Goal: Task Accomplishment & Management: Use online tool/utility

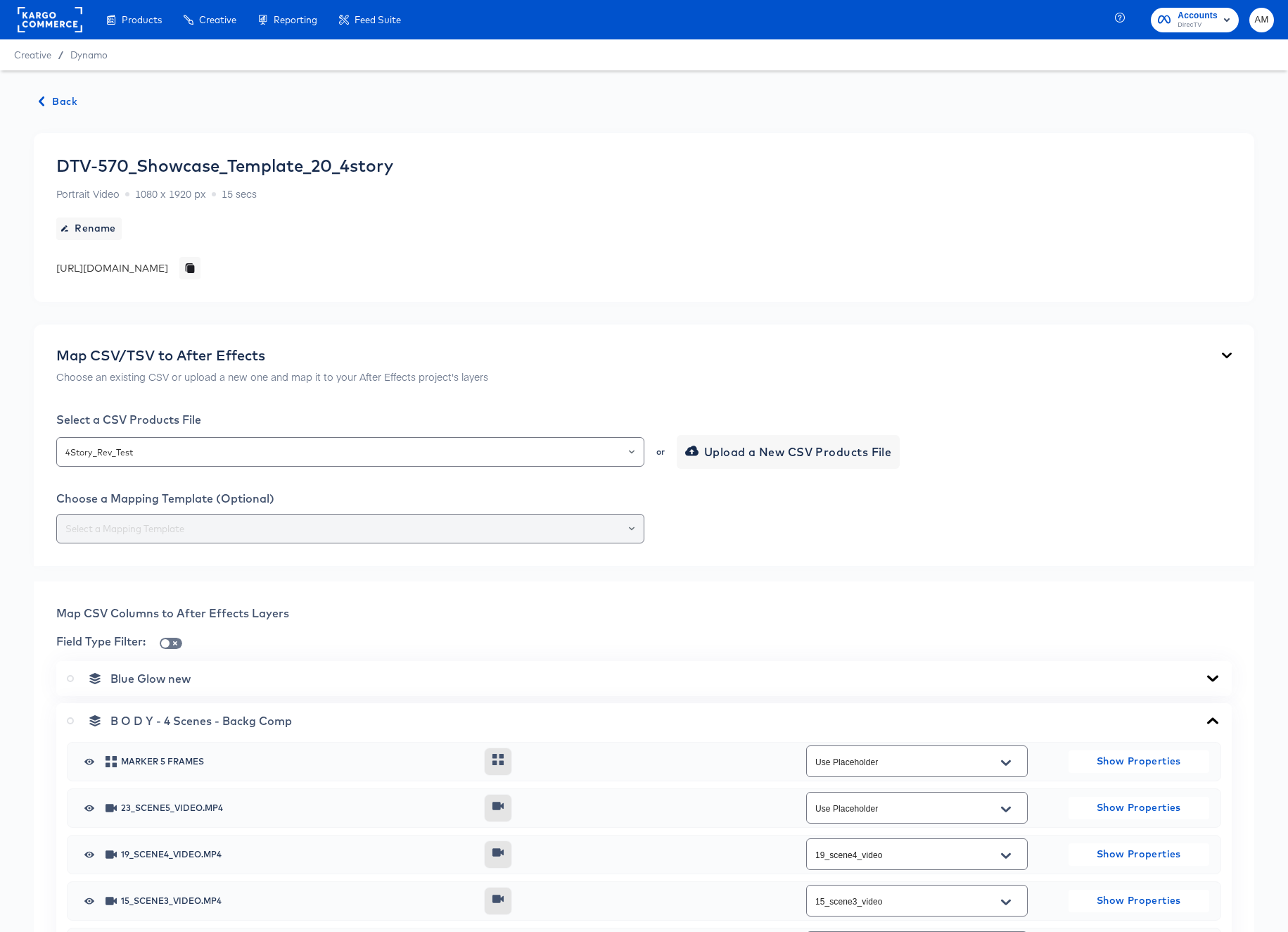
click at [530, 525] on input "text" at bounding box center [350, 528] width 575 height 16
click at [100, 563] on li "443-4Story Rev" at bounding box center [350, 563] width 587 height 23
type input "443-4Story Rev"
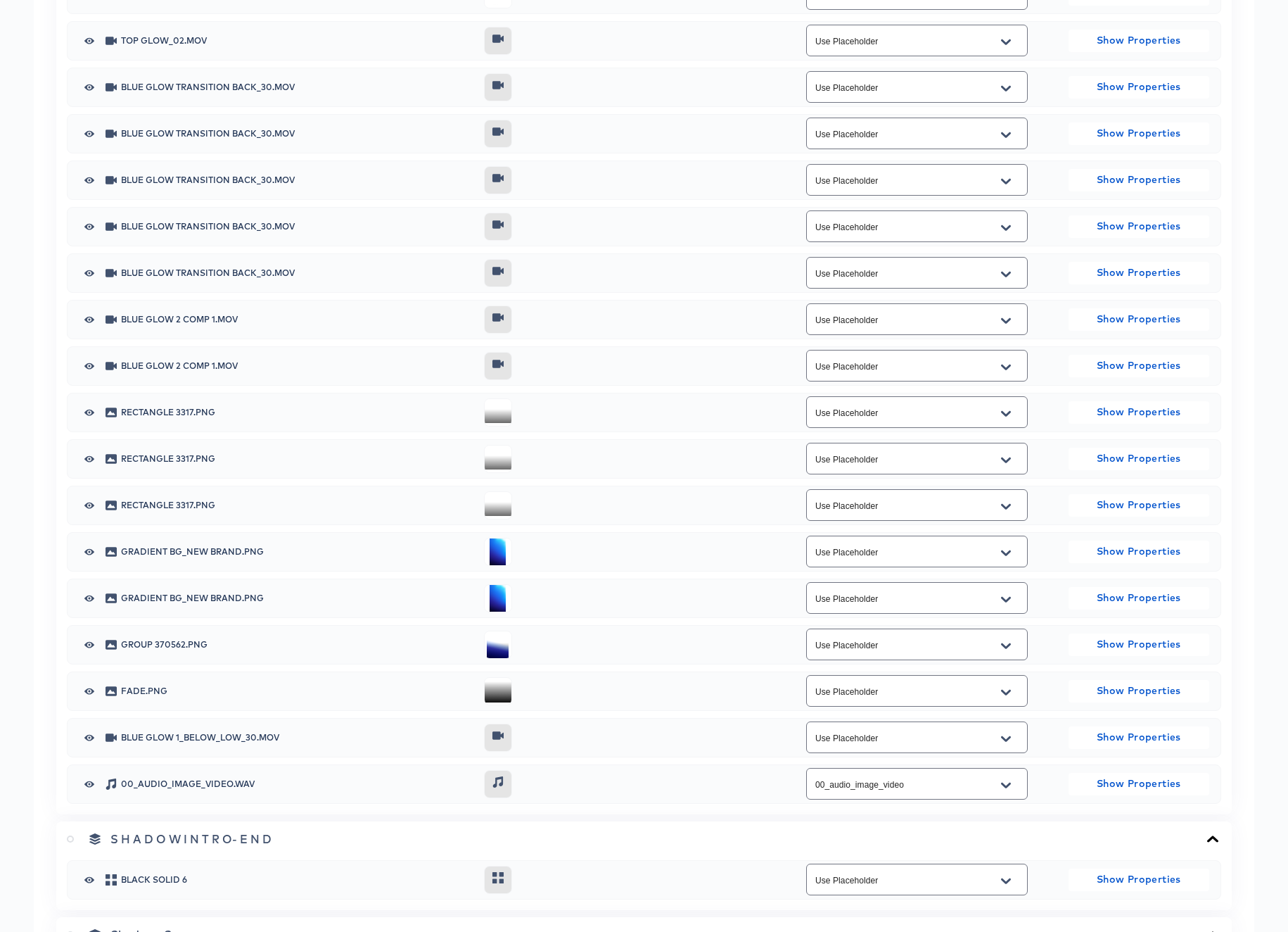
scroll to position [3416, 0]
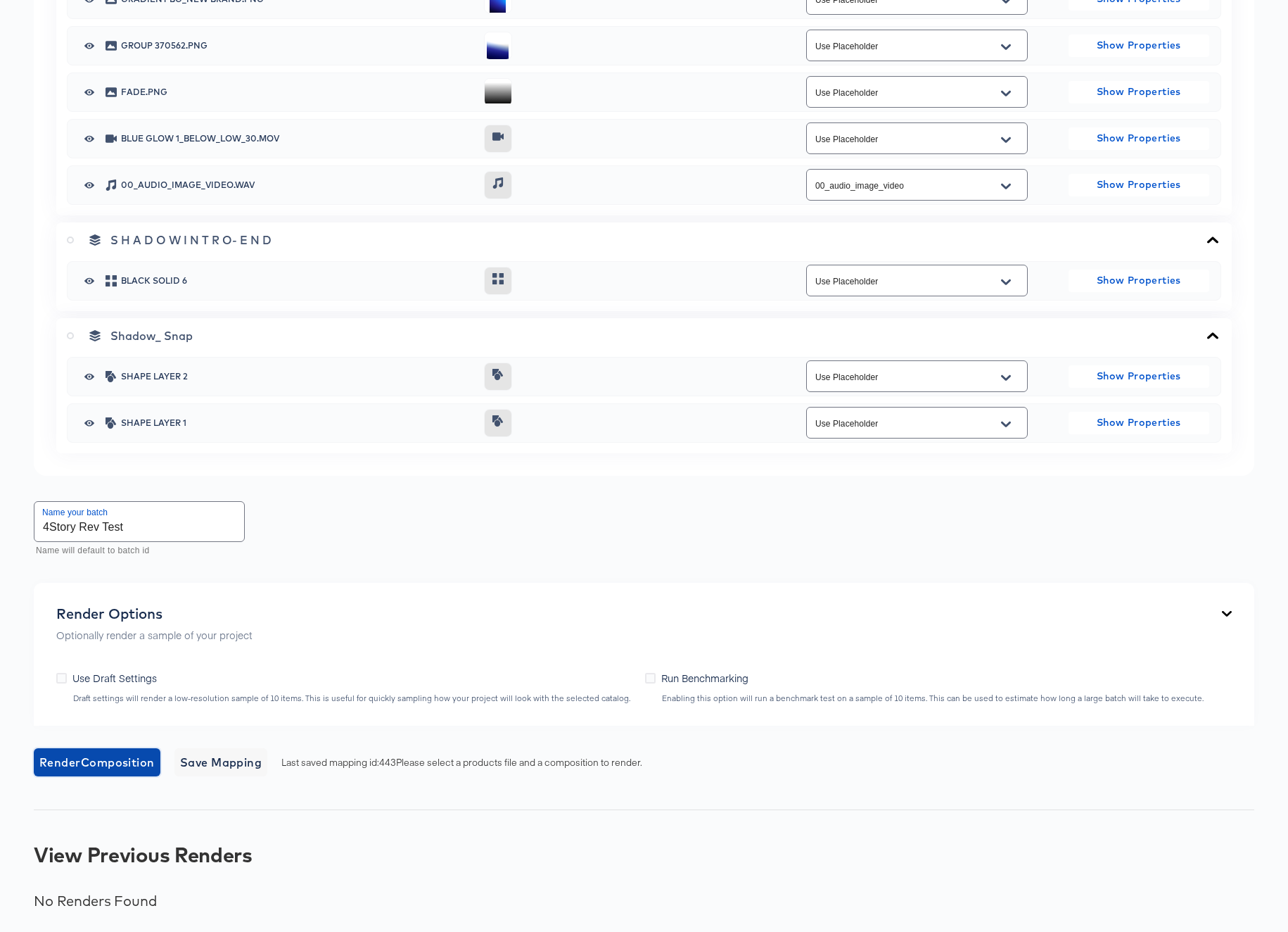
click at [81, 762] on span "Render Composition" at bounding box center [97, 762] width 116 height 20
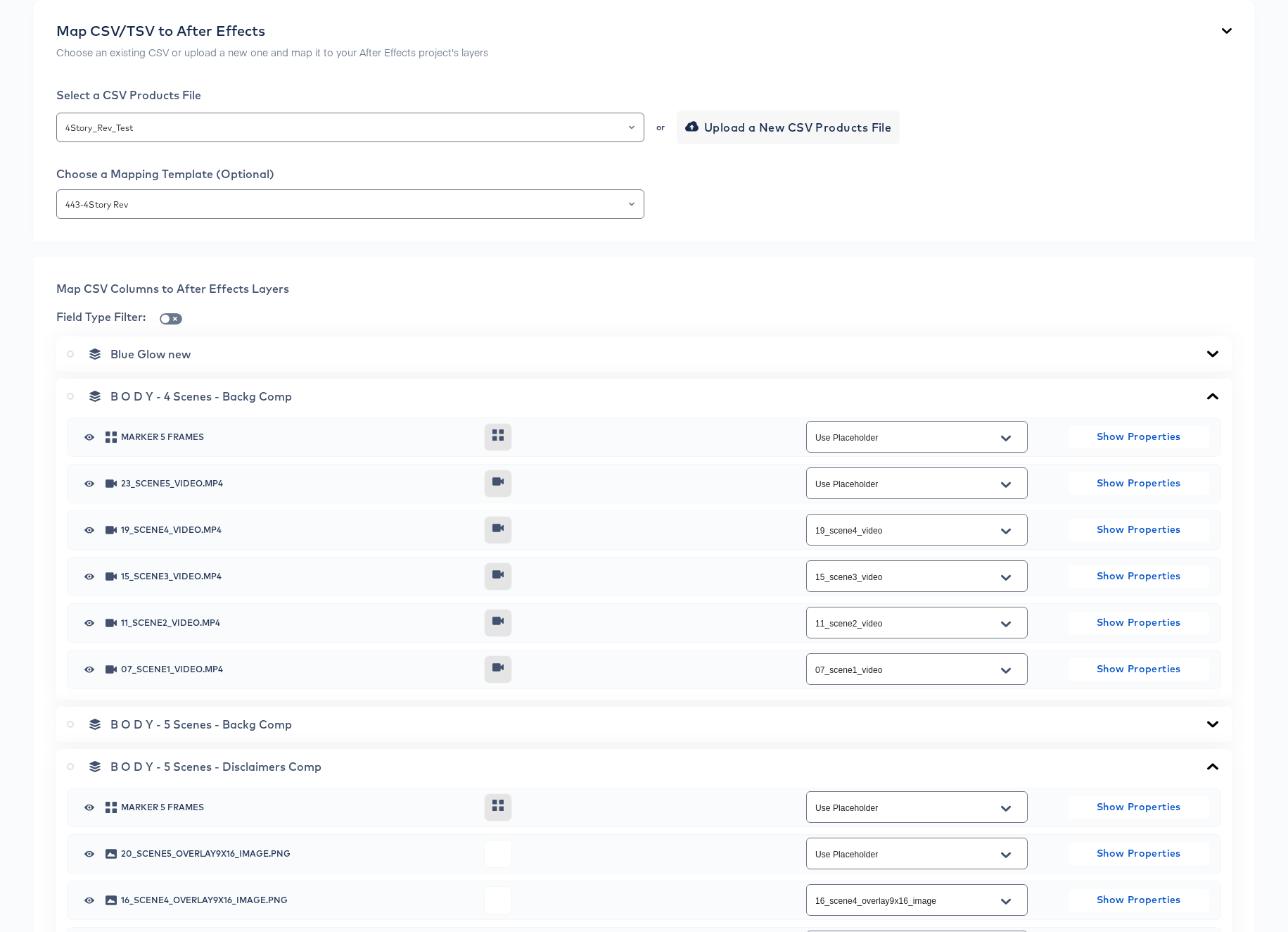
scroll to position [27, 0]
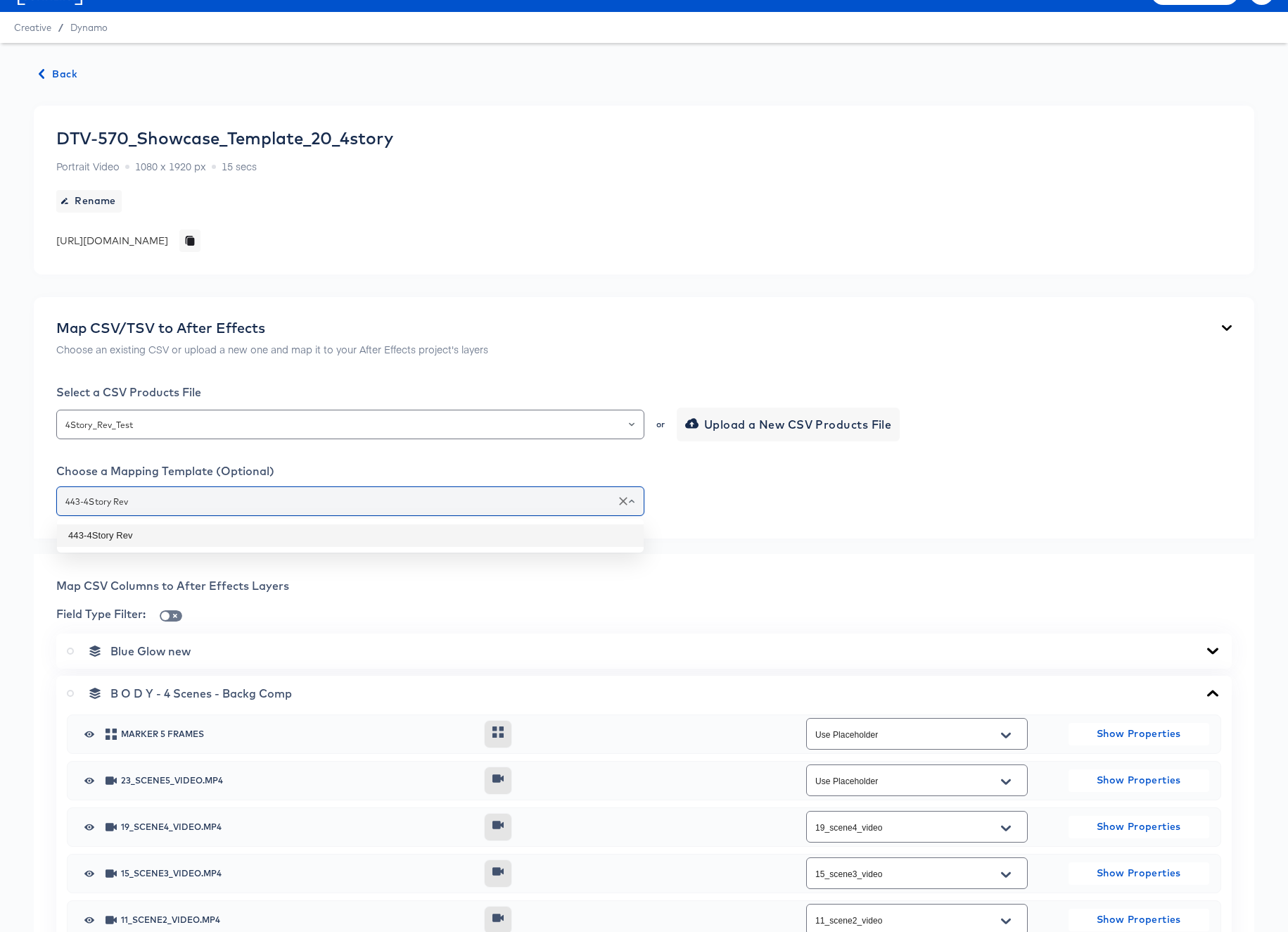
click at [299, 505] on input "443-4Story Rev" at bounding box center [350, 501] width 575 height 16
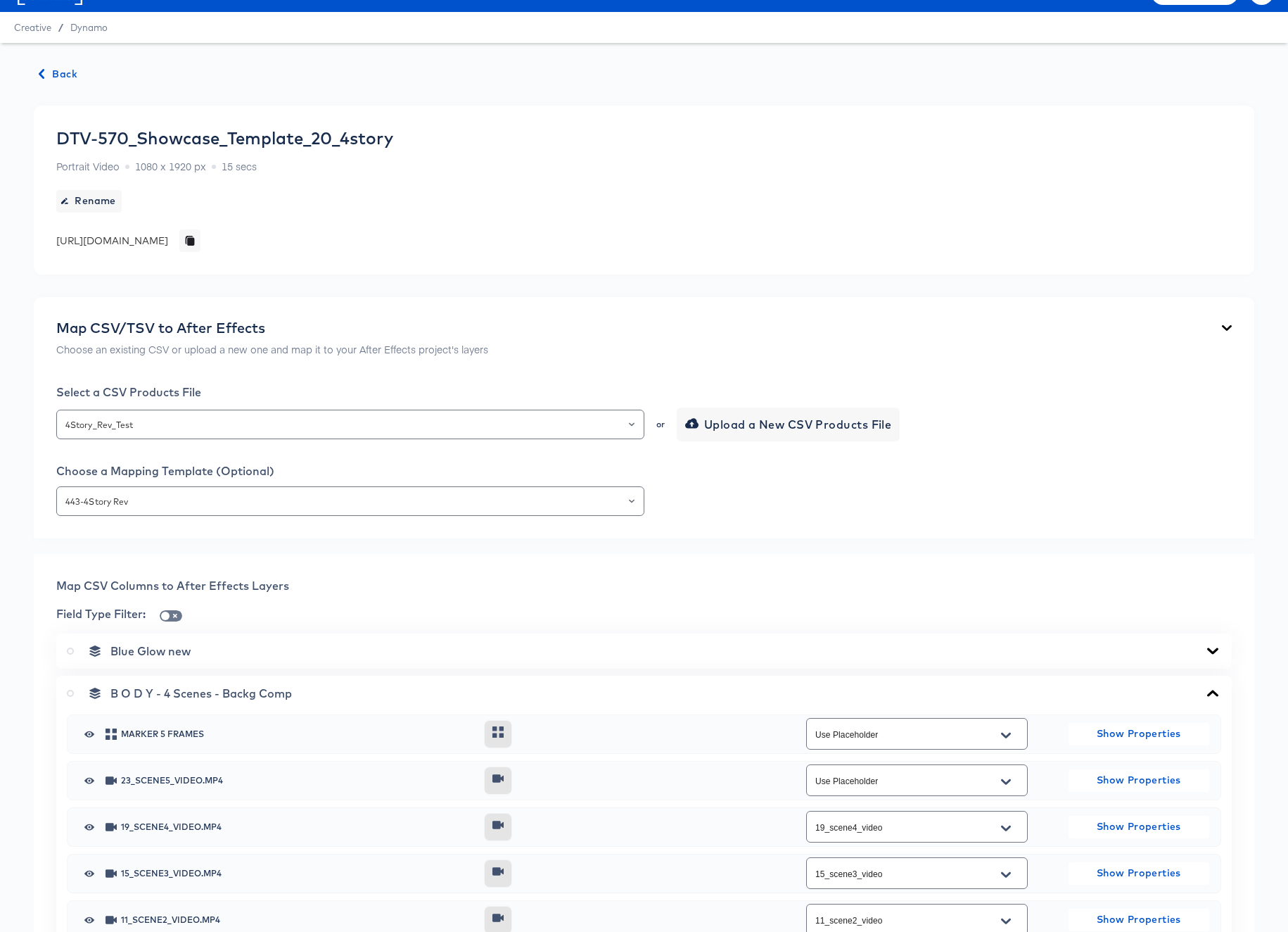
click at [359, 464] on div "Choose a Mapping Template (Optional)" at bounding box center [644, 471] width 1176 height 14
click at [367, 417] on input "4Story_Rev_Test" at bounding box center [350, 424] width 575 height 16
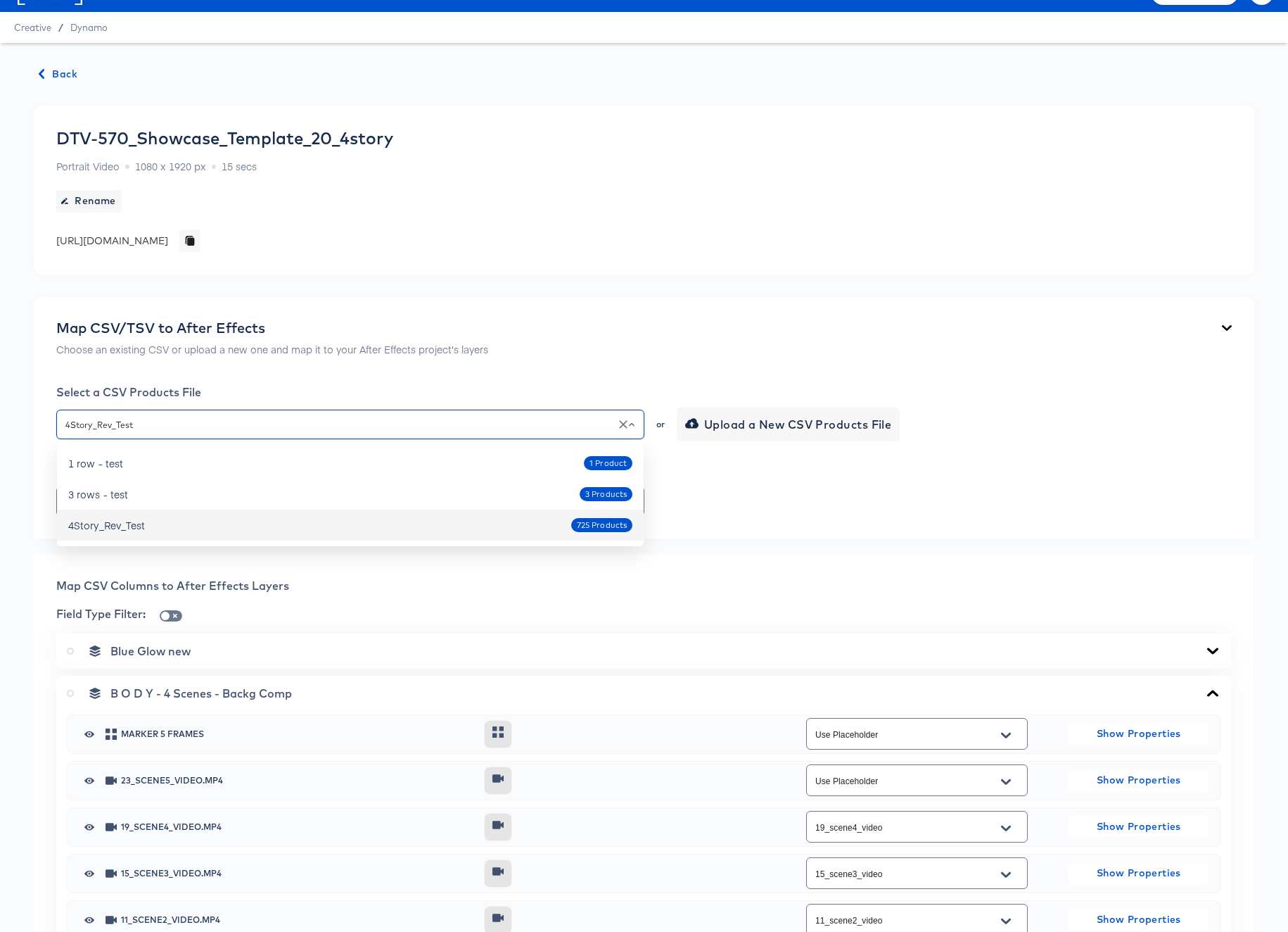
click at [796, 518] on div "Map CSV/TSV to After Effects Choose an existing CSV or upload a new one and map…" at bounding box center [644, 418] width 1220 height 242
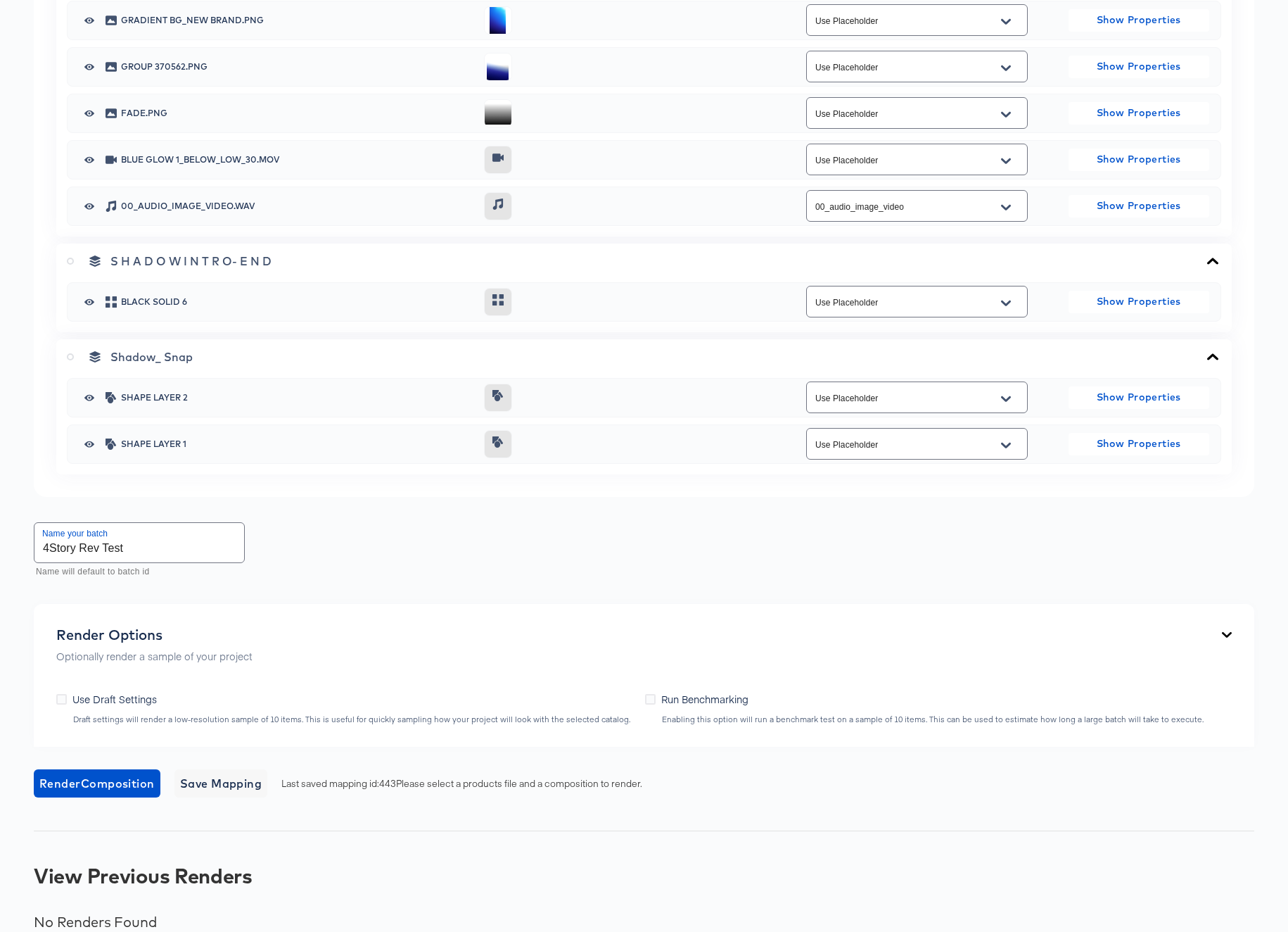
scroll to position [3416, 0]
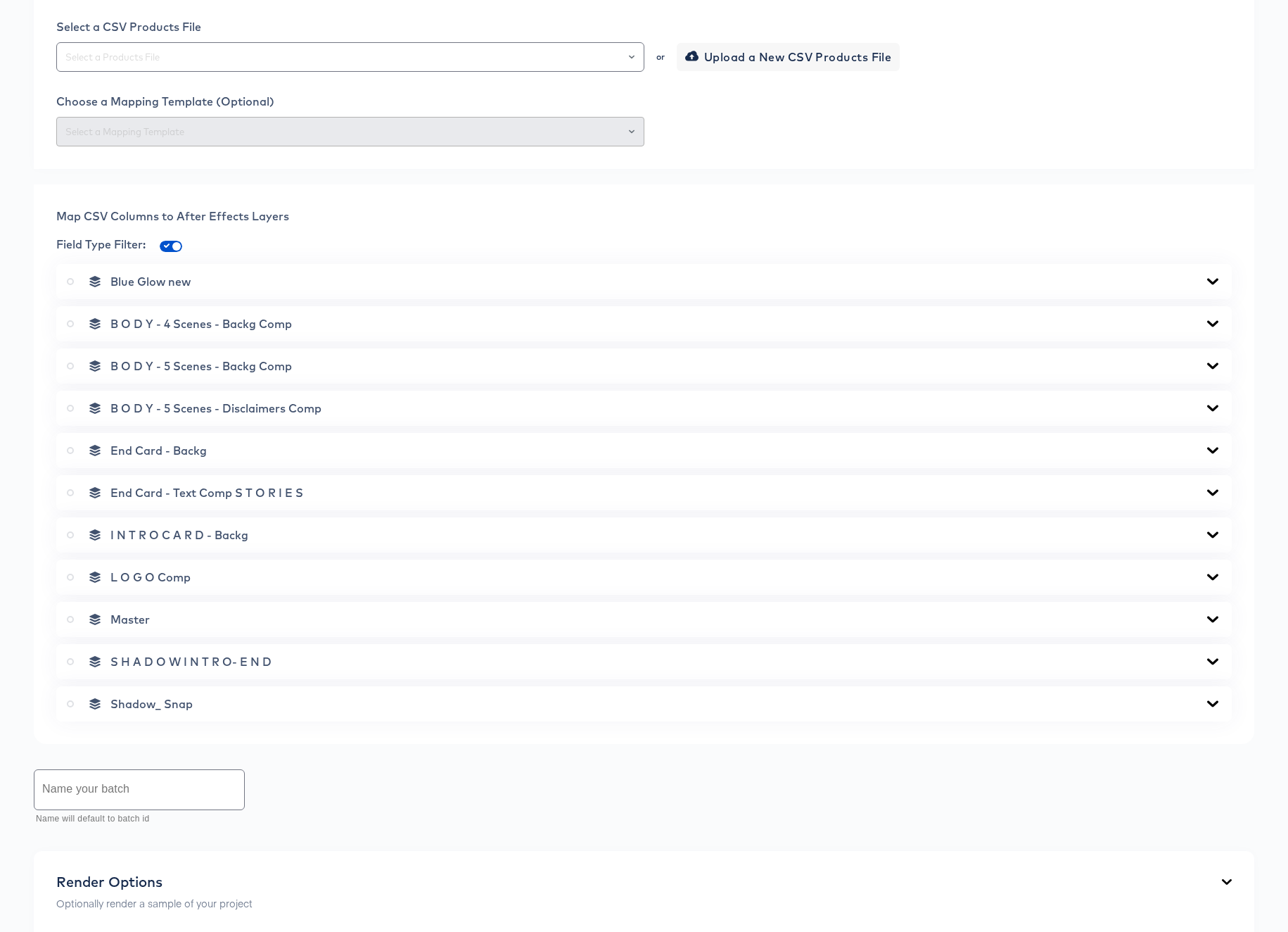
scroll to position [315, 0]
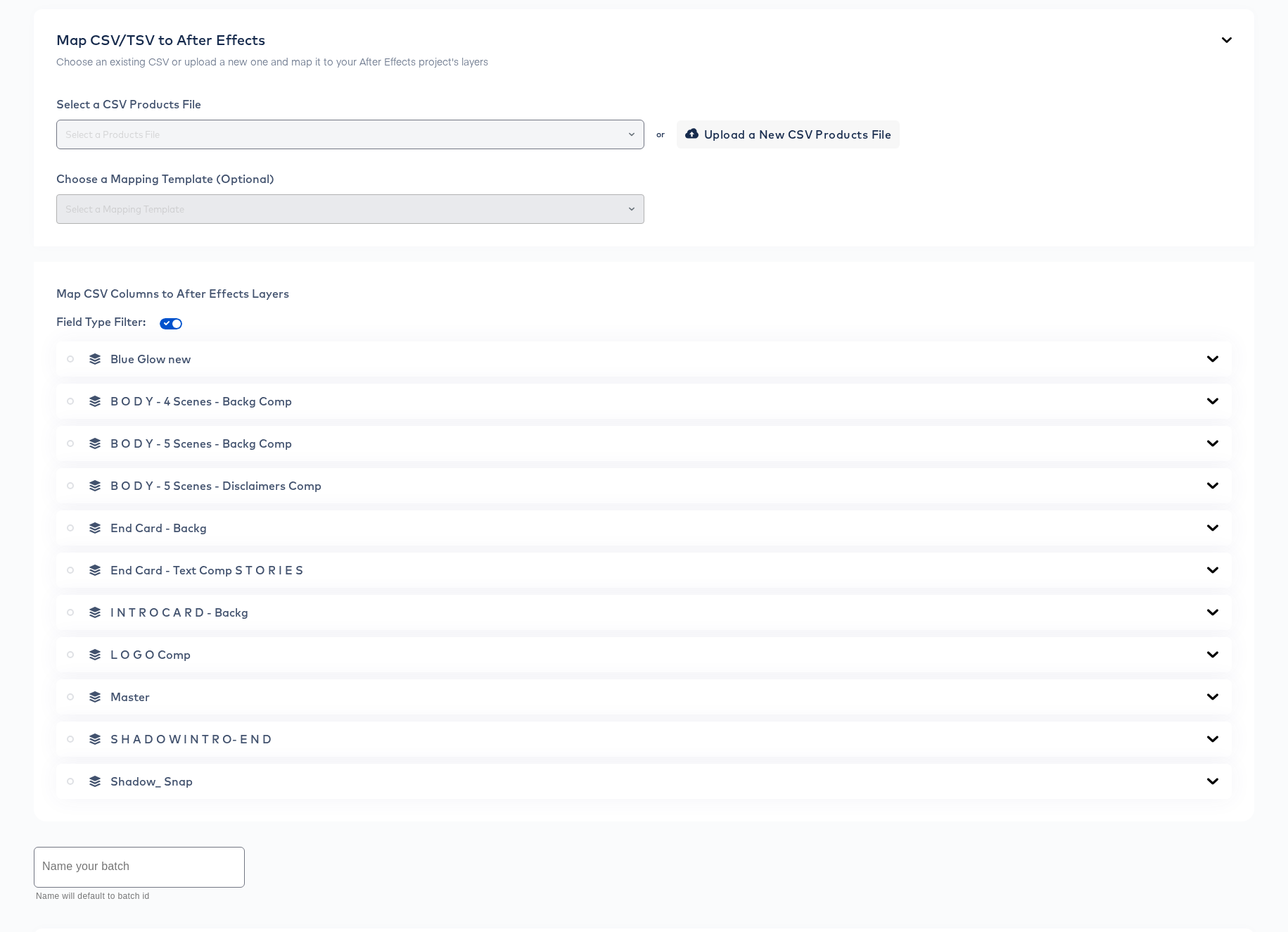
click at [243, 135] on input "text" at bounding box center [350, 135] width 575 height 16
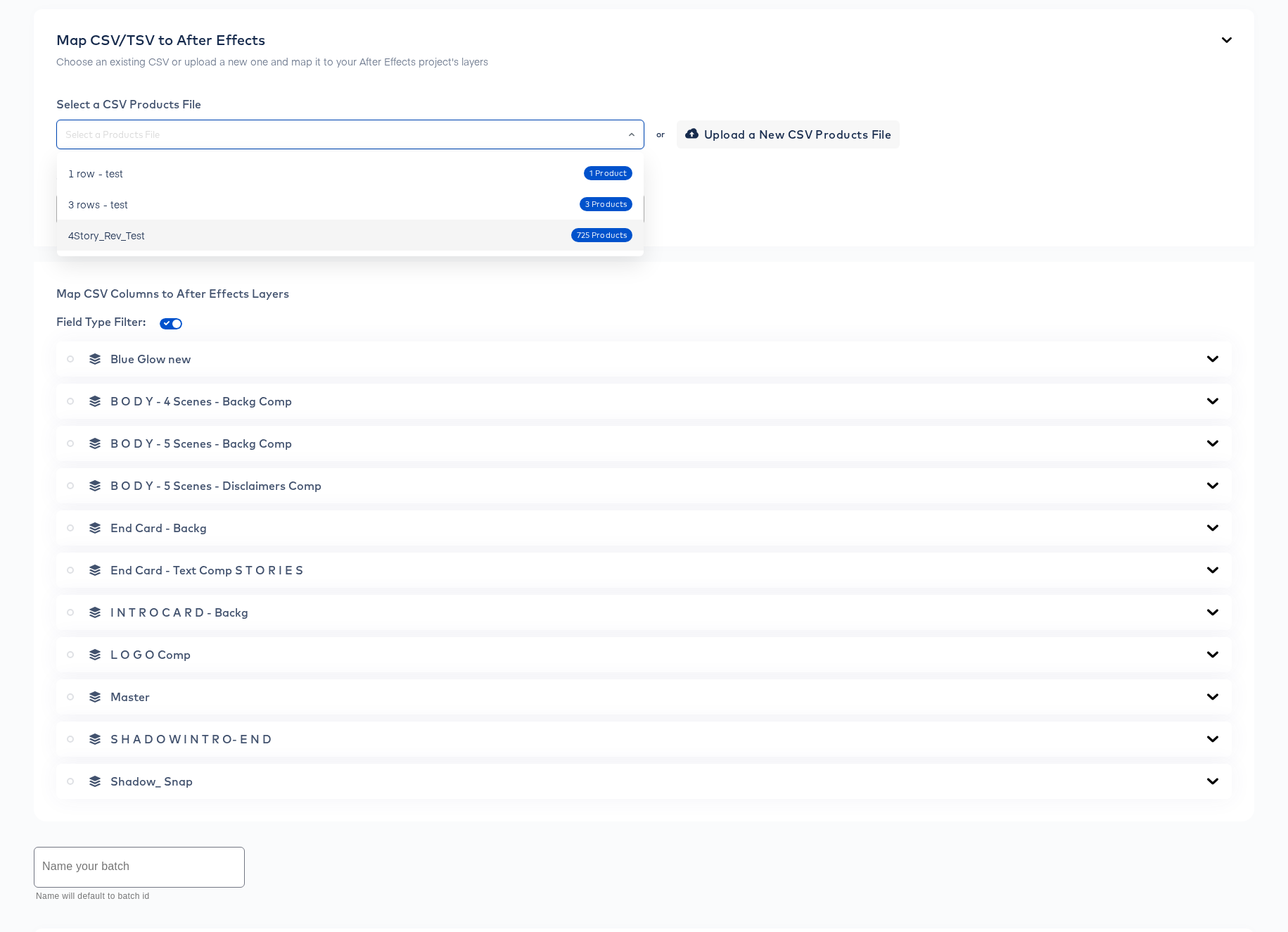
click at [151, 231] on div "4Story_Rev_Test 725 Products" at bounding box center [350, 235] width 564 height 23
type input "4Story_Rev_Test"
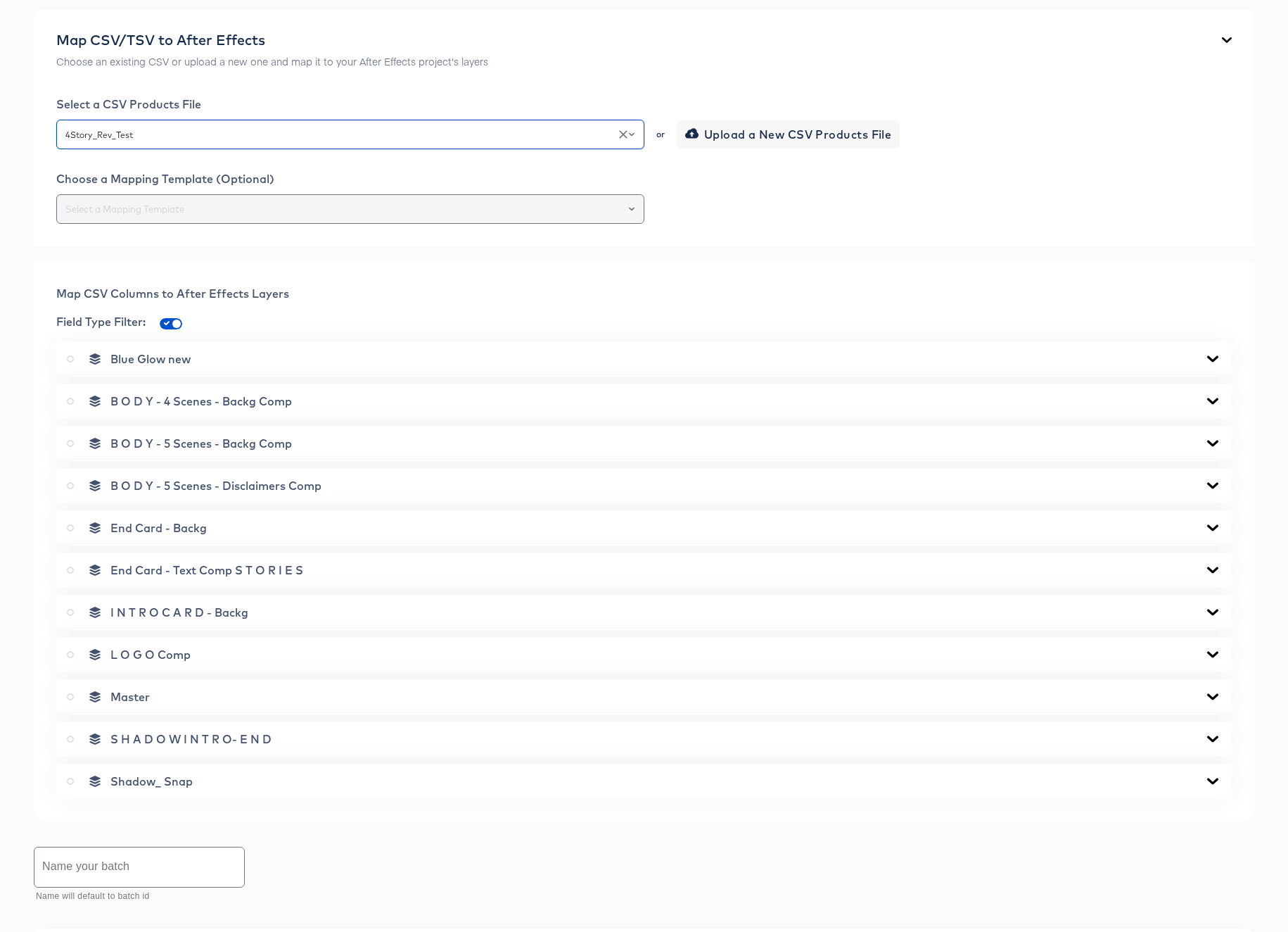
click at [153, 216] on input "text" at bounding box center [350, 209] width 575 height 16
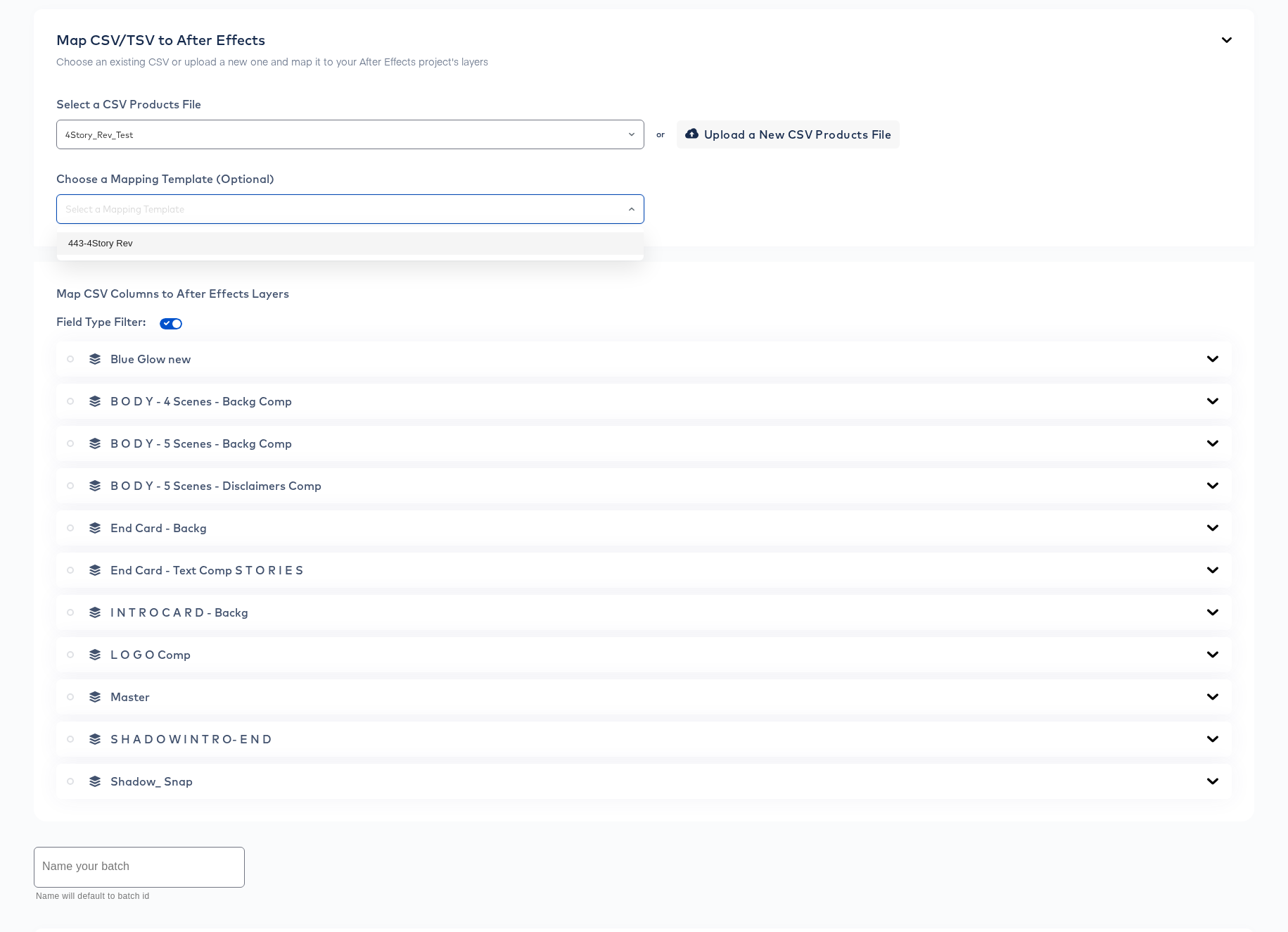
click at [144, 246] on li "443-4Story Rev" at bounding box center [350, 243] width 587 height 23
type input "443-4Story Rev"
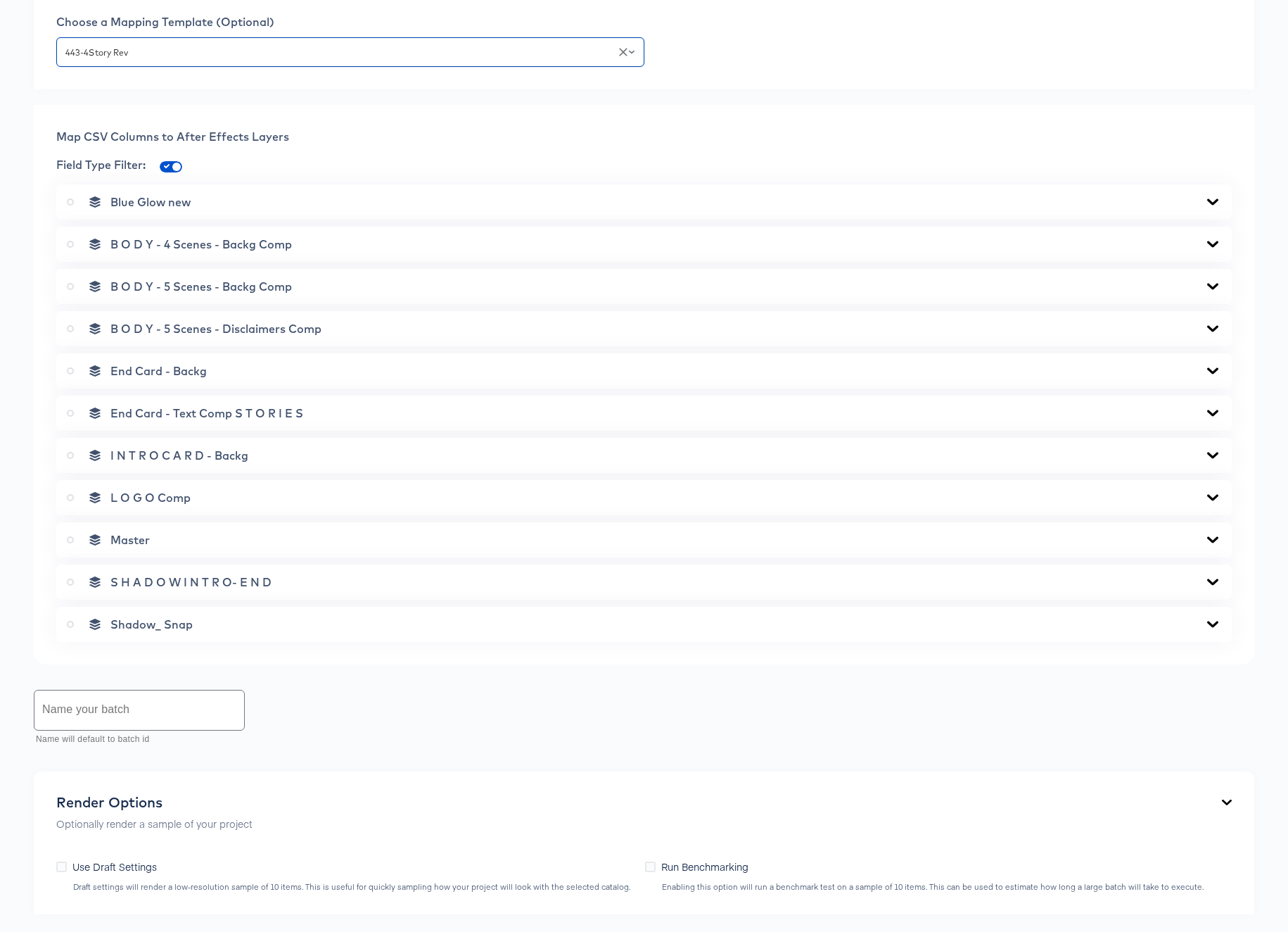
scroll to position [661, 0]
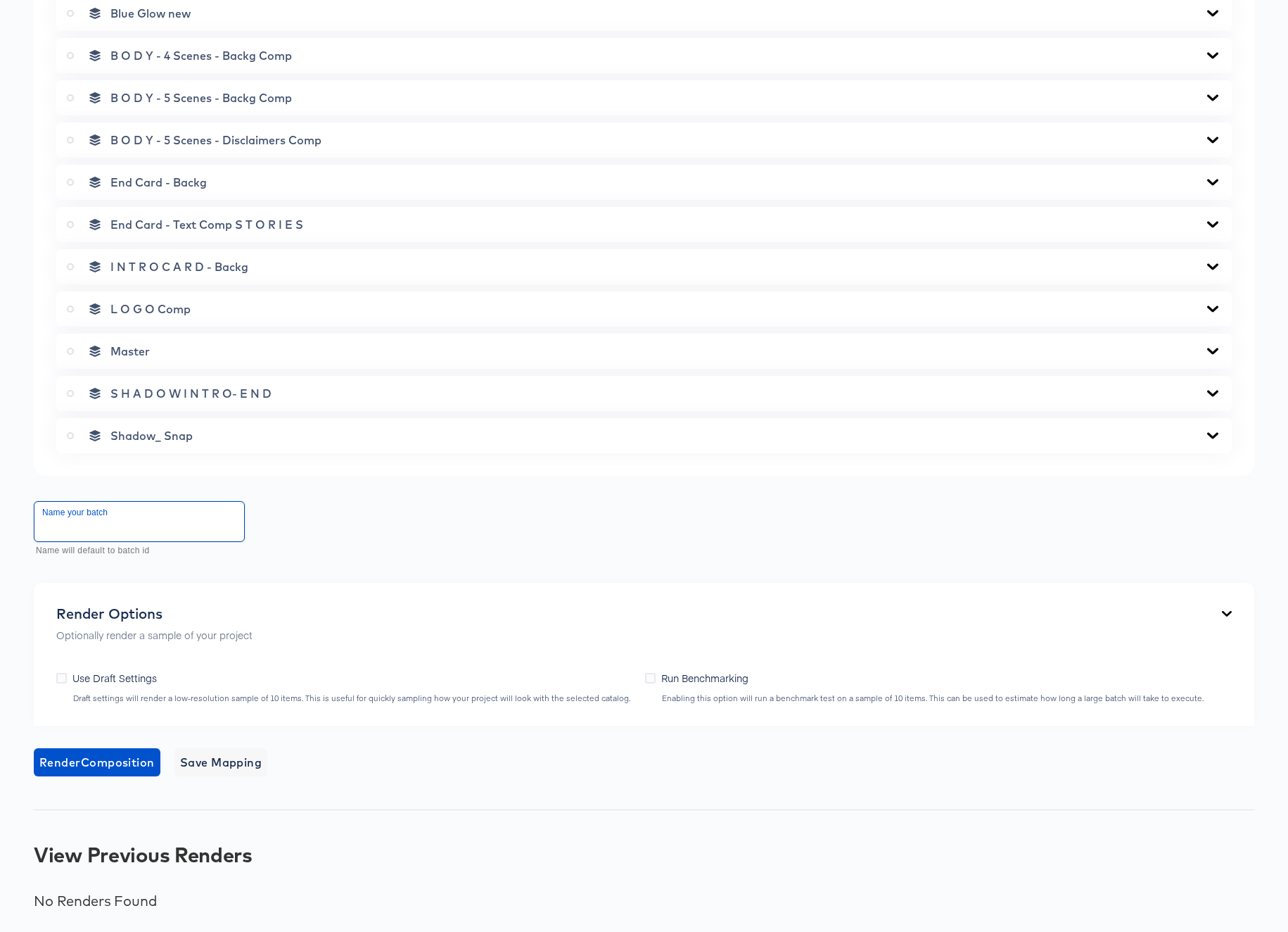
click at [129, 518] on input "text" at bounding box center [139, 521] width 210 height 40
click at [62, 678] on icon at bounding box center [62, 678] width 11 height 11
click at [0, 0] on input "Use Draft Settings" at bounding box center [0, 0] width 0 height 0
click at [1214, 350] on icon at bounding box center [1213, 350] width 11 height 6
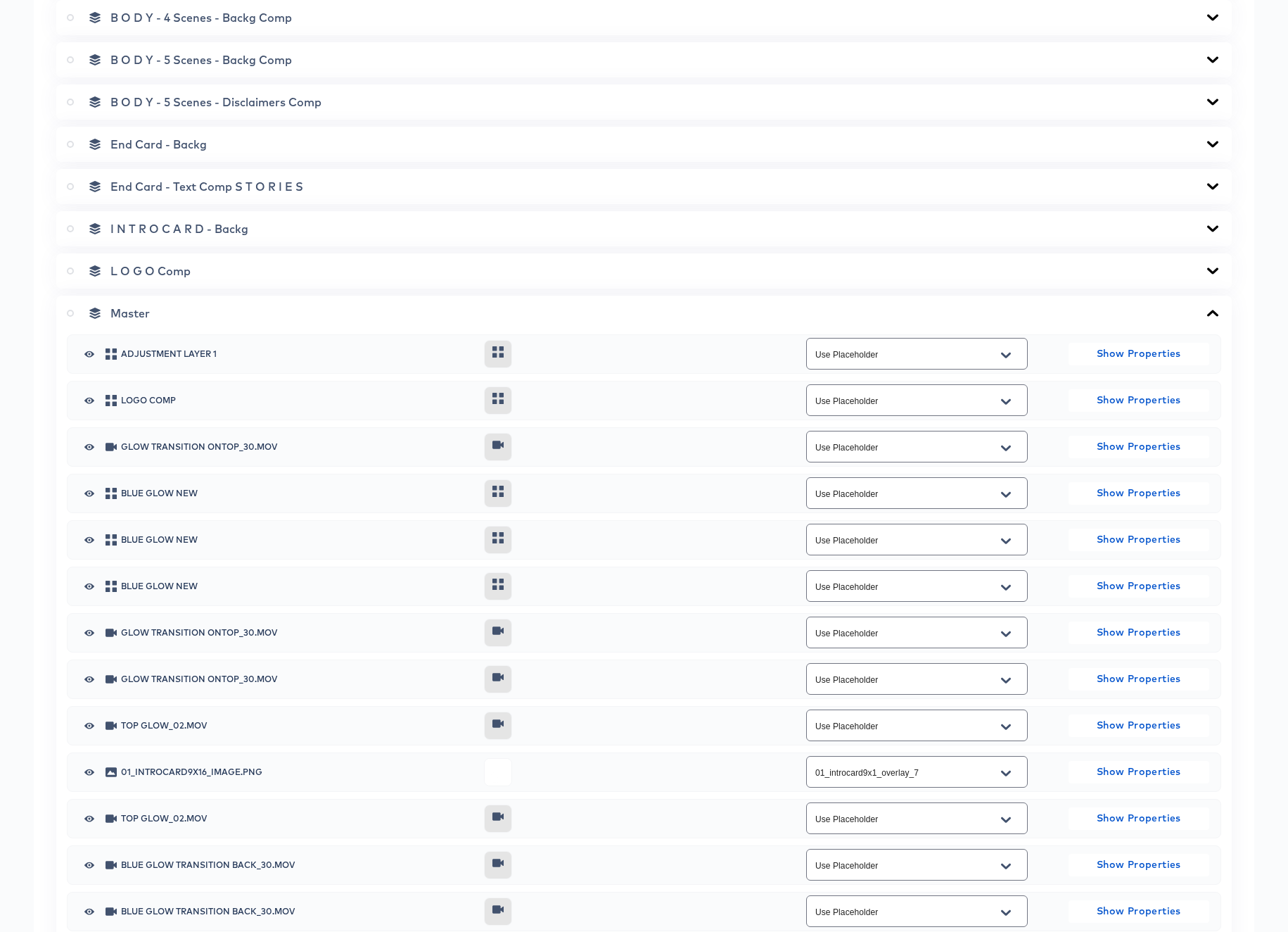
scroll to position [425, 0]
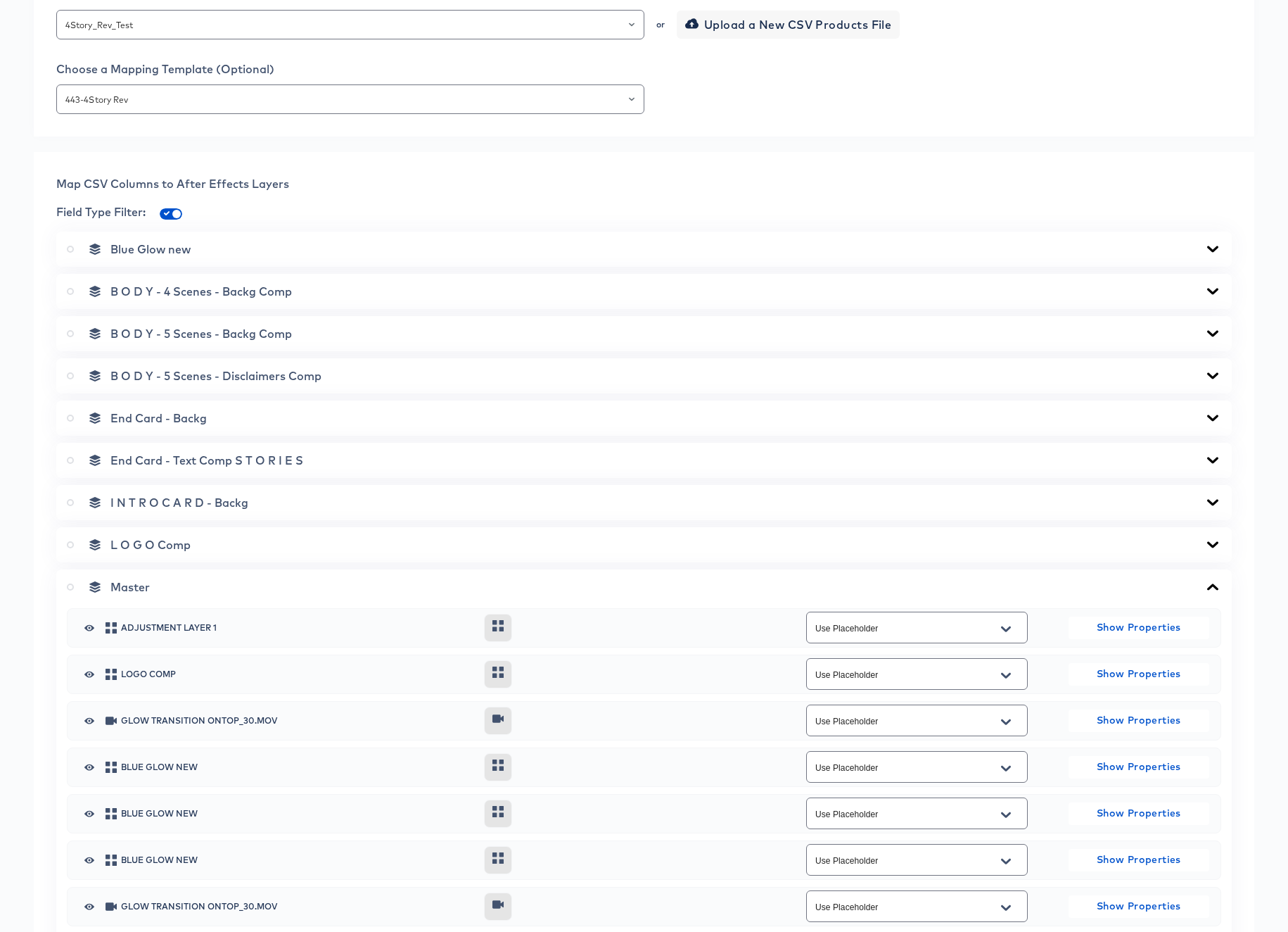
click at [1213, 290] on icon at bounding box center [1213, 291] width 17 height 11
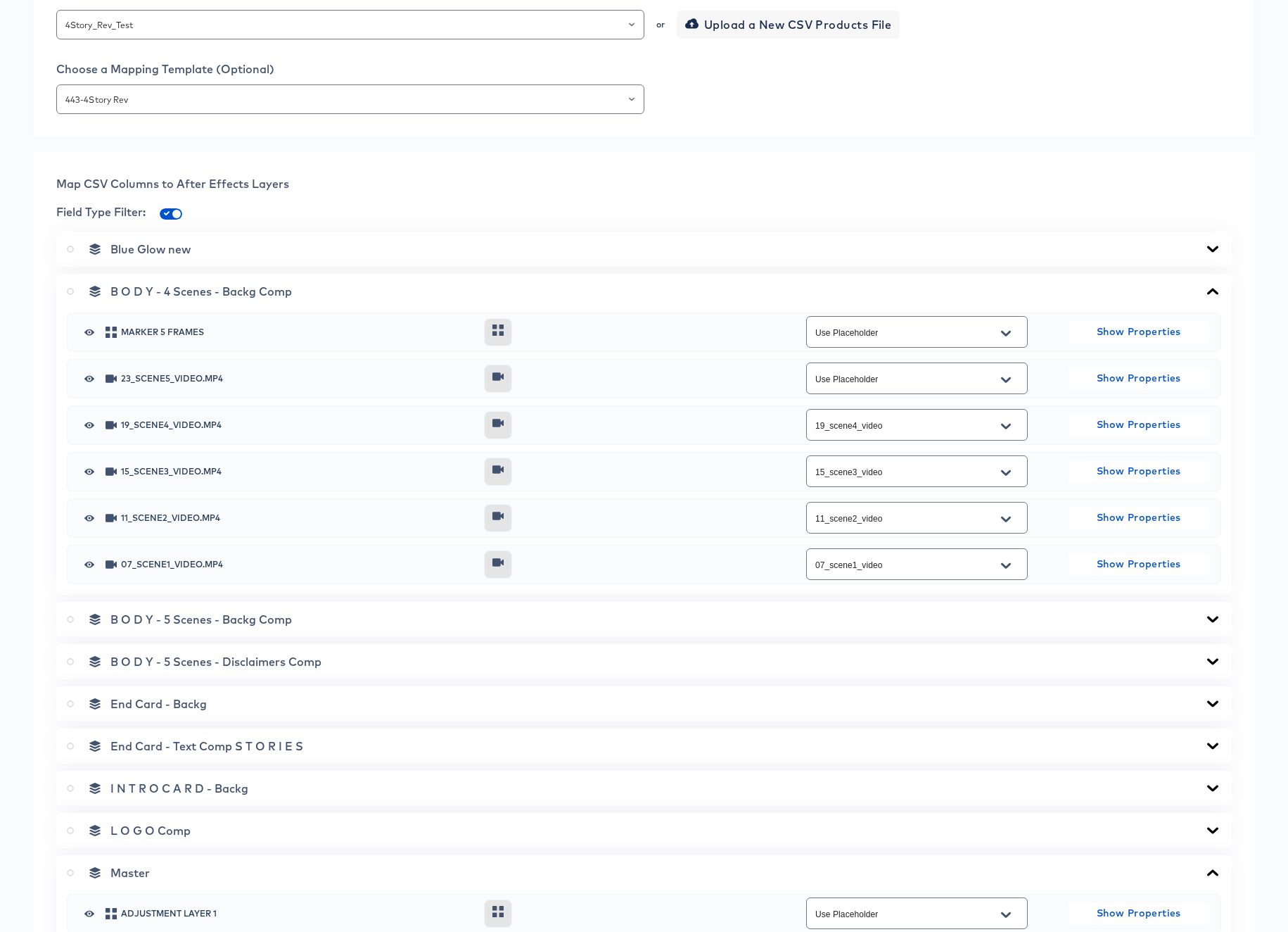
scroll to position [2208, 0]
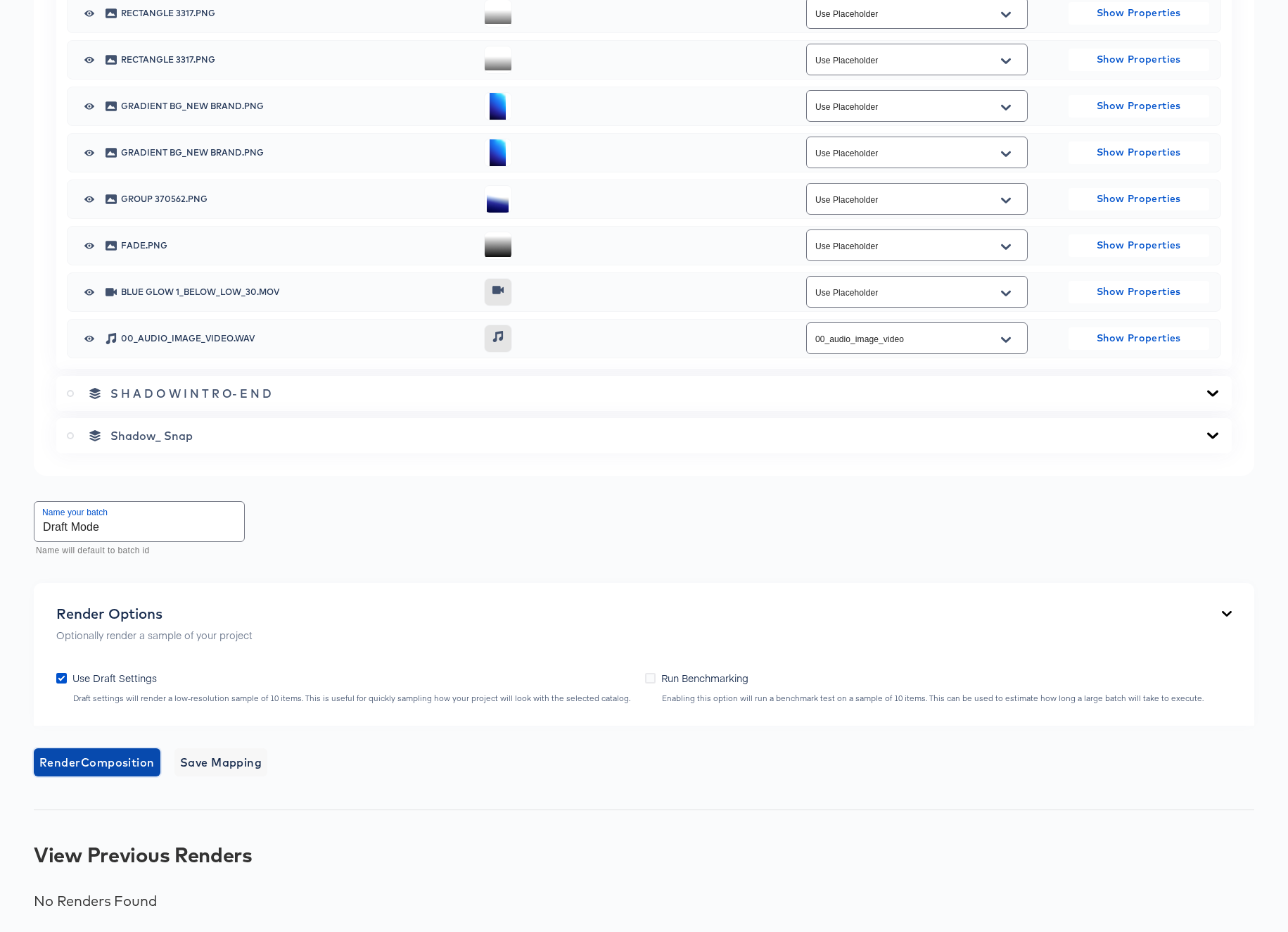
click at [61, 757] on span "Render Composition" at bounding box center [97, 762] width 116 height 20
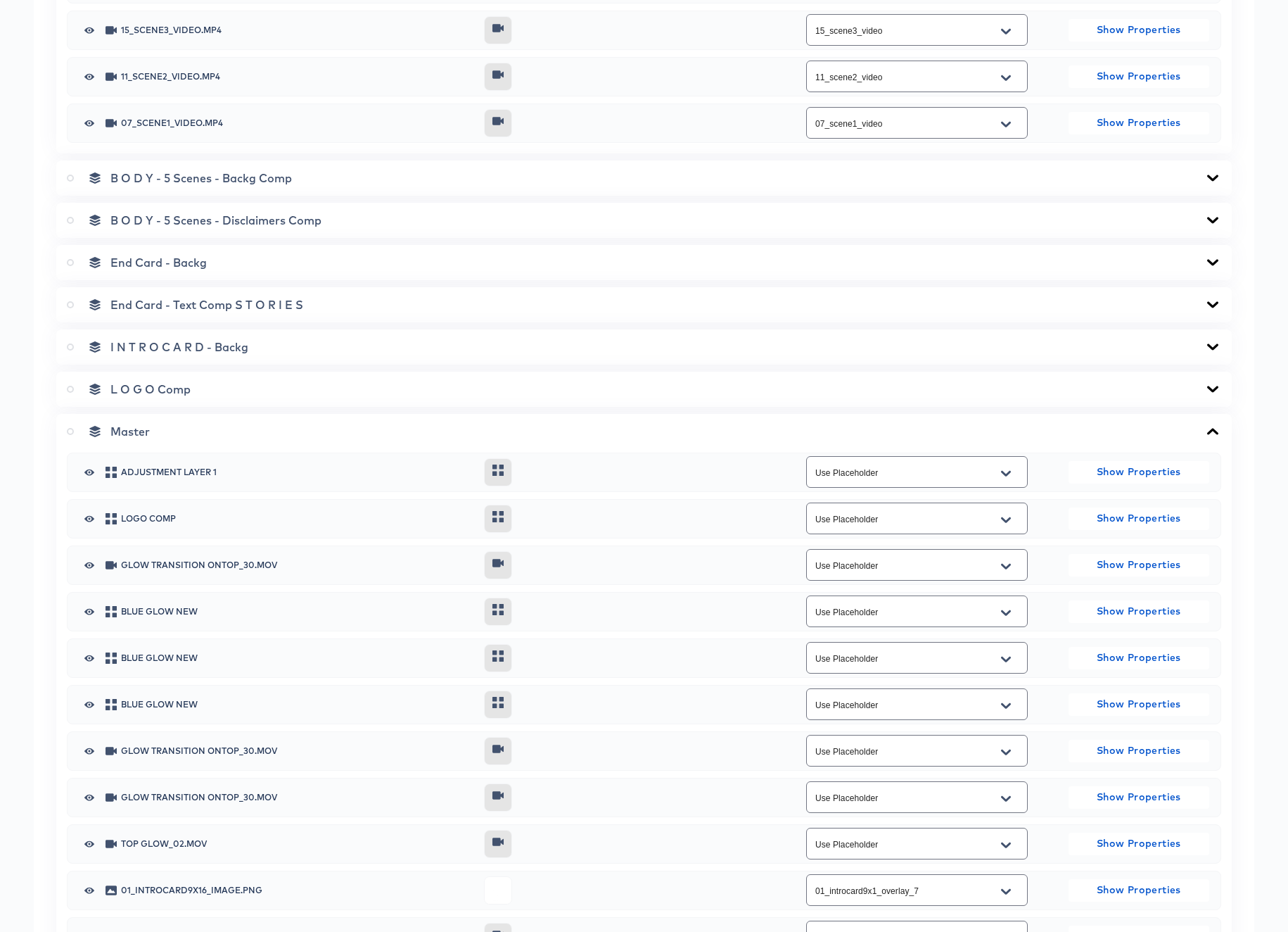
scroll to position [790, 0]
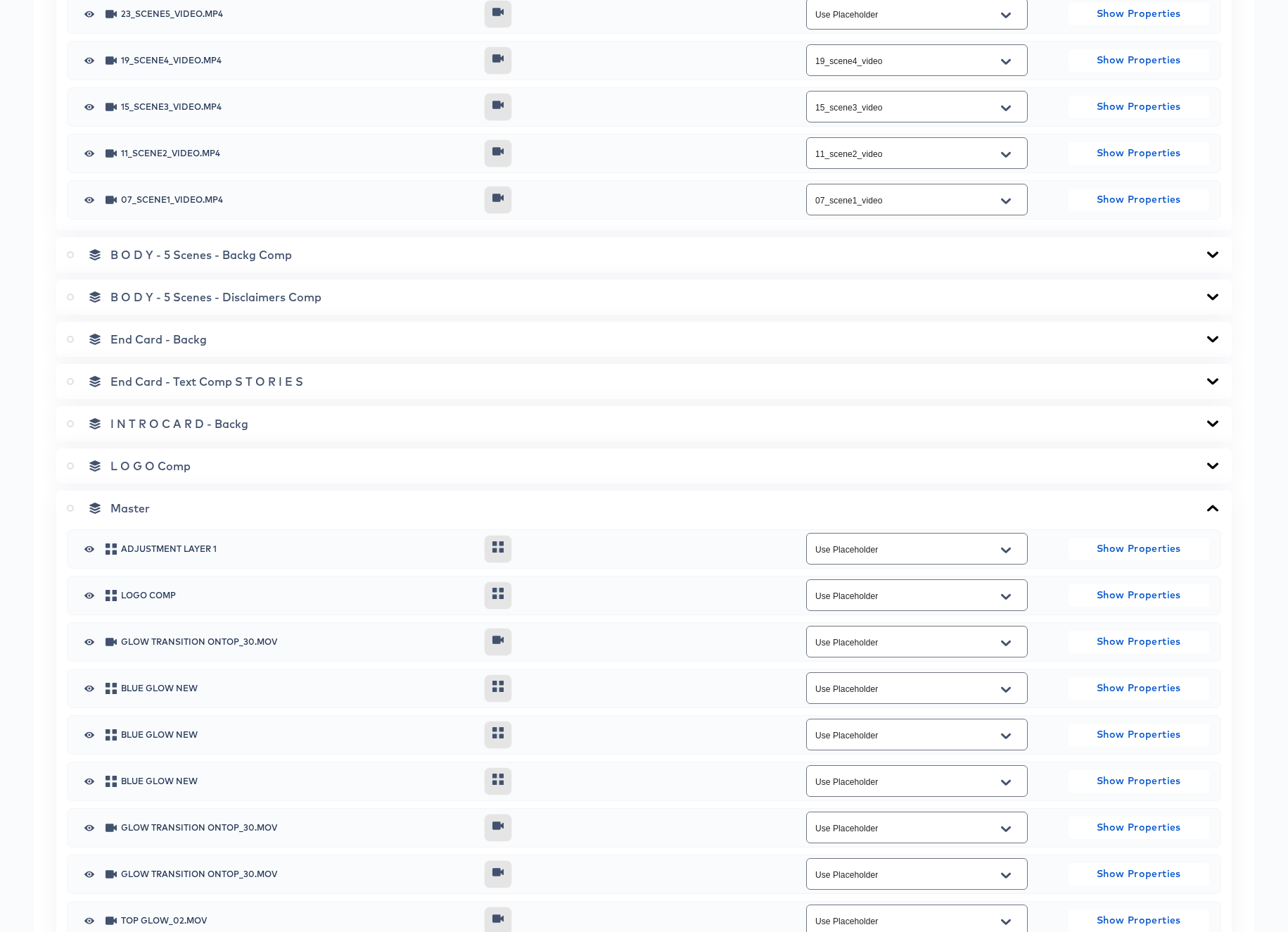
click at [71, 507] on icon at bounding box center [70, 508] width 7 height 7
click at [0, 0] on input "radio" at bounding box center [0, 0] width 0 height 0
click at [1216, 507] on icon at bounding box center [1213, 508] width 11 height 6
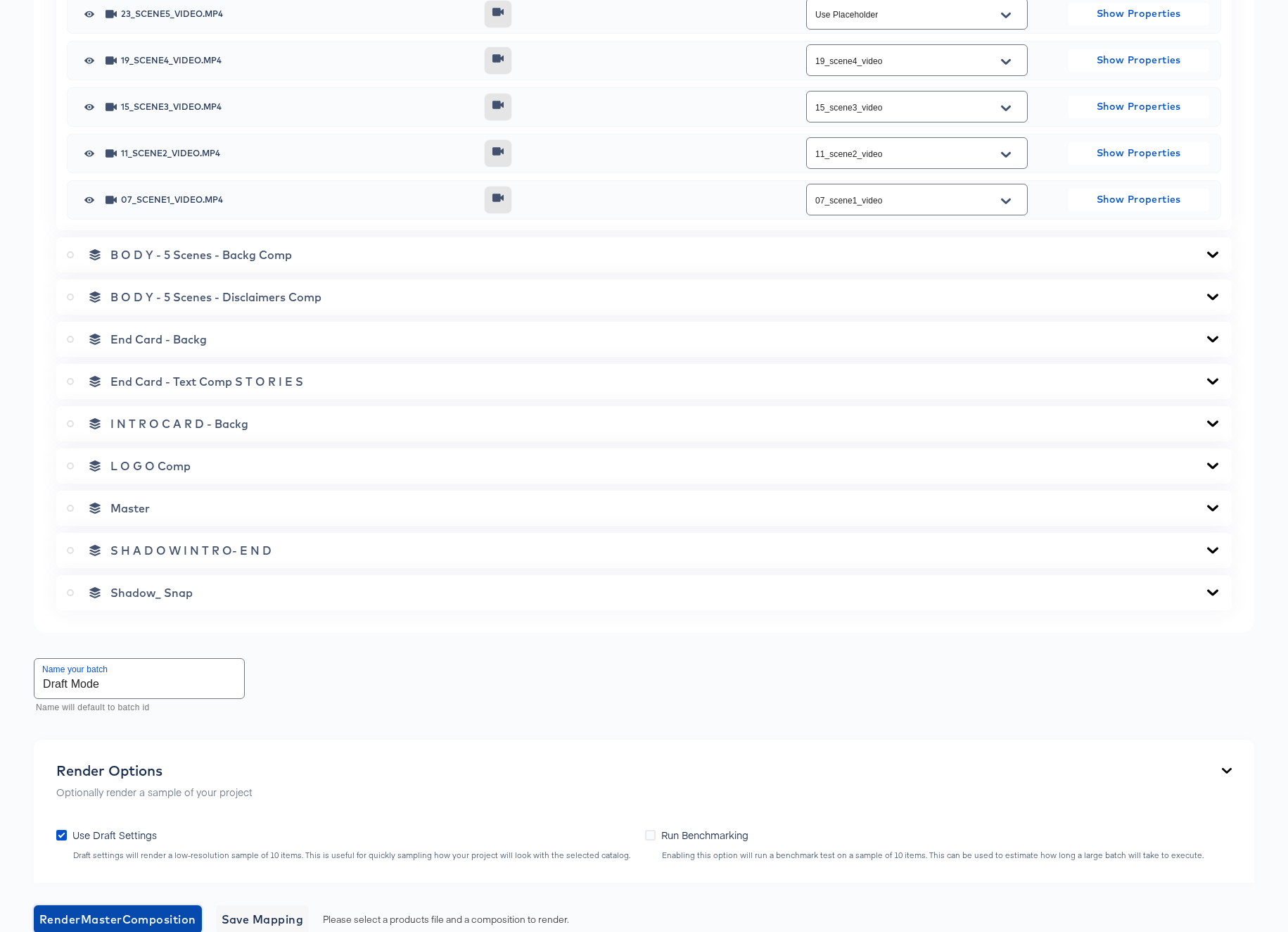
click at [125, 918] on span "Render Master Composition" at bounding box center [118, 919] width 157 height 20
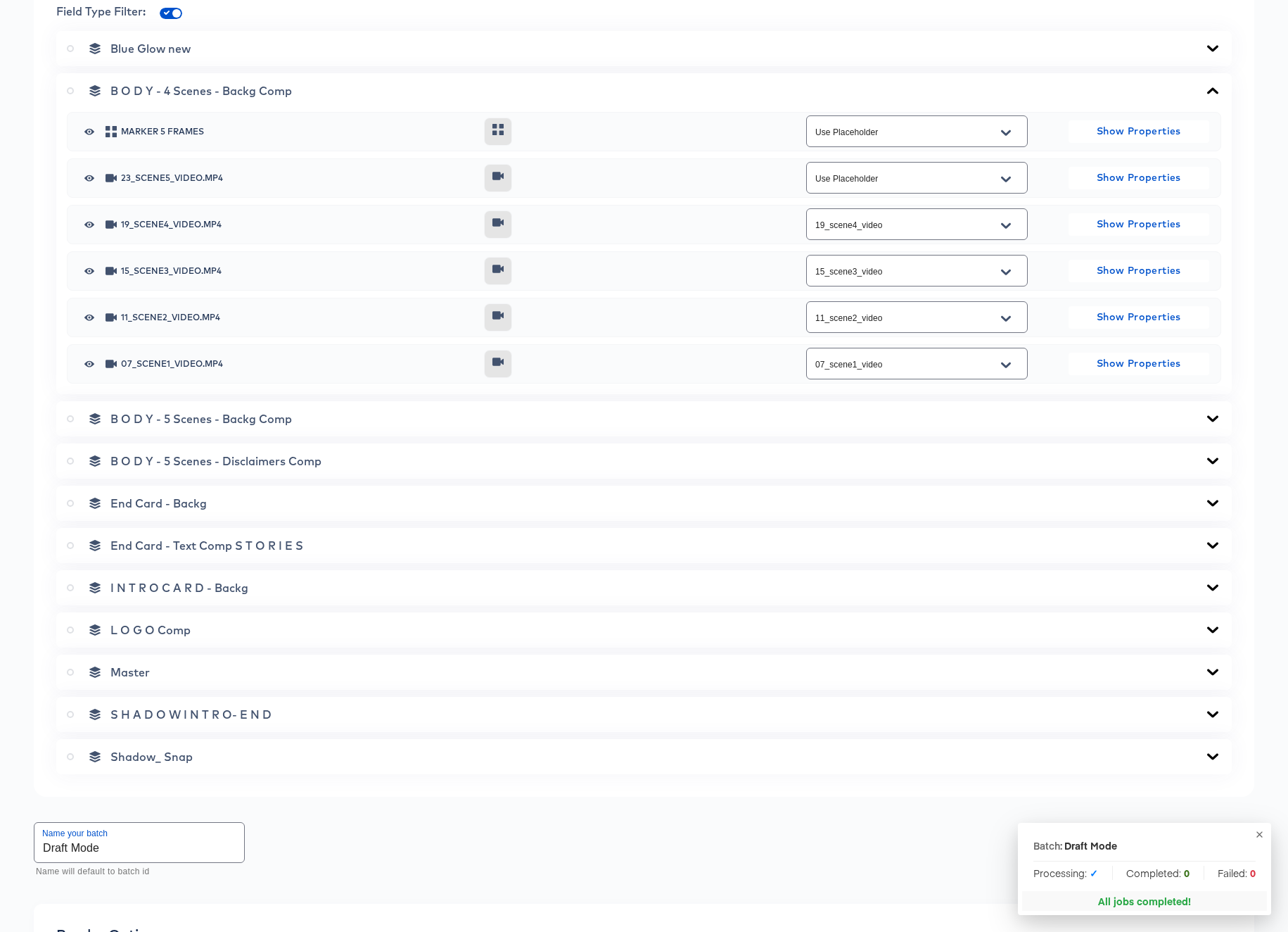
scroll to position [958, 0]
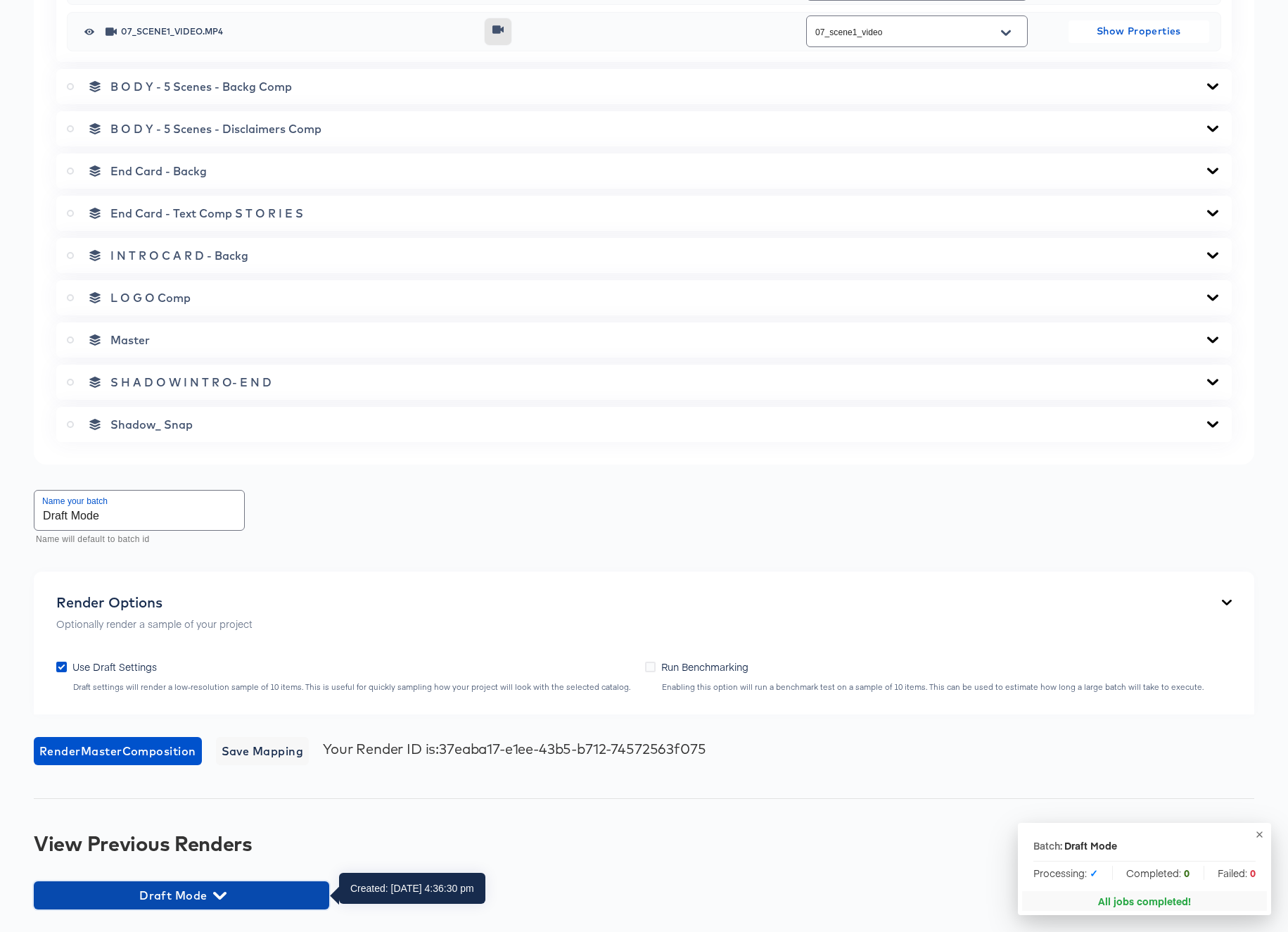
click at [212, 895] on span "Draft Mode" at bounding box center [182, 896] width 281 height 20
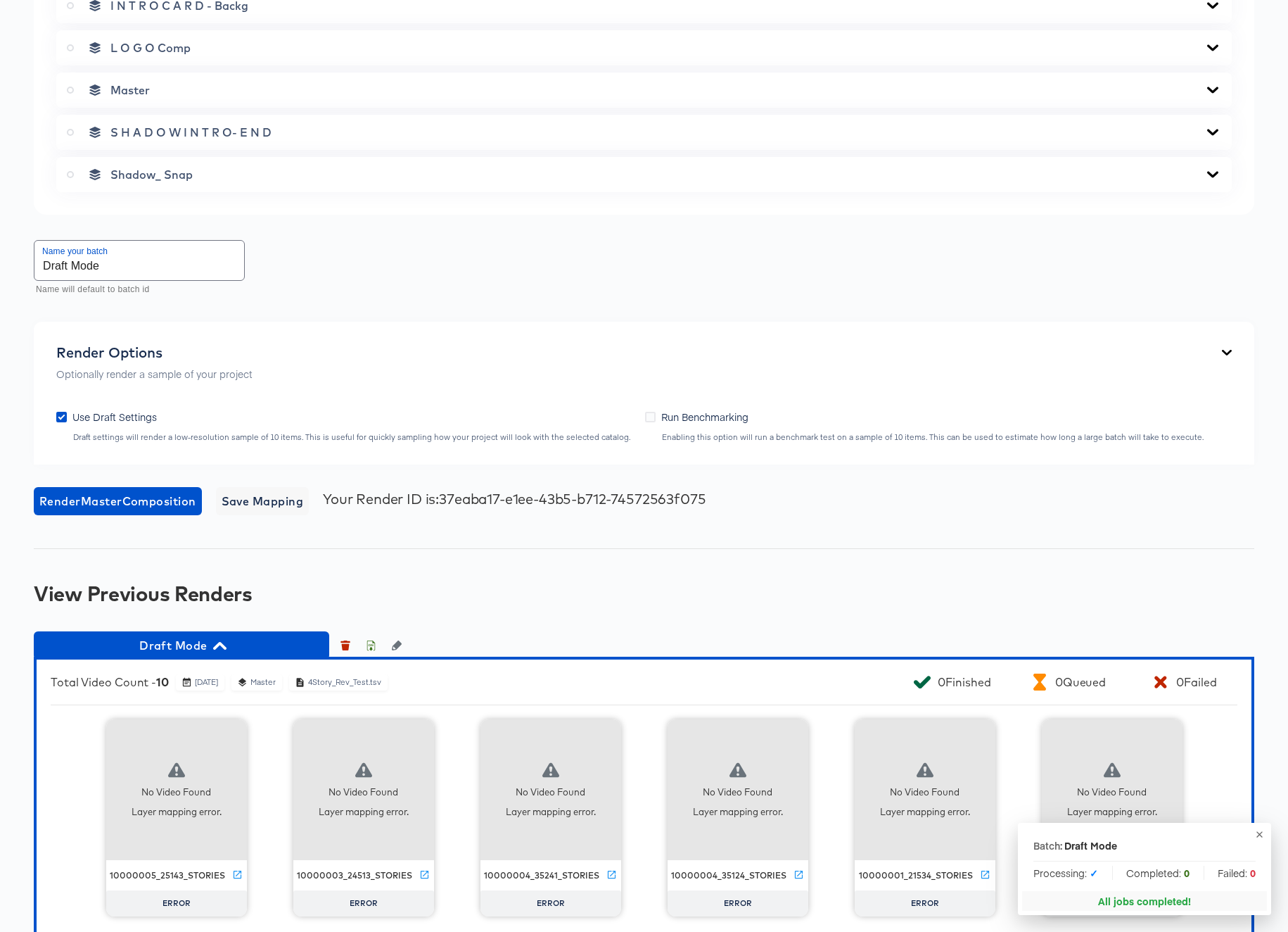
scroll to position [1475, 0]
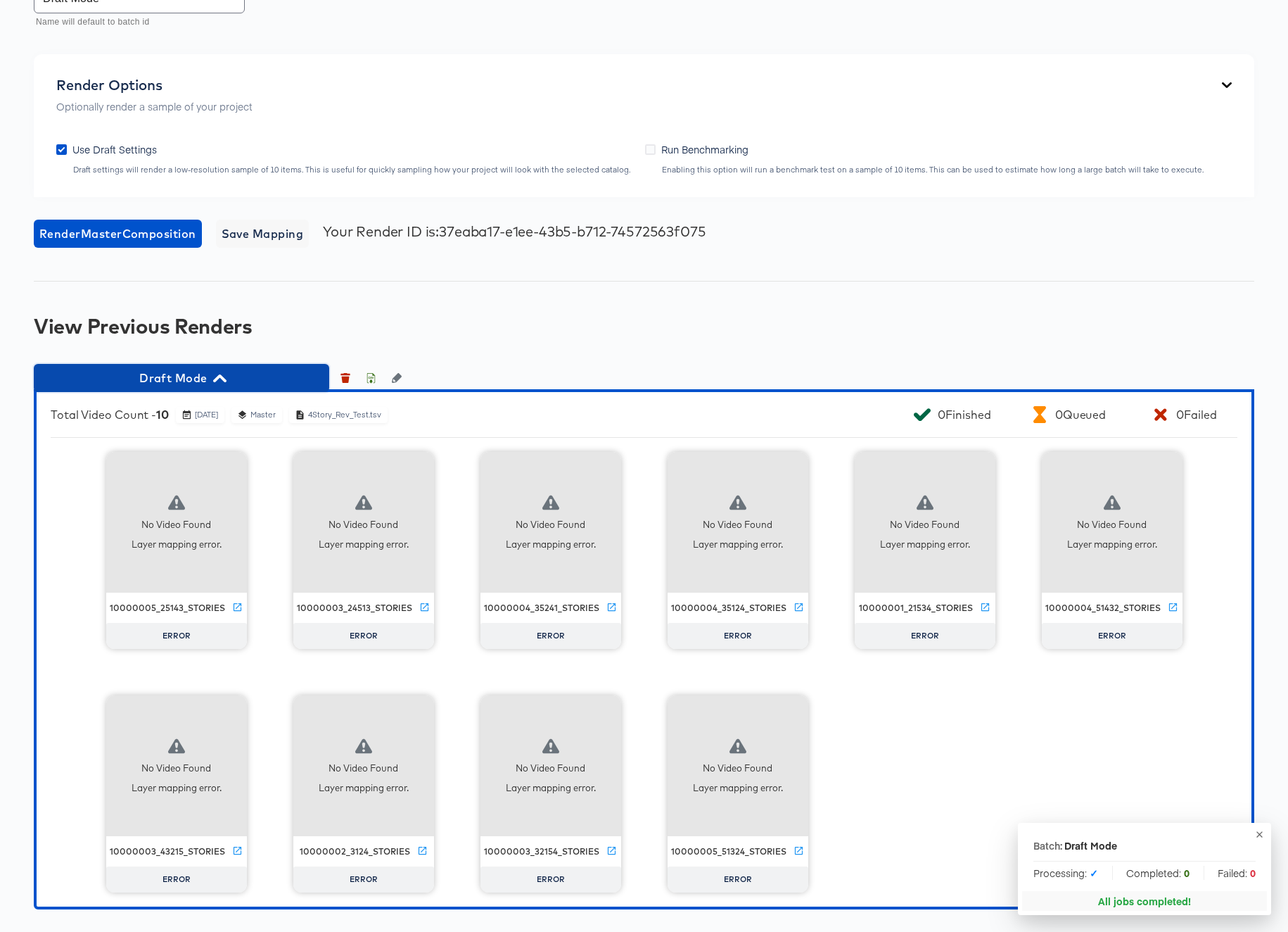
click at [220, 377] on icon "button" at bounding box center [220, 378] width 14 height 8
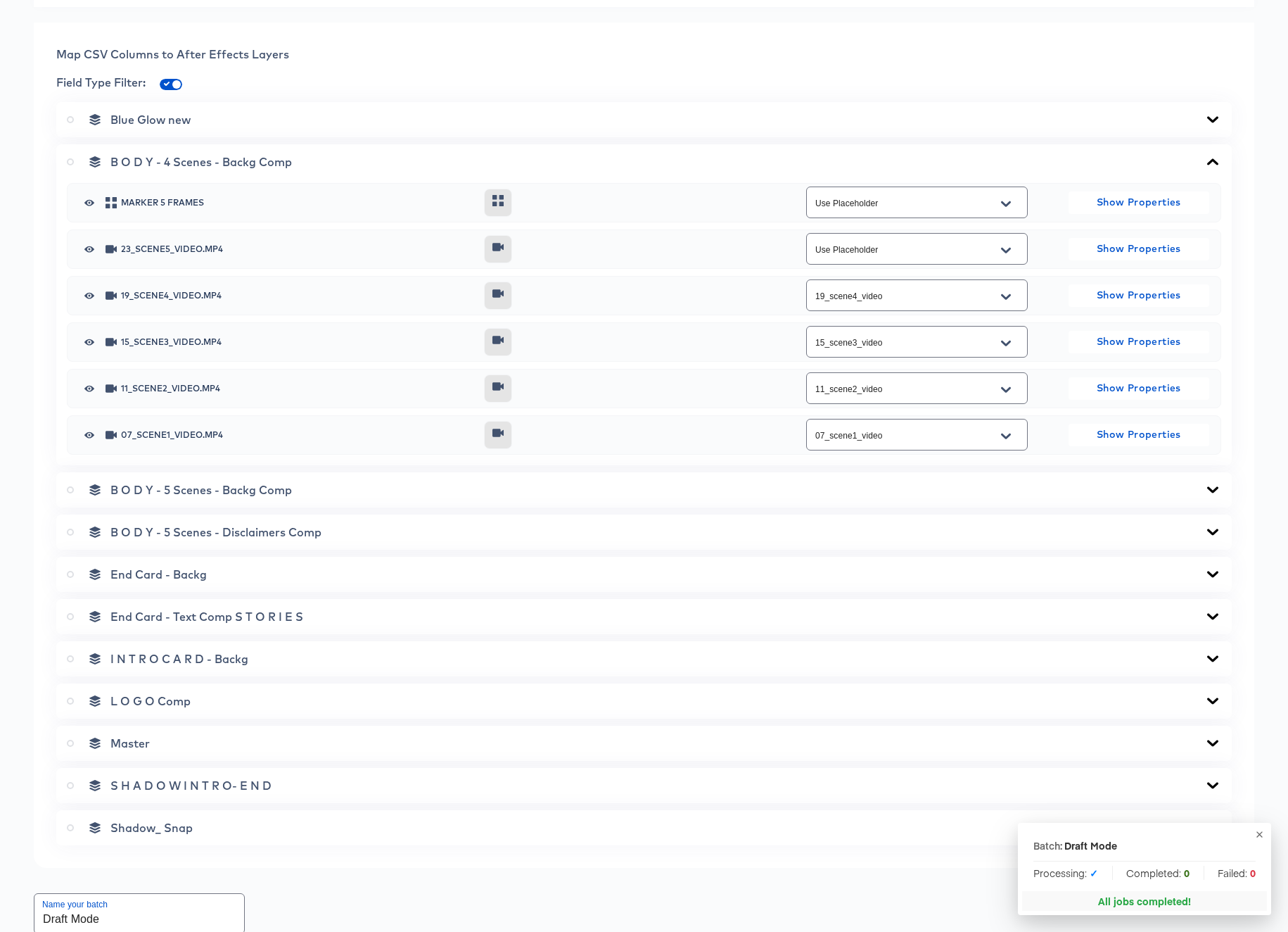
scroll to position [671, 0]
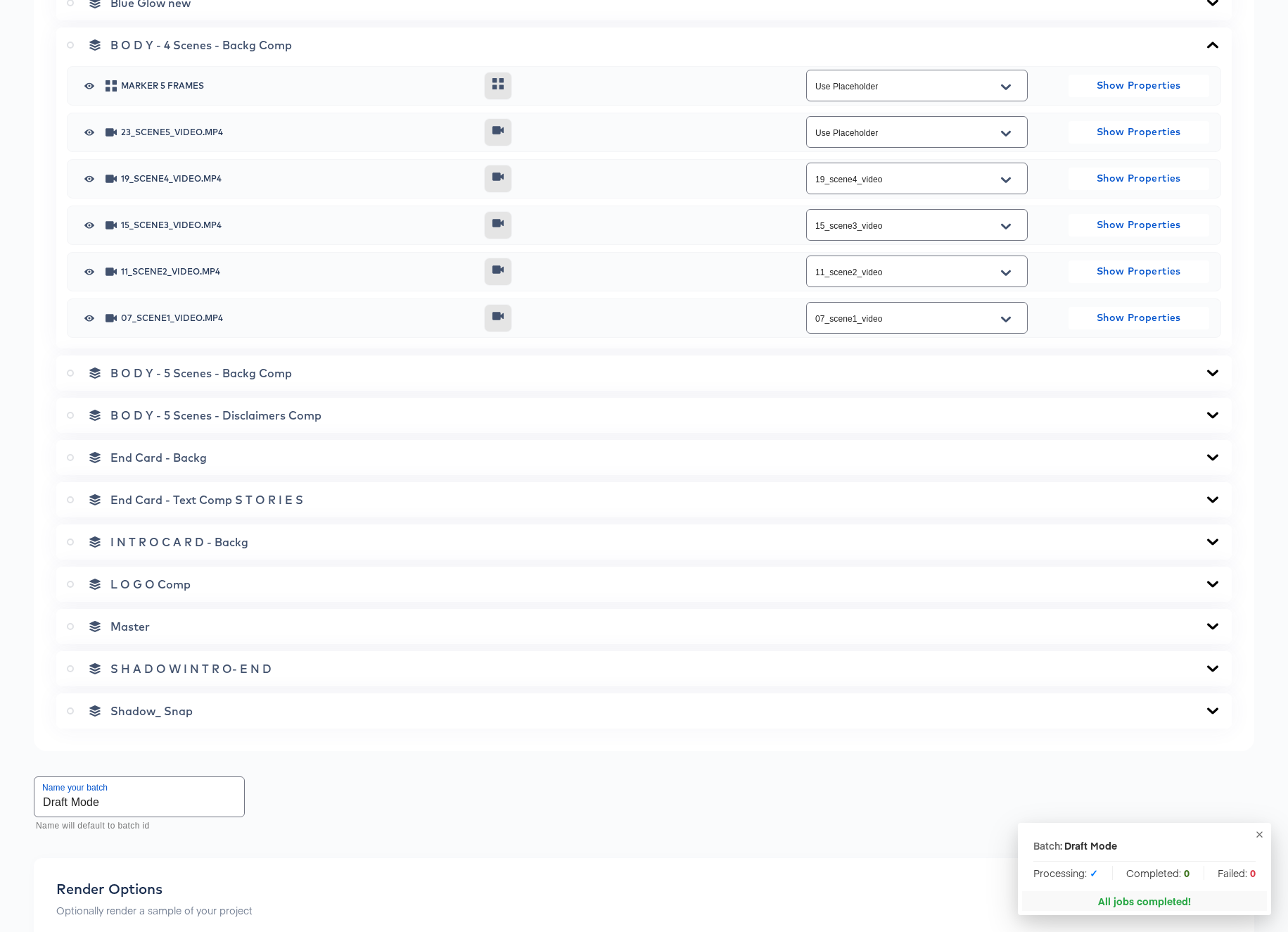
click at [1210, 629] on icon at bounding box center [1213, 626] width 17 height 11
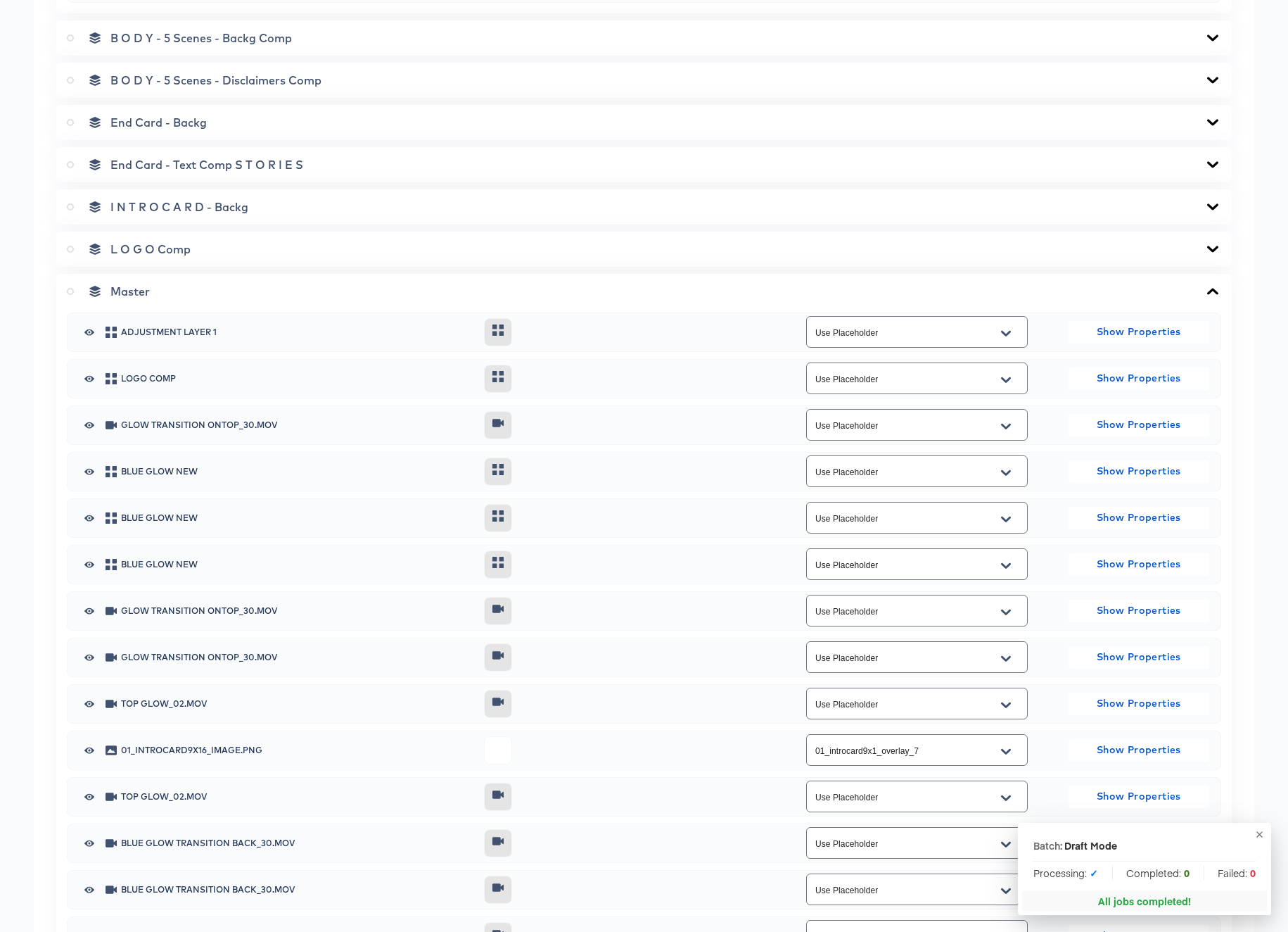
scroll to position [827, 0]
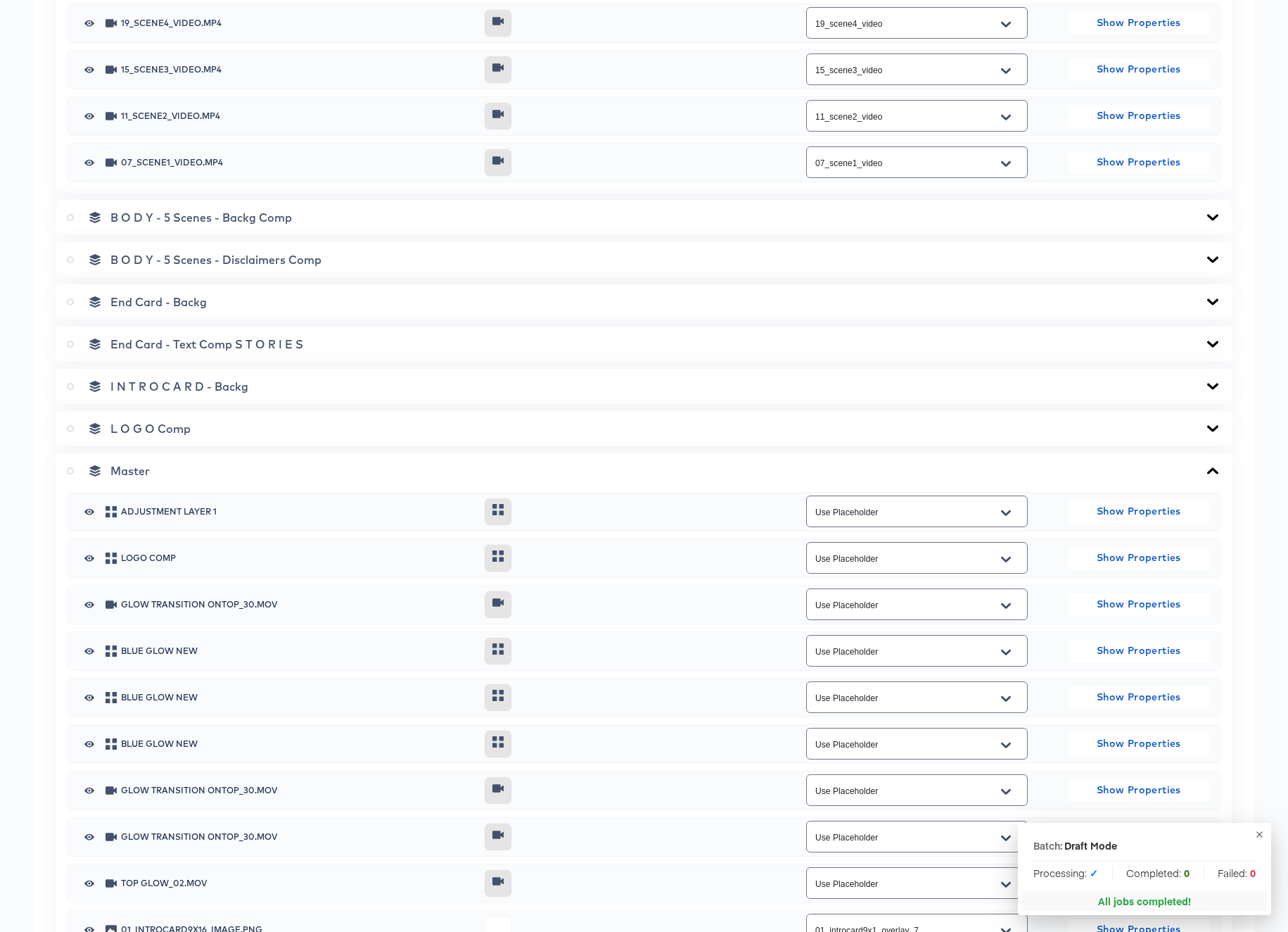
click at [177, 390] on span "I N T R O C A R D - Backg" at bounding box center [179, 386] width 138 height 14
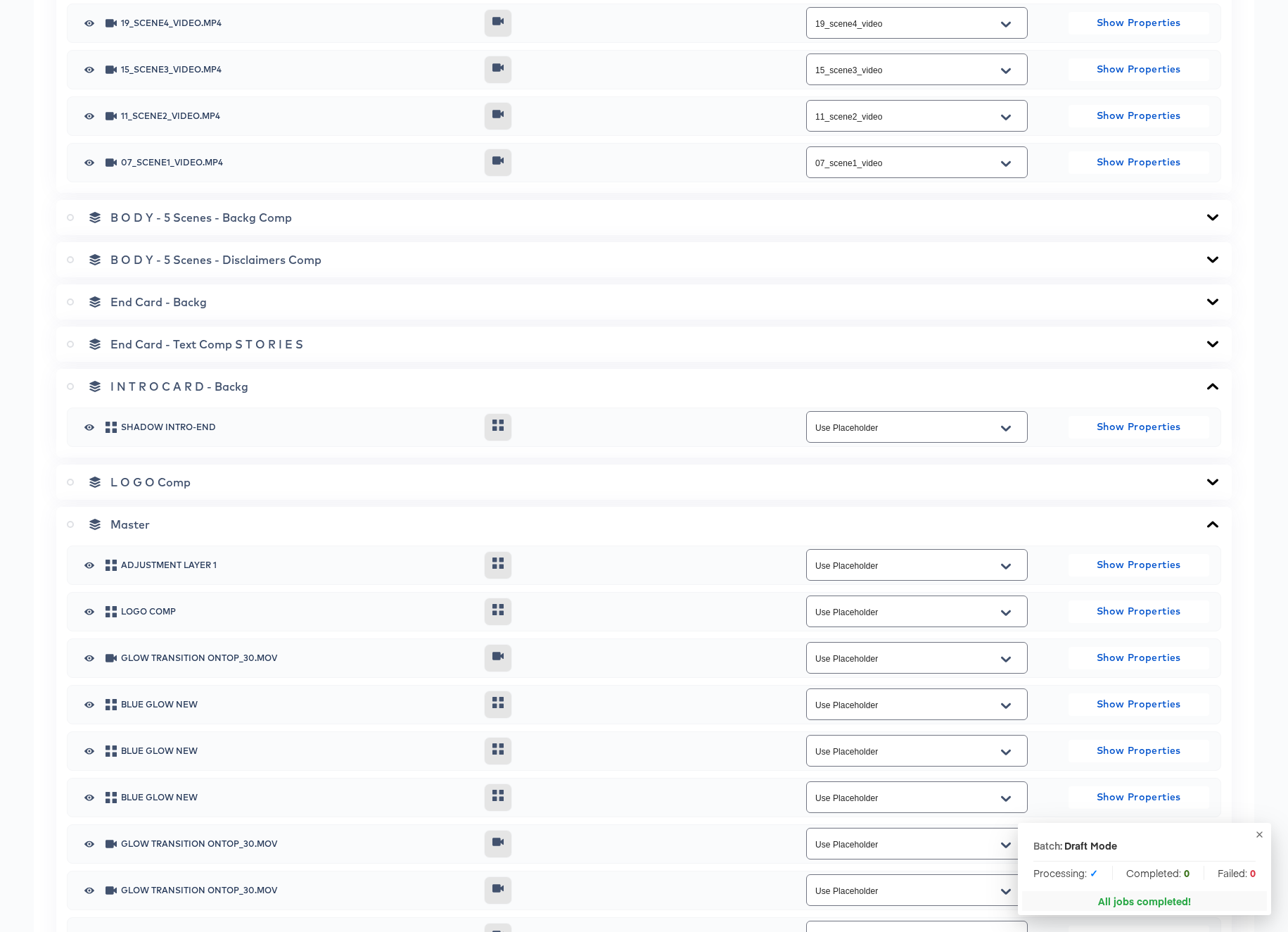
click at [210, 344] on span "End Card - Text Comp S T O R I E S" at bounding box center [207, 344] width 193 height 14
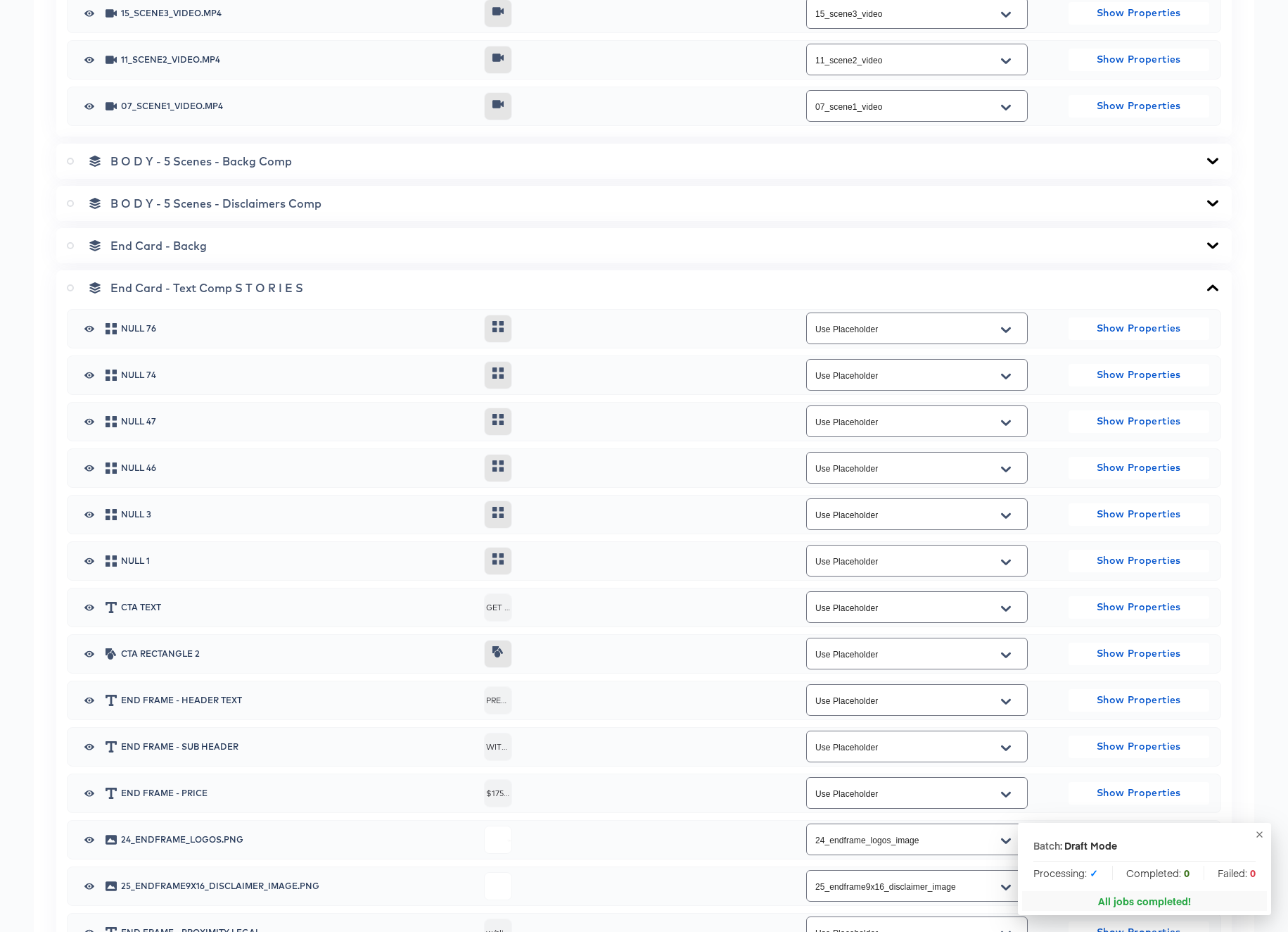
scroll to position [829, 0]
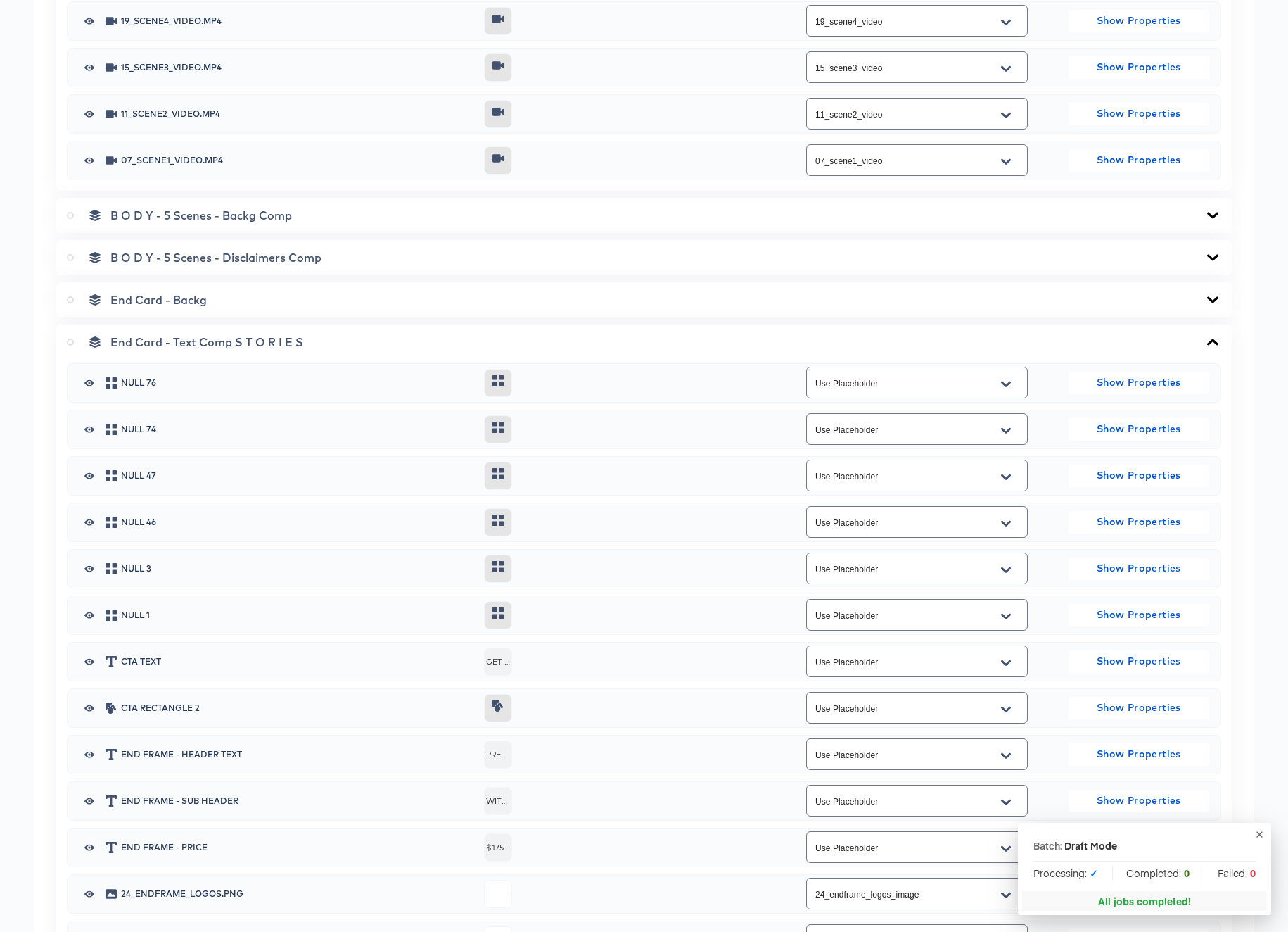
click at [206, 258] on span "B O D Y - 5 Scenes - Disclaimers Comp" at bounding box center [216, 258] width 211 height 14
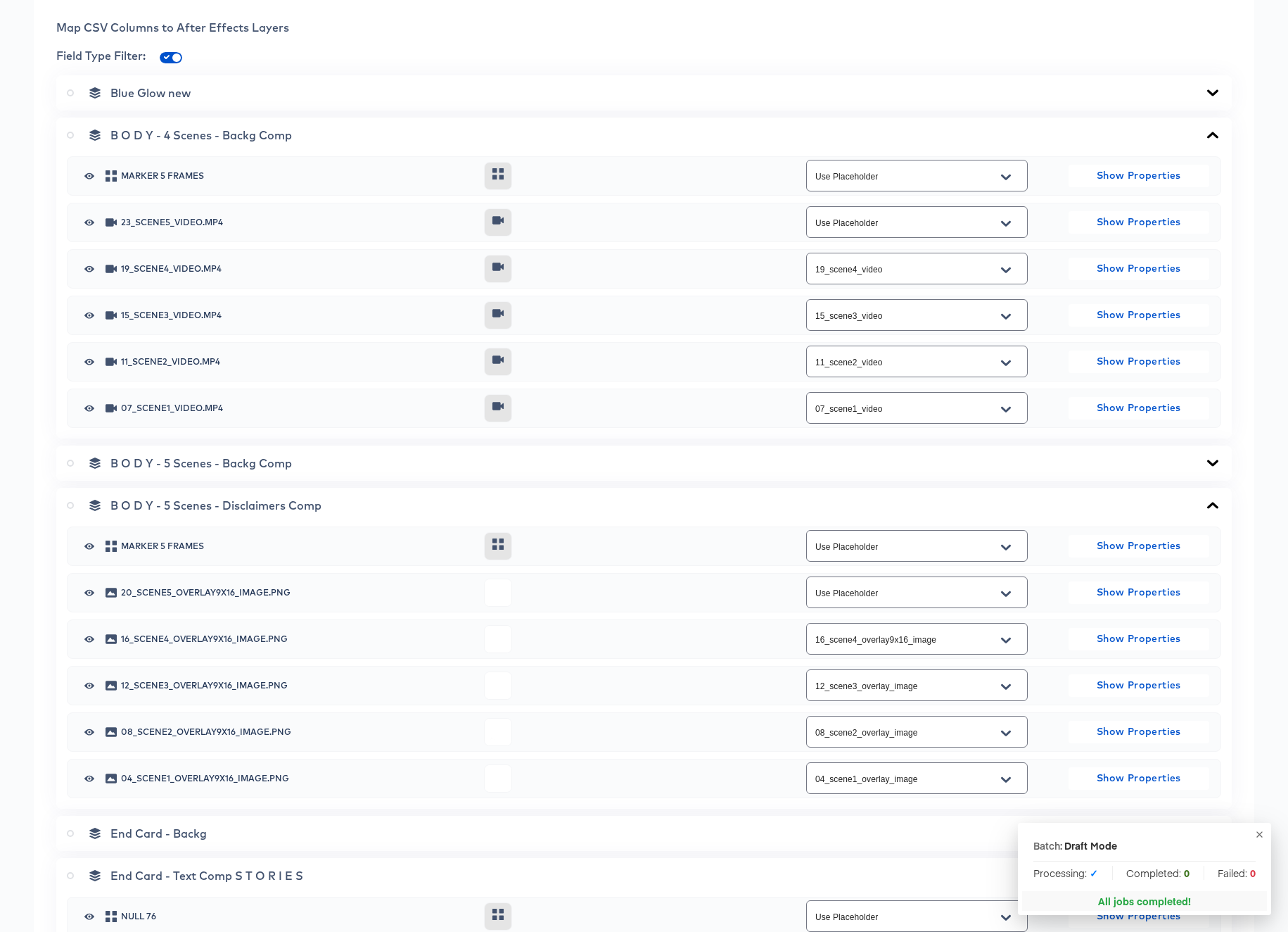
scroll to position [583, 0]
click at [150, 461] on span "B O D Y - 5 Scenes - Backg Comp" at bounding box center [201, 461] width 182 height 14
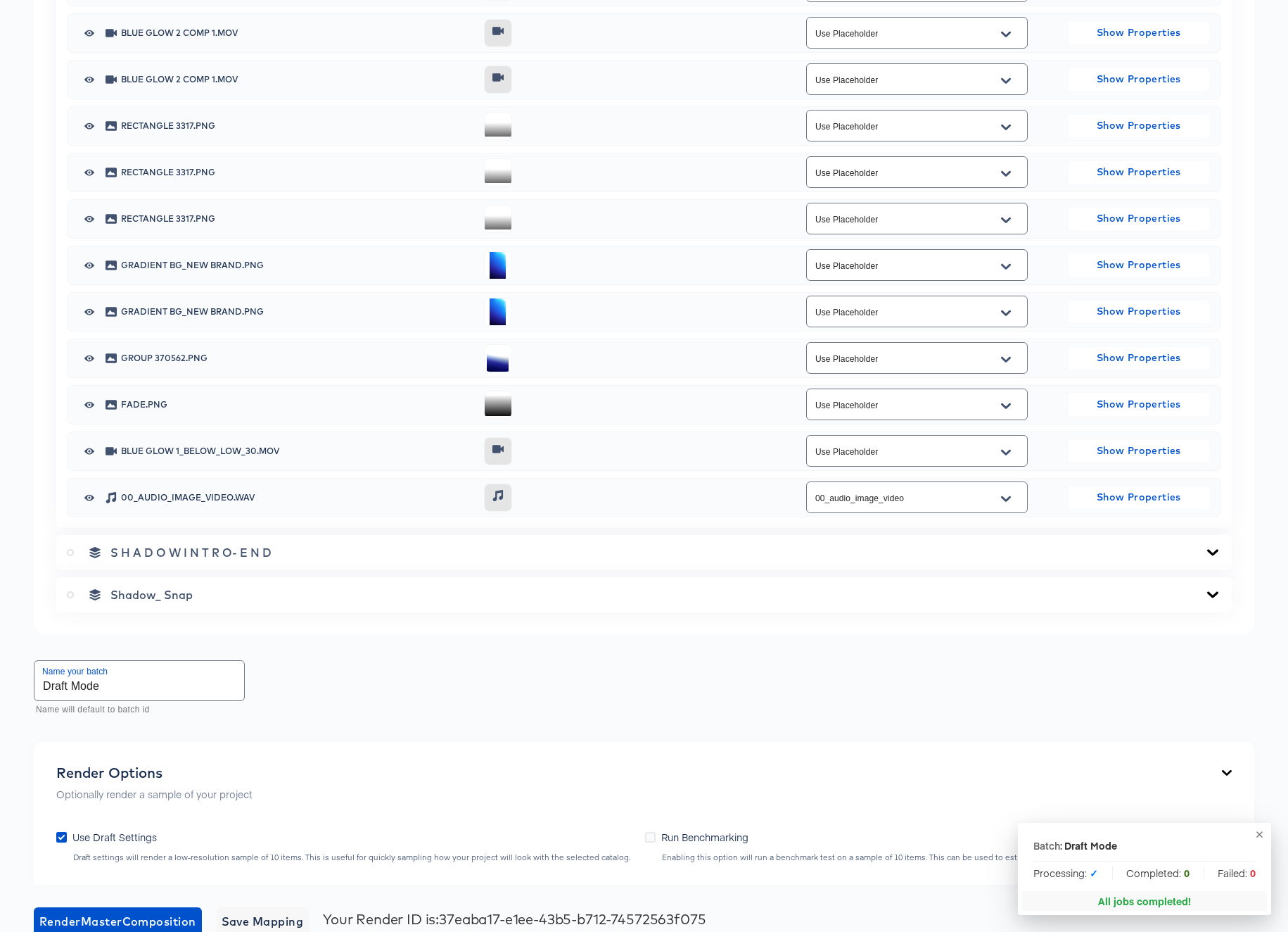
scroll to position [3501, 0]
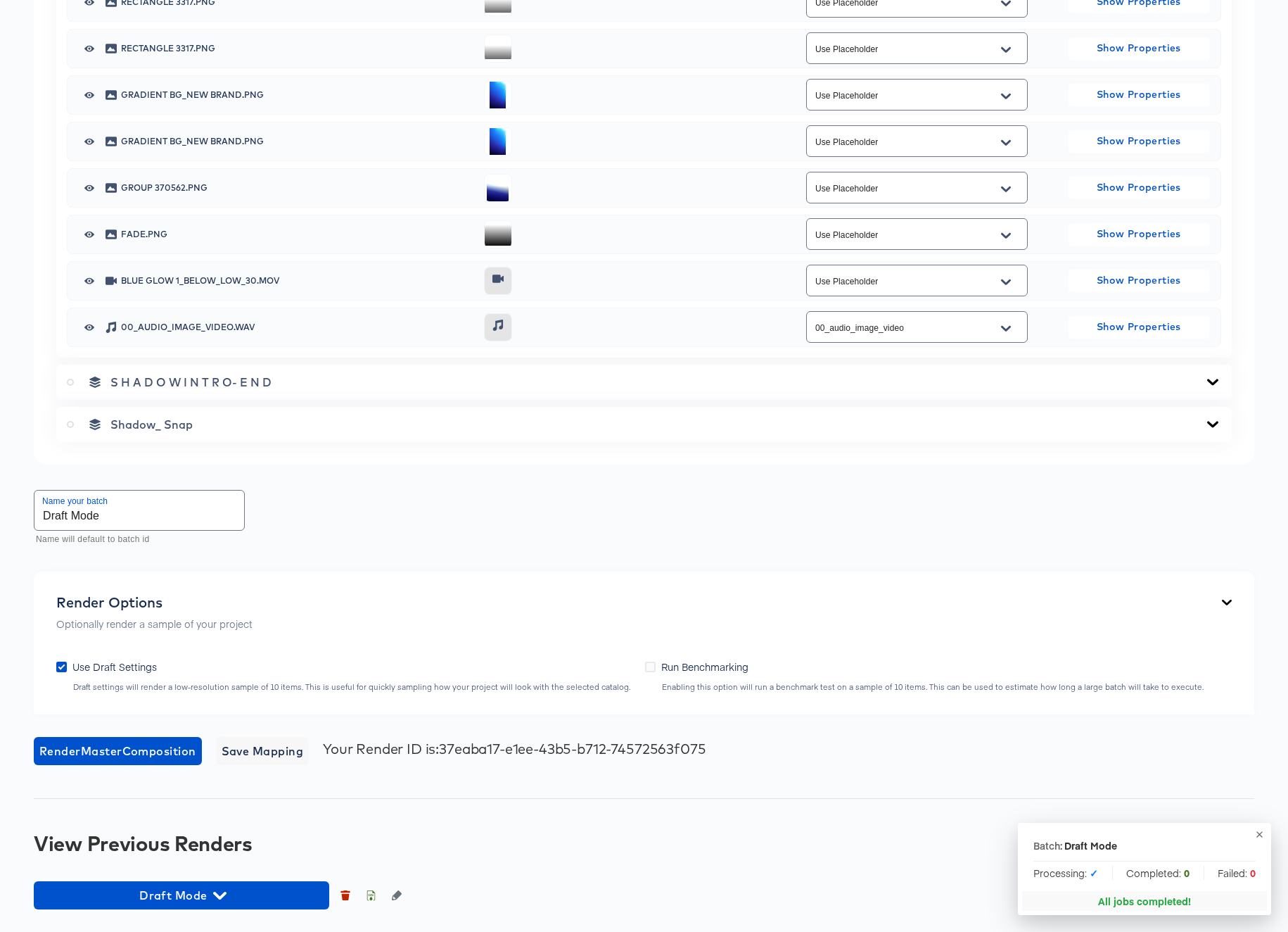
click at [121, 512] on input "Draft Mode" at bounding box center [139, 510] width 210 height 40
type input "Draft Mode 2"
click at [119, 749] on span "Render Master Composition" at bounding box center [118, 751] width 157 height 20
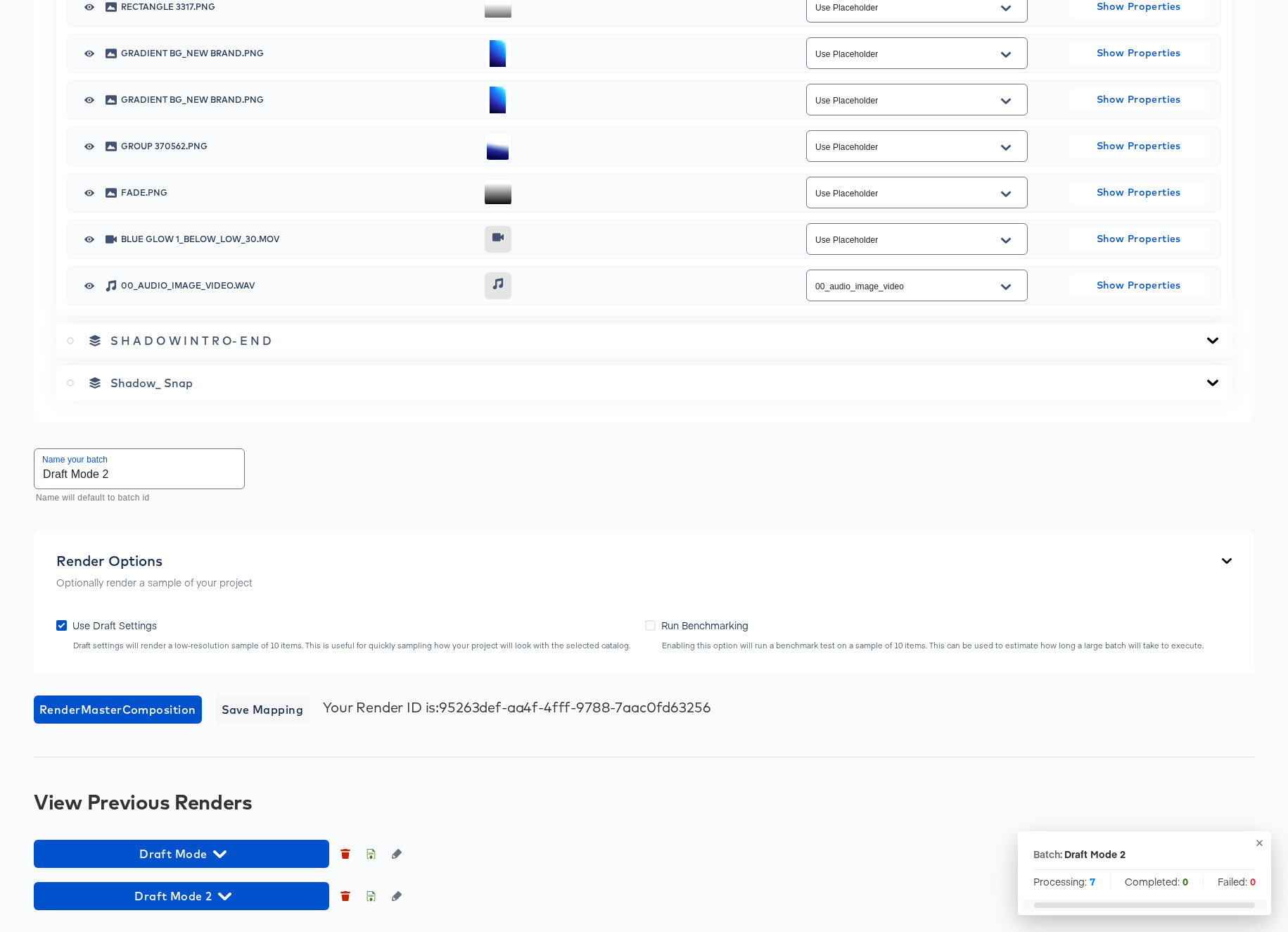
scroll to position [3543, 0]
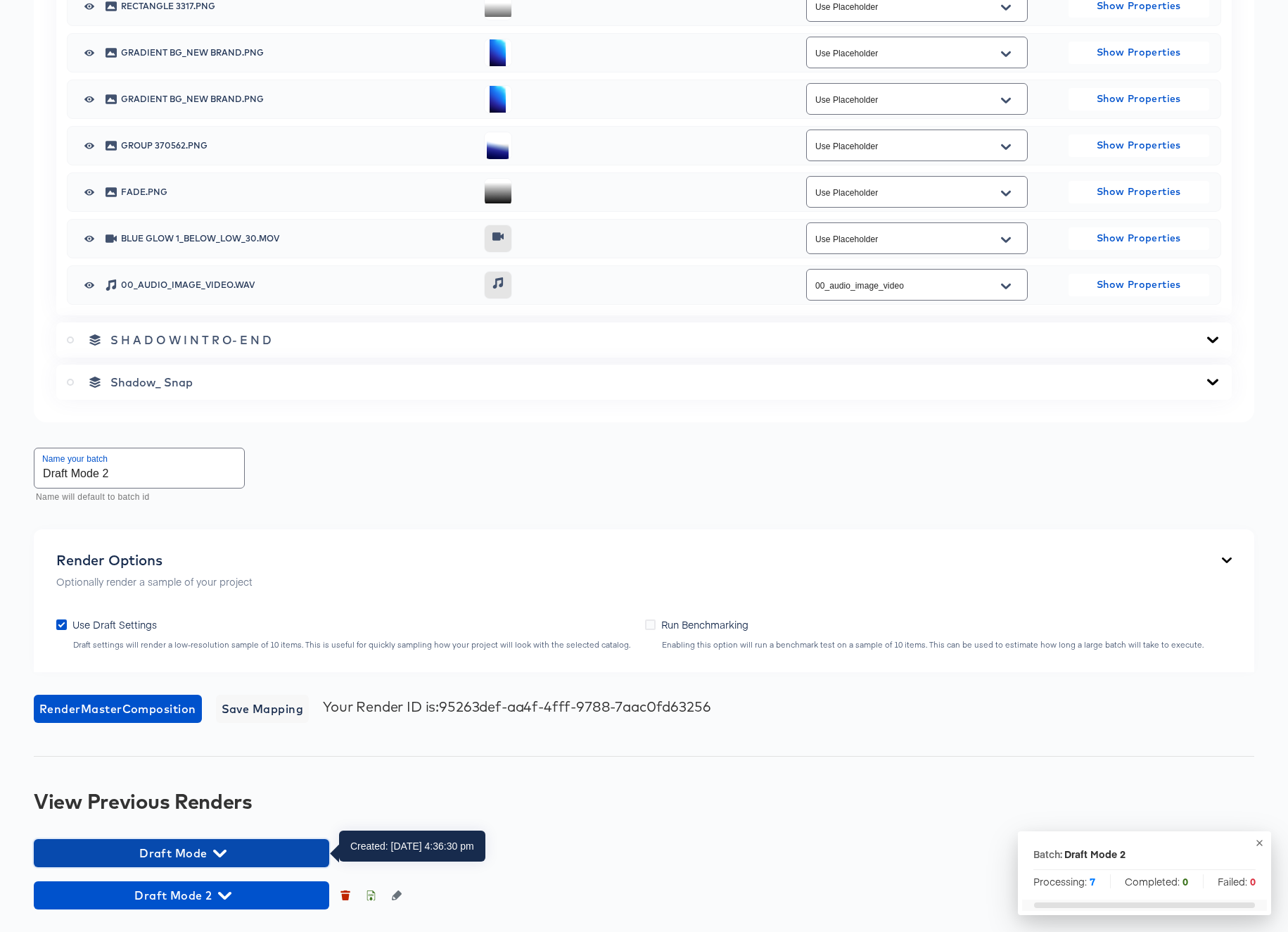
click at [222, 851] on icon "button" at bounding box center [220, 854] width 14 height 14
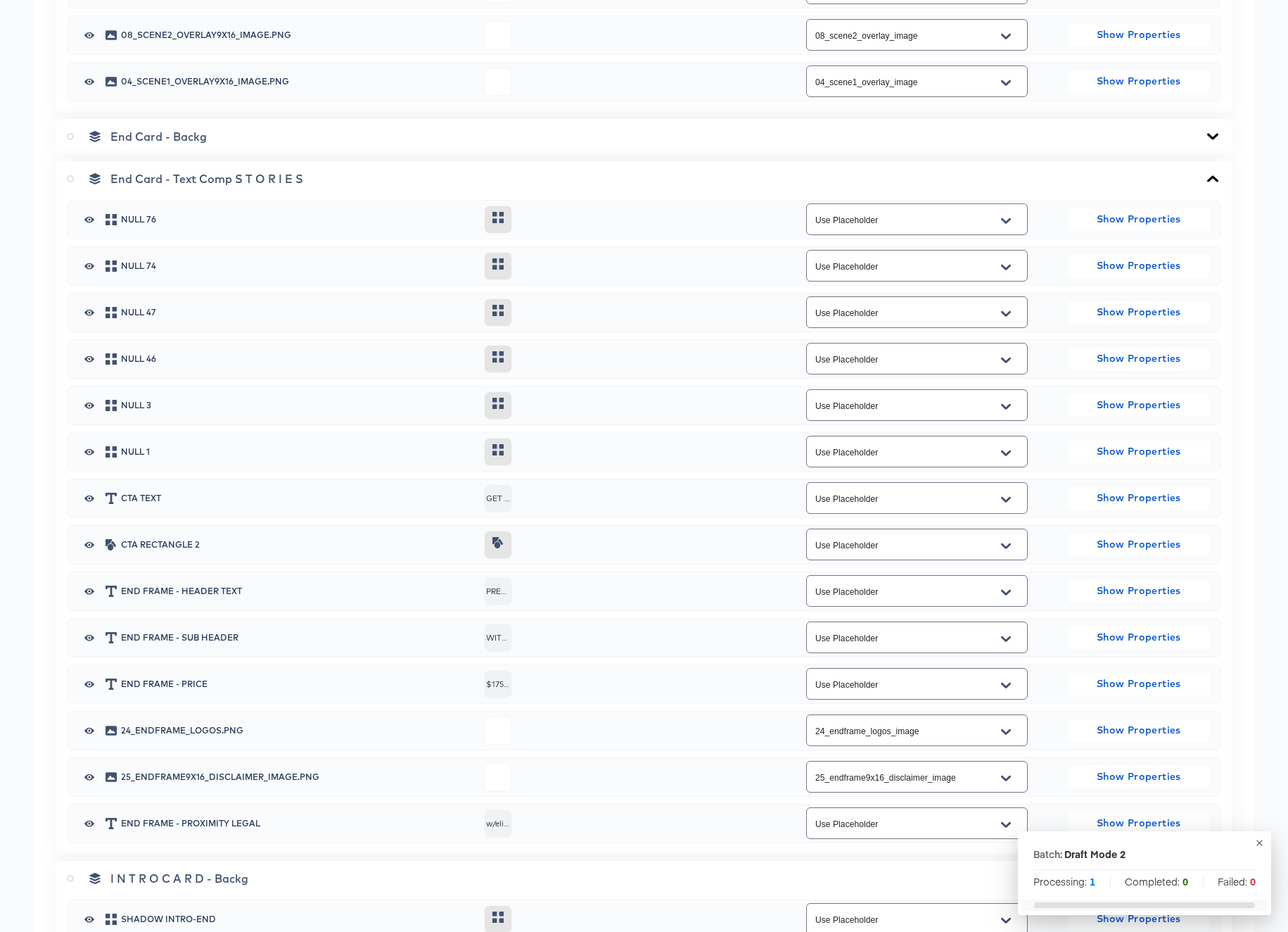
scroll to position [0, 0]
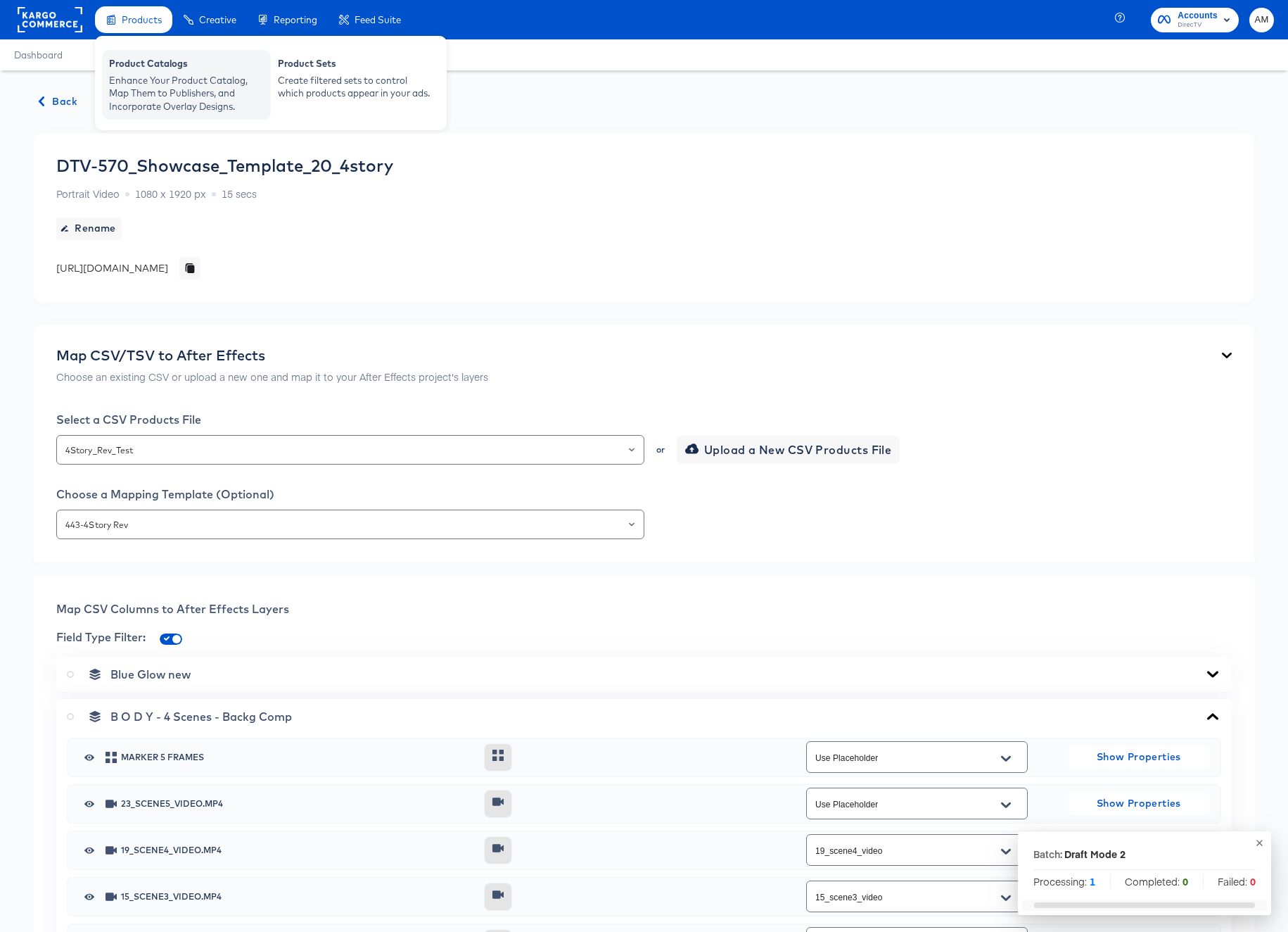
click at [131, 76] on div "Enhance Your Product Catalog, Map Them to Publishers, and Incorporate Overlay D…" at bounding box center [186, 94] width 155 height 40
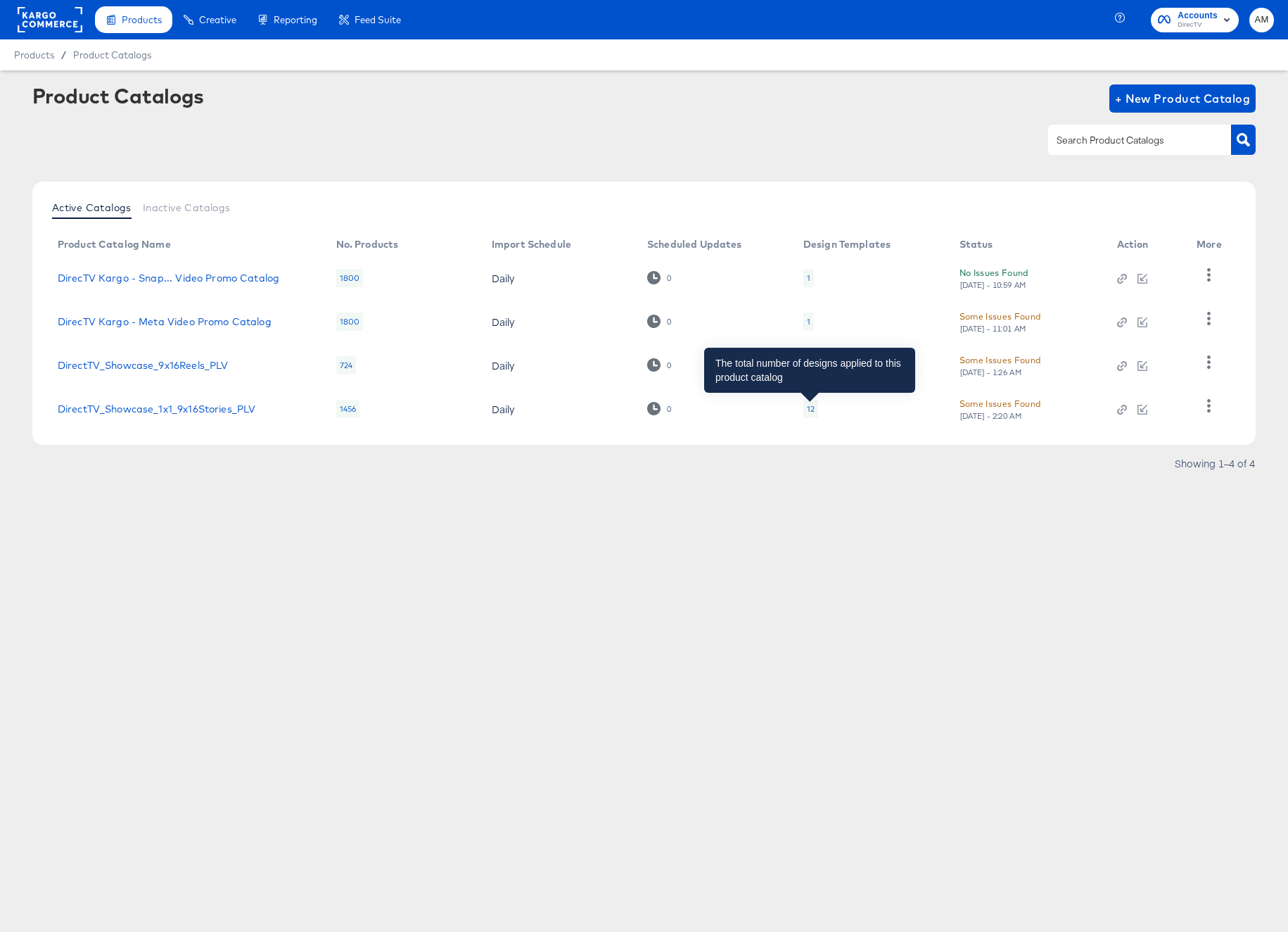
click at [807, 411] on div "12" at bounding box center [811, 408] width 8 height 11
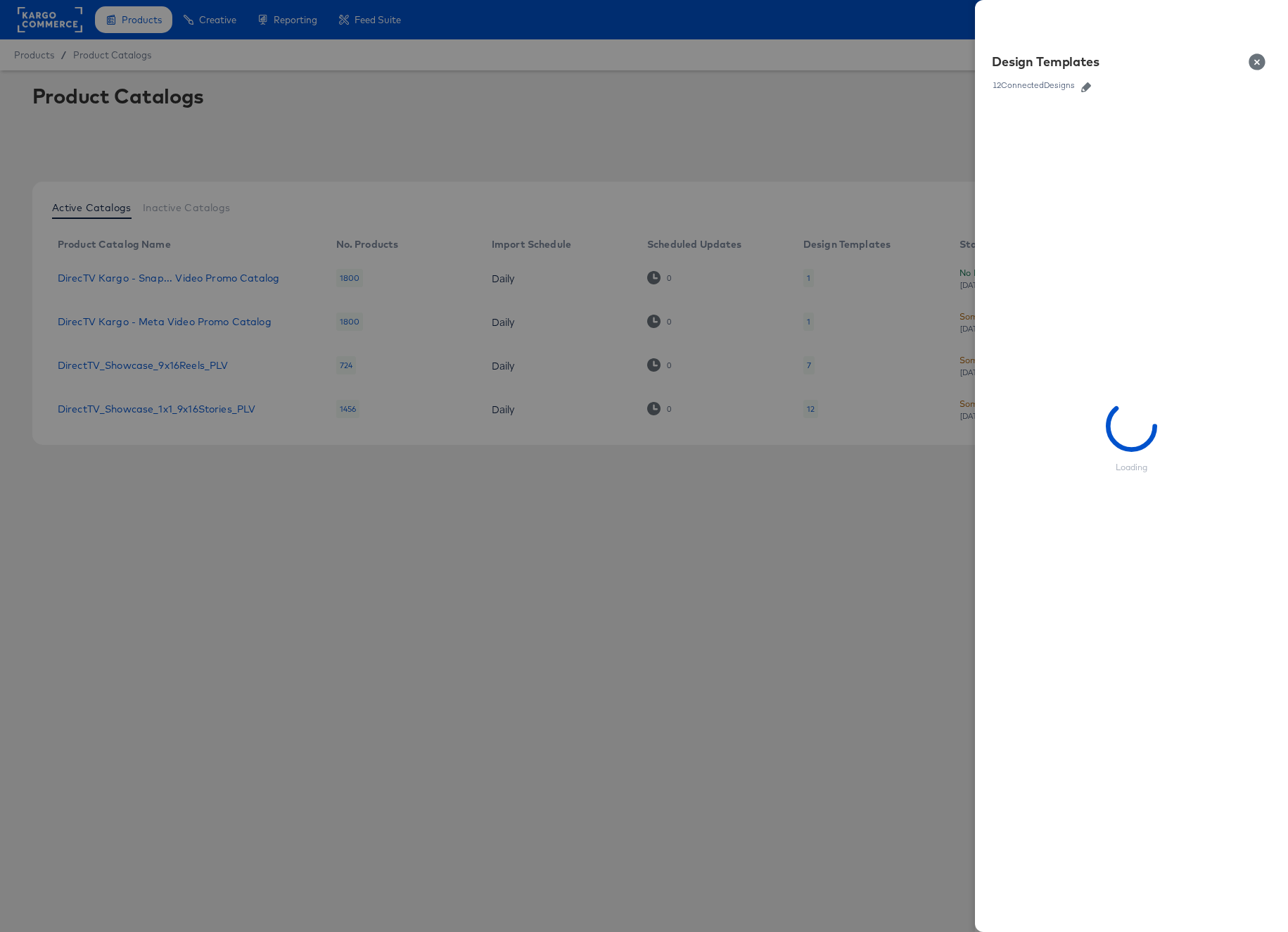
click at [1087, 84] on icon "button" at bounding box center [1086, 87] width 10 height 10
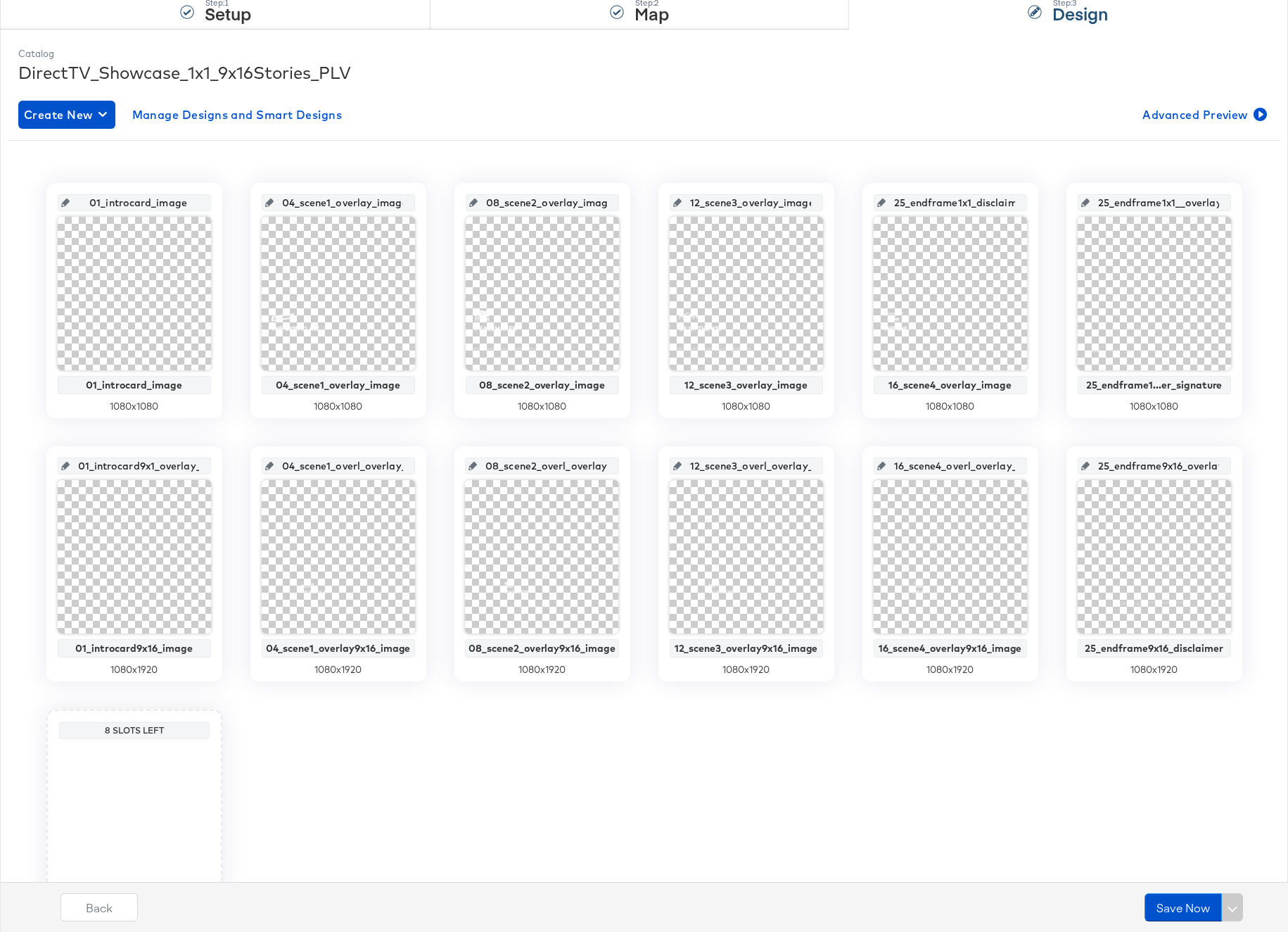
scroll to position [265, 0]
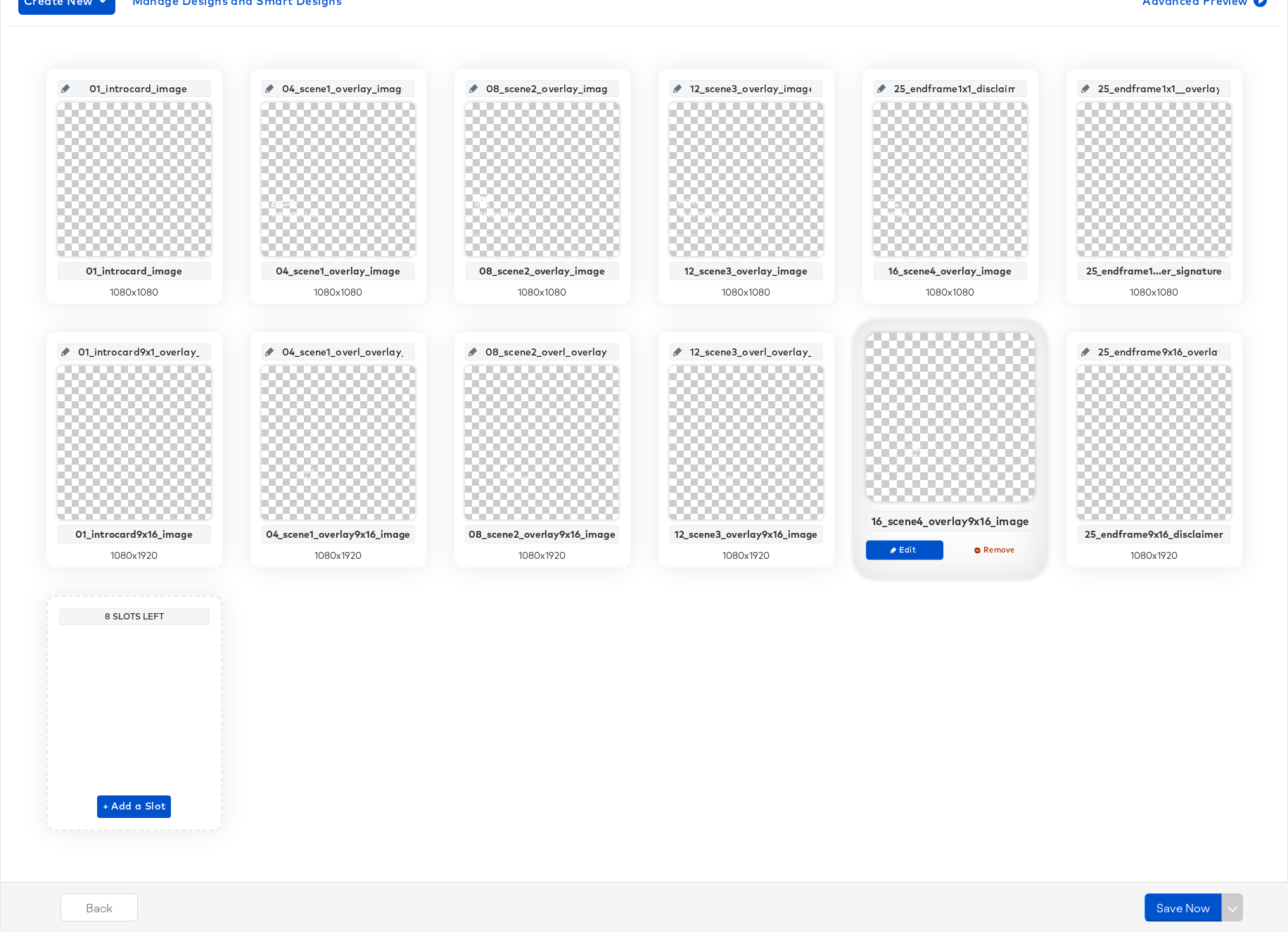
drag, startPoint x: 134, startPoint y: 87, endPoint x: 191, endPoint y: 85, distance: 57.0
click at [191, 85] on input "01_introcard_image" at bounding box center [138, 83] width 138 height 38
drag, startPoint x: 324, startPoint y: 88, endPoint x: 408, endPoint y: 90, distance: 84.0
click at [408, 90] on div "04_scene1_overlay_image" at bounding box center [338, 89] width 153 height 17
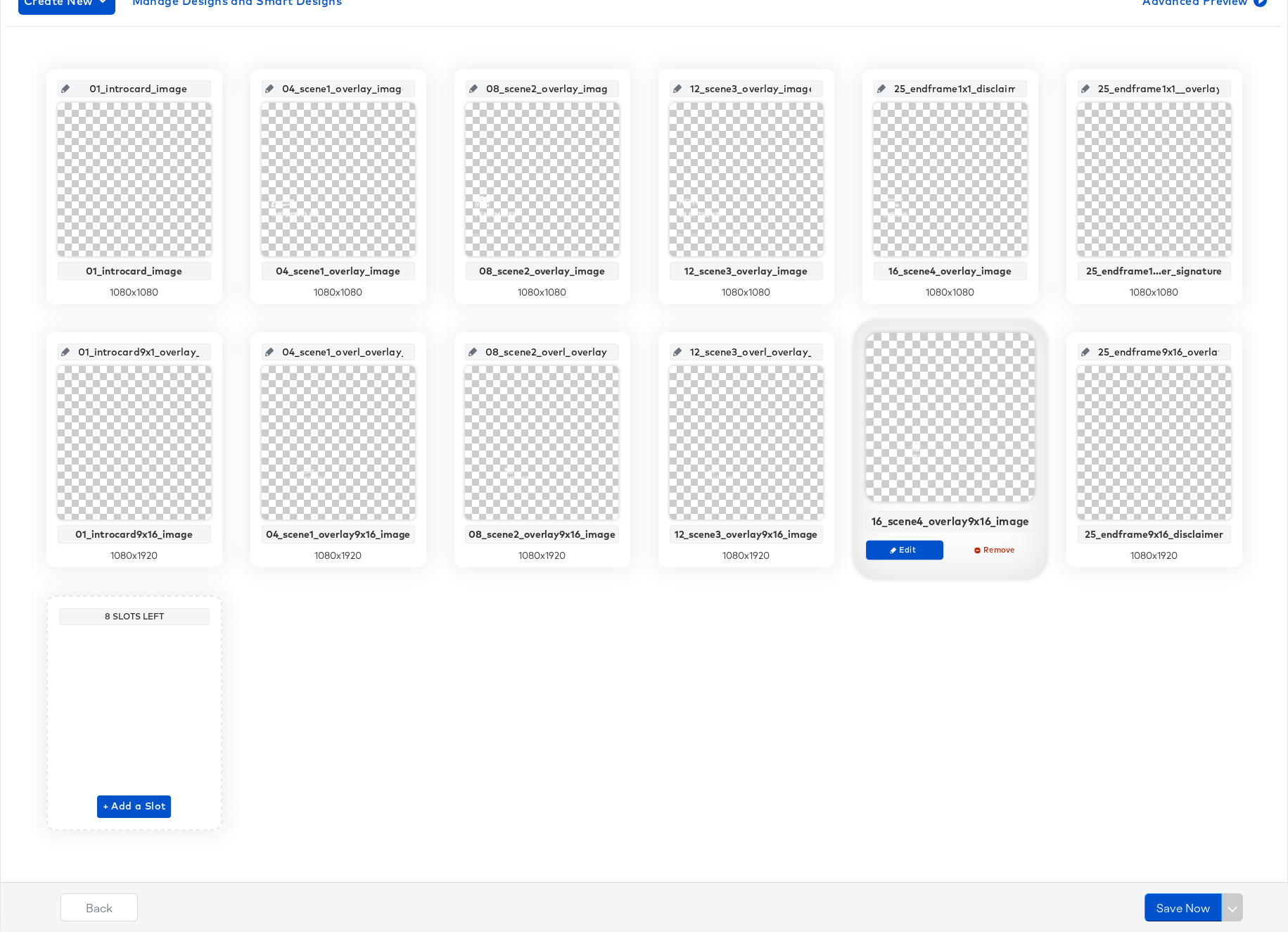
scroll to position [0, 15]
drag, startPoint x: 523, startPoint y: 89, endPoint x: 616, endPoint y: 90, distance: 93.0
click at [616, 90] on div "08_scene2_overlay_image" at bounding box center [543, 89] width 153 height 17
drag, startPoint x: 725, startPoint y: 89, endPoint x: 847, endPoint y: 90, distance: 122.0
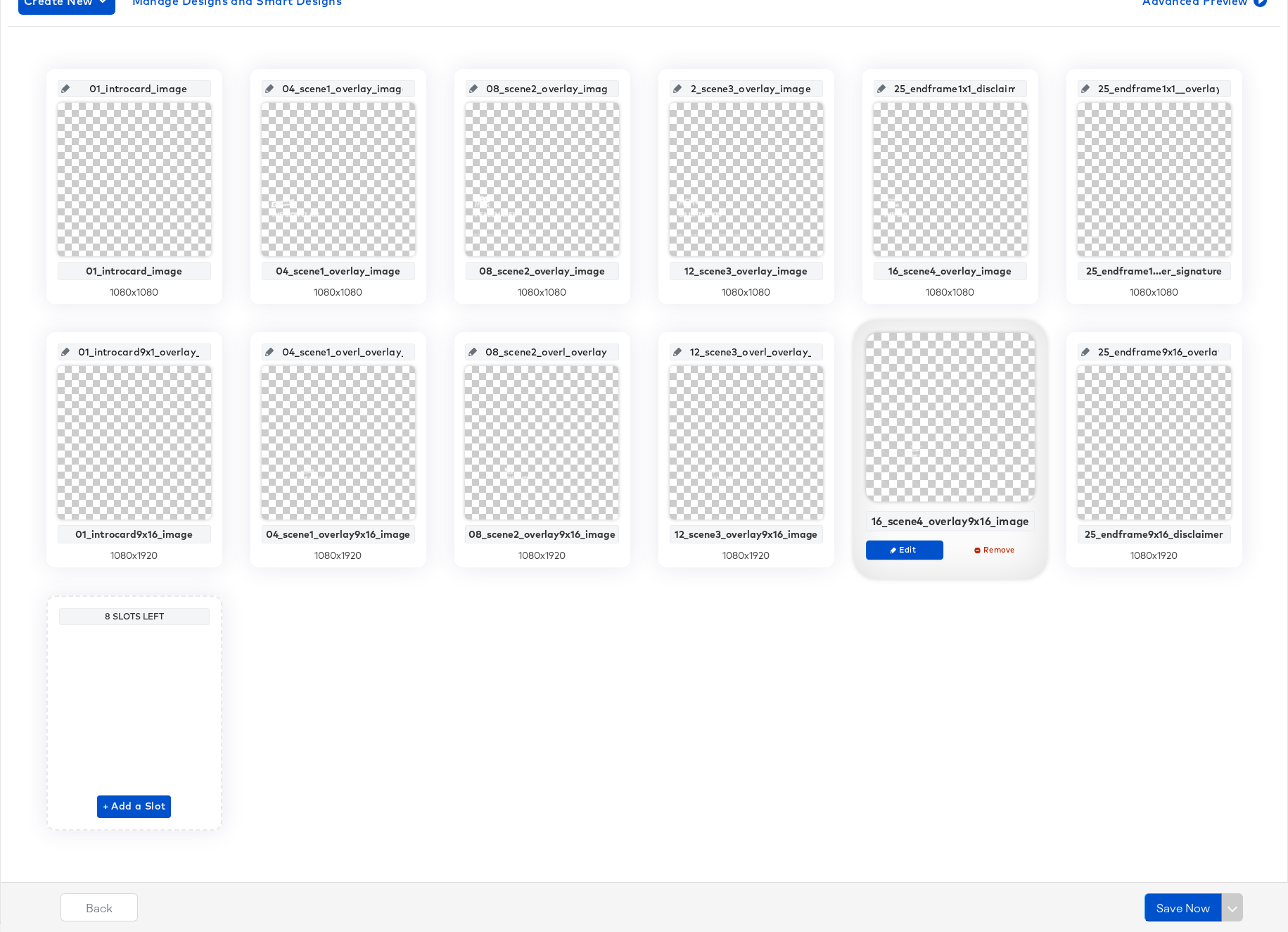
click at [847, 90] on div "01_introcard_image 01_introcard_image 1080 x 1080 04_scene1_overlay_image 04_sc…" at bounding box center [644, 450] width 1273 height 762
drag, startPoint x: 925, startPoint y: 84, endPoint x: 1038, endPoint y: 90, distance: 113.2
click at [1038, 90] on div "01_introcard_image 01_introcard_image 1080 x 1080 04_scene1_overlay_image 04_sc…" at bounding box center [644, 450] width 1273 height 762
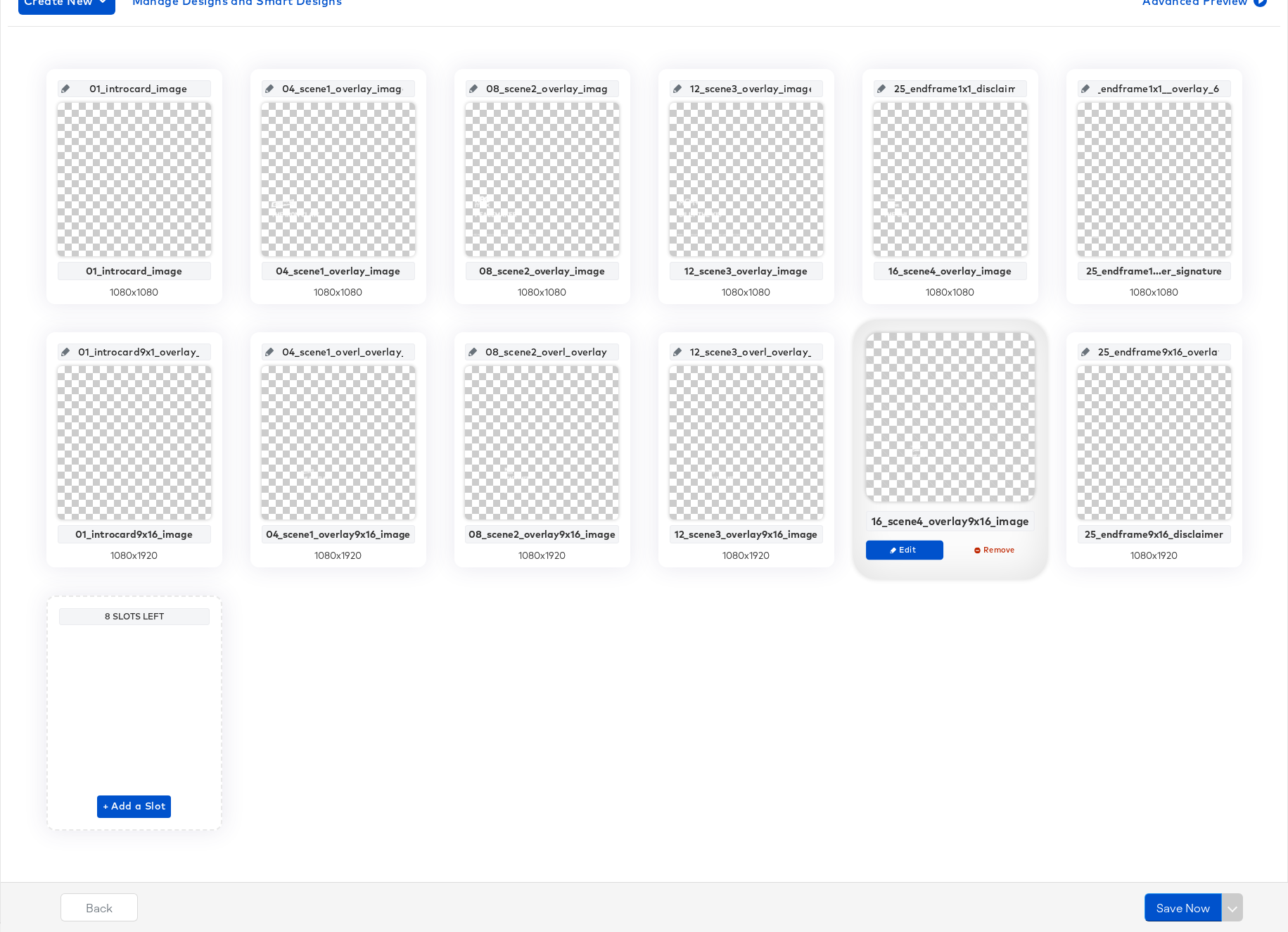
drag, startPoint x: 1139, startPoint y: 87, endPoint x: 1261, endPoint y: 97, distance: 122.4
click at [1261, 97] on div "01_introcard_image 01_introcard_image 1080 x 1080 04_scene1_overlay_image 04_sc…" at bounding box center [644, 450] width 1273 height 762
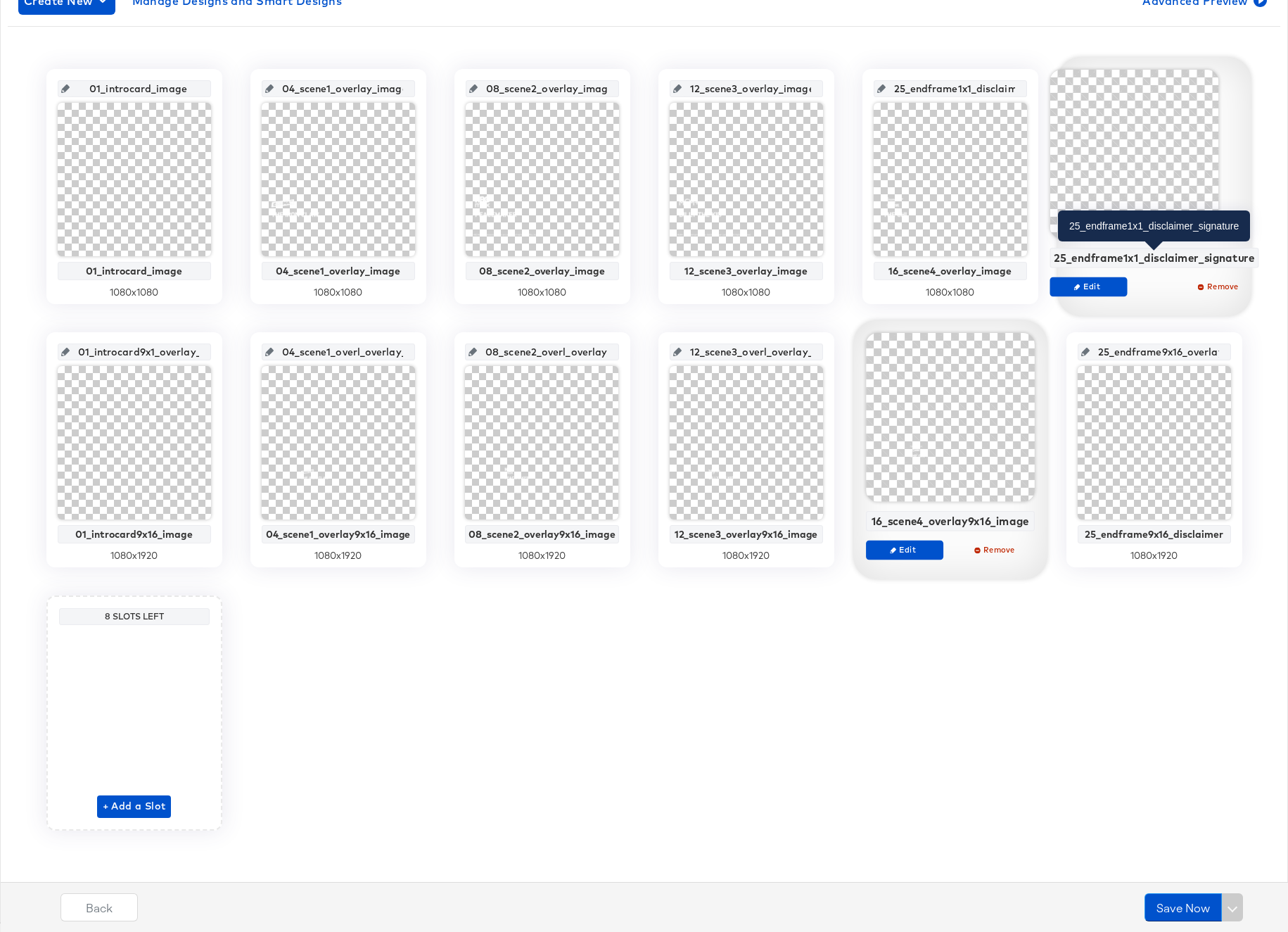
scroll to position [0, 0]
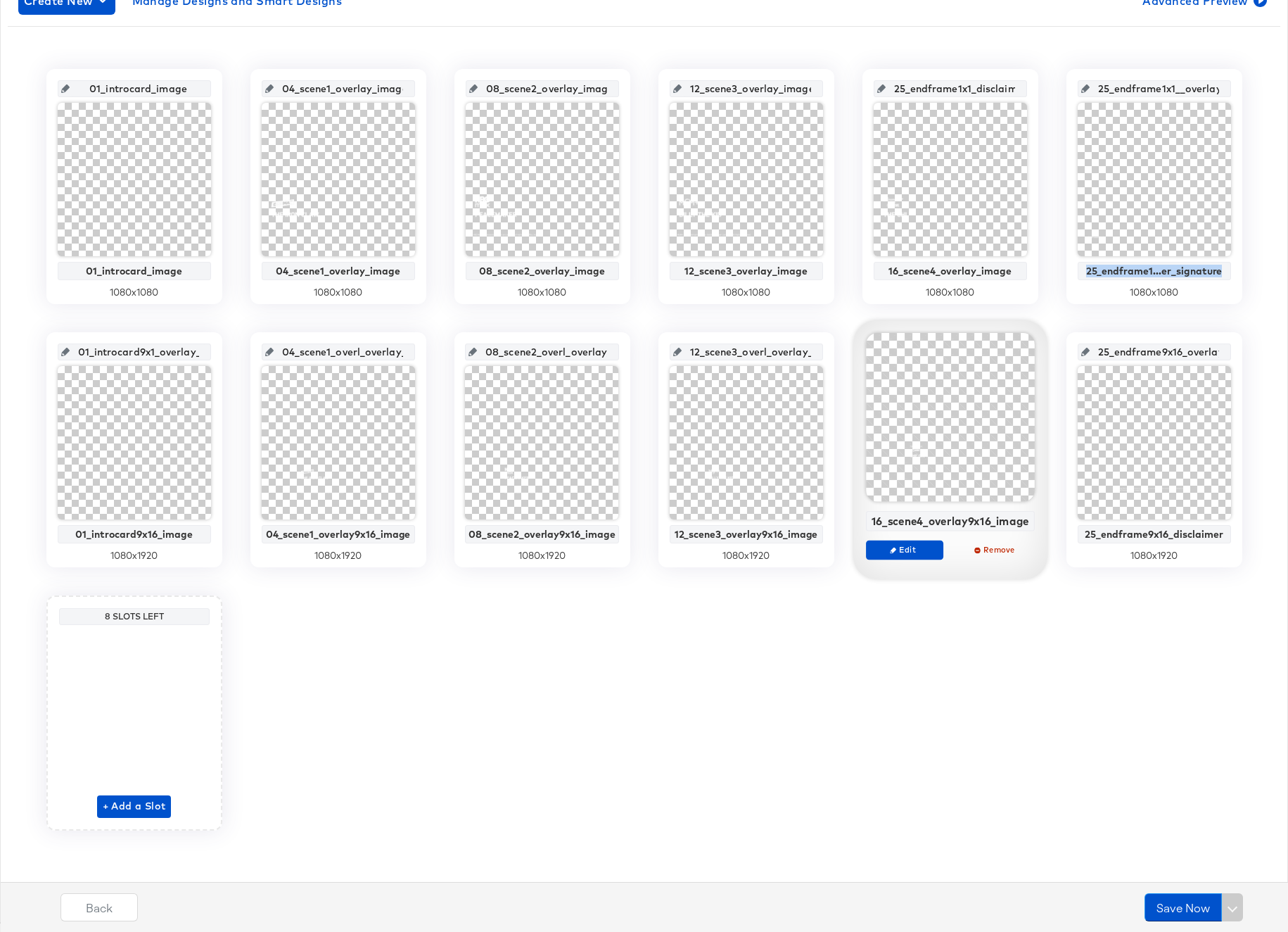
drag, startPoint x: 1058, startPoint y: 257, endPoint x: 1264, endPoint y: 277, distance: 207.0
click at [1264, 277] on div "01_introcard_image 01_introcard_image 1080 x 1080 04_scene1_overlay_image 04_sc…" at bounding box center [644, 450] width 1273 height 762
copy div "25_endframe1...er_signature"
drag, startPoint x: 1104, startPoint y: 89, endPoint x: 1254, endPoint y: 95, distance: 150.1
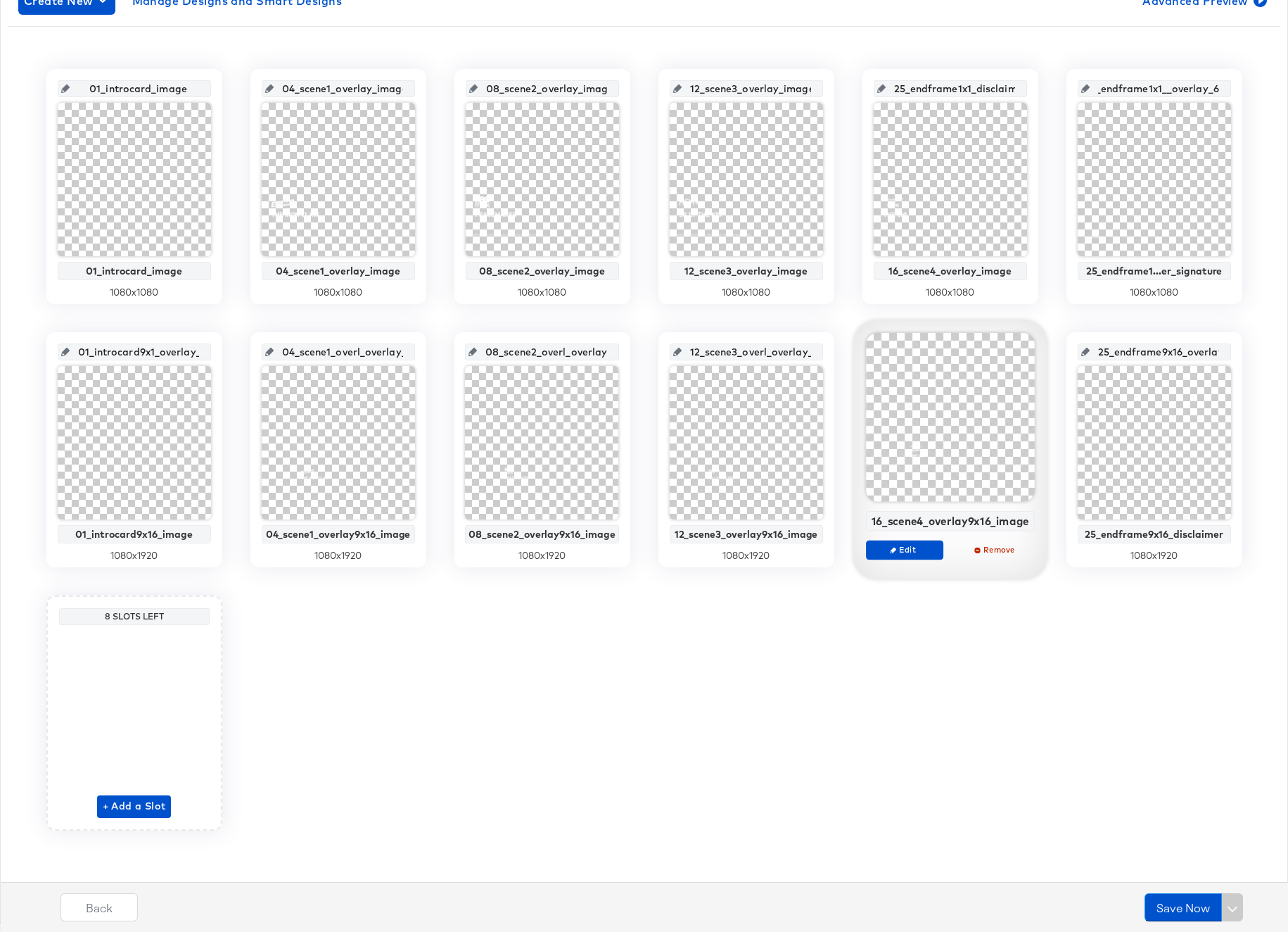
click at [1254, 95] on div "01_introcard_image 01_introcard_image 1080 x 1080 04_scene1_overlay_image 04_sc…" at bounding box center [644, 450] width 1273 height 762
click at [1182, 88] on input "25_endframe1...er_signature" at bounding box center [1158, 83] width 138 height 38
click at [1118, 87] on input "25_endframe1...er_signature" at bounding box center [1158, 83] width 138 height 38
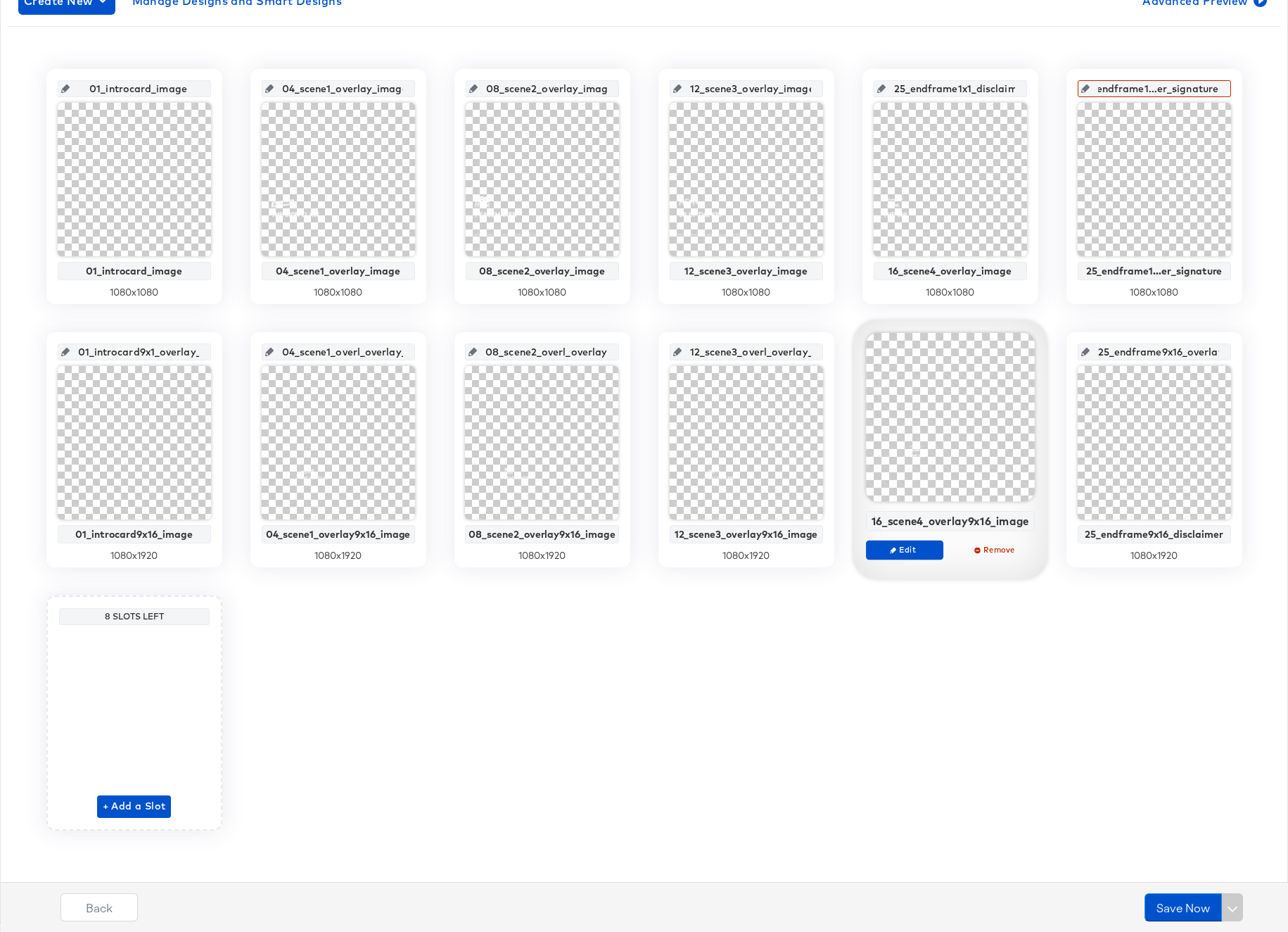
drag, startPoint x: 1145, startPoint y: 90, endPoint x: 1230, endPoint y: 93, distance: 85.1
click at [1230, 93] on div "25_endframe1...er_signature 25_endframe1...er_signature 1080 x 1080" at bounding box center [1154, 186] width 176 height 235
click at [1214, 91] on input "25_endframe1...er_signature" at bounding box center [1158, 83] width 138 height 38
type input "25_endframe1...er_signature_image"
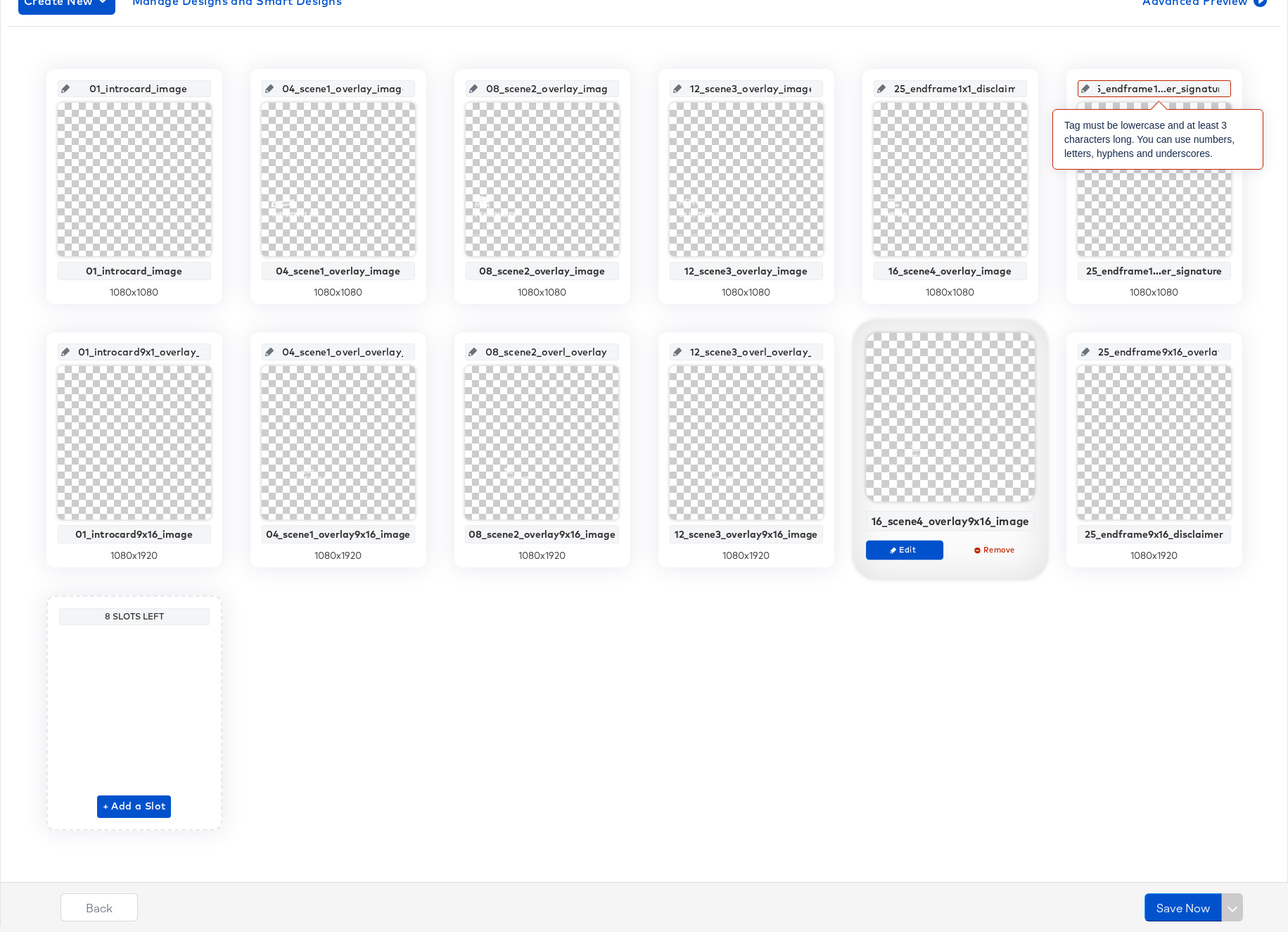
scroll to position [0, 0]
drag, startPoint x: 1173, startPoint y: 93, endPoint x: 1138, endPoint y: 90, distance: 35.1
click at [1138, 90] on input "25_endframe1...er_signature_image" at bounding box center [1158, 83] width 138 height 38
click at [1191, 89] on input "25_endframe1...er_signature_image" at bounding box center [1158, 83] width 138 height 38
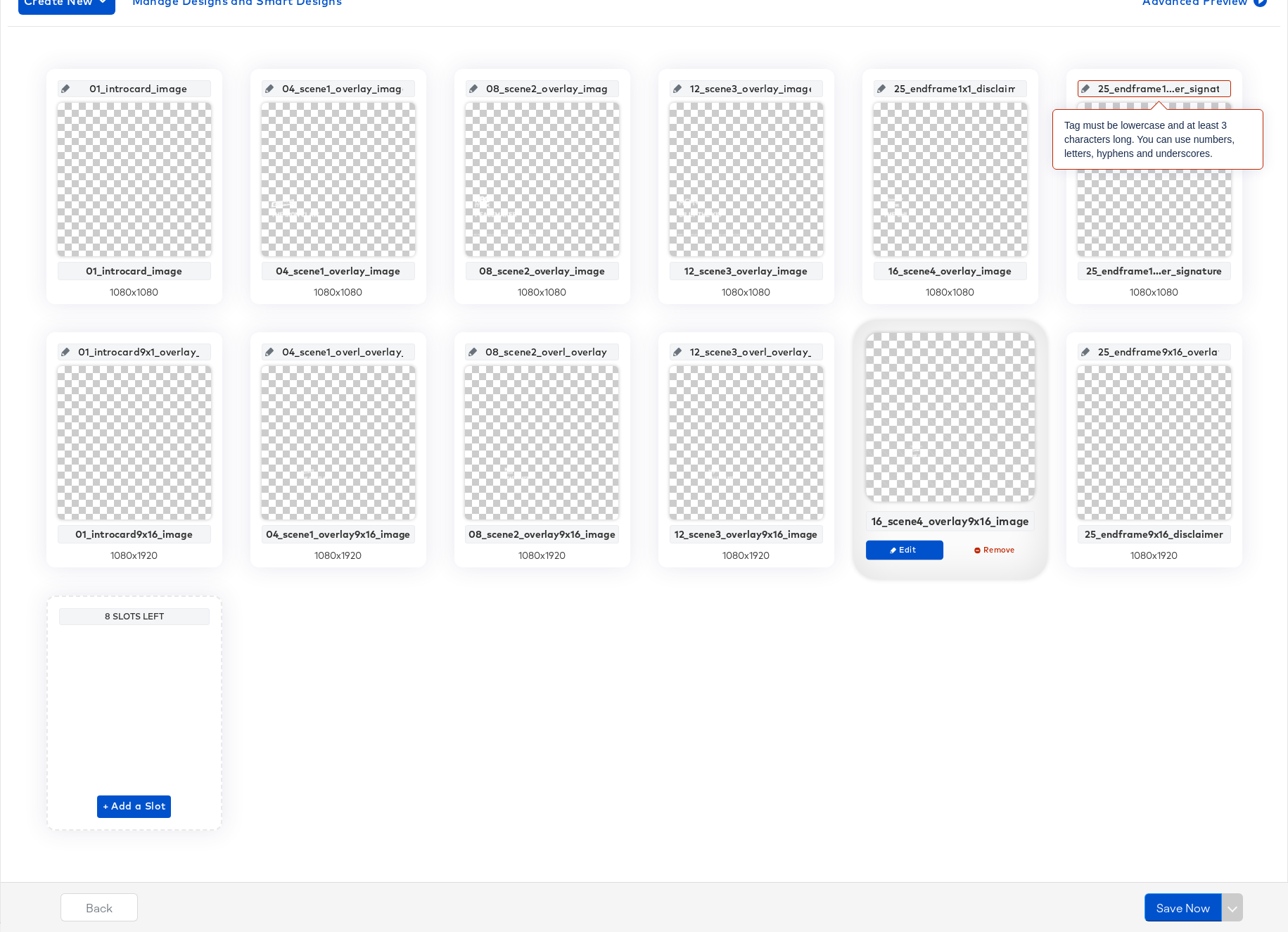
click at [1191, 89] on input "25_endframe1...er_signature_image" at bounding box center [1158, 83] width 138 height 38
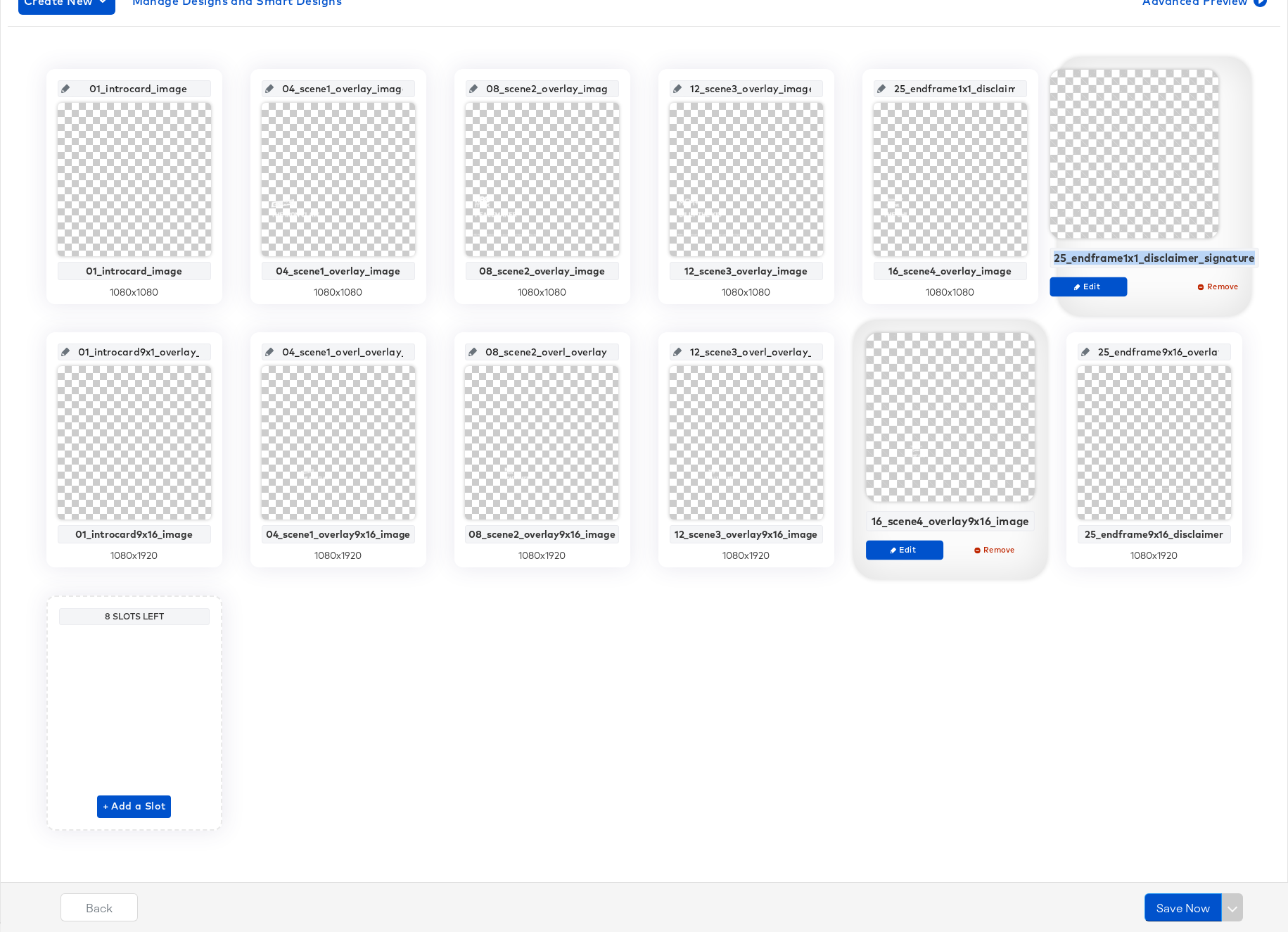
drag, startPoint x: 1065, startPoint y: 258, endPoint x: 1254, endPoint y: 256, distance: 189.0
click at [1254, 256] on div "25_endframe1x1_disclaimer_signature" at bounding box center [1154, 258] width 208 height 21
copy div "25_endframe1x1_disclaimer_signature"
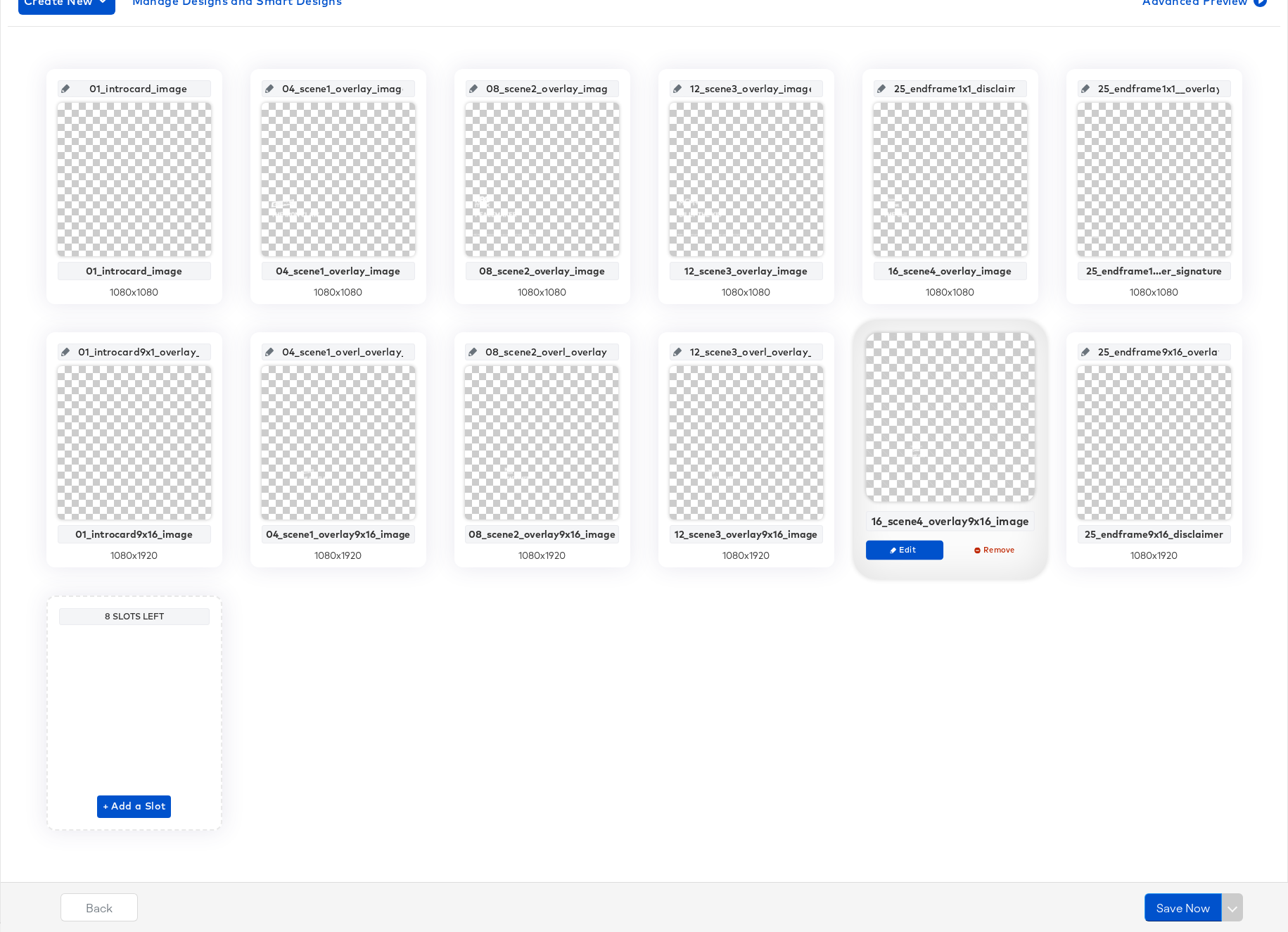
scroll to position [0, 22]
drag, startPoint x: 1148, startPoint y: 90, endPoint x: 1234, endPoint y: 94, distance: 86.1
click at [1234, 94] on div "25_endframe1x1__overlay_6 25_endframe1...er_signature 1080 x 1080" at bounding box center [1154, 186] width 176 height 235
paste input "disclaimer_signature"
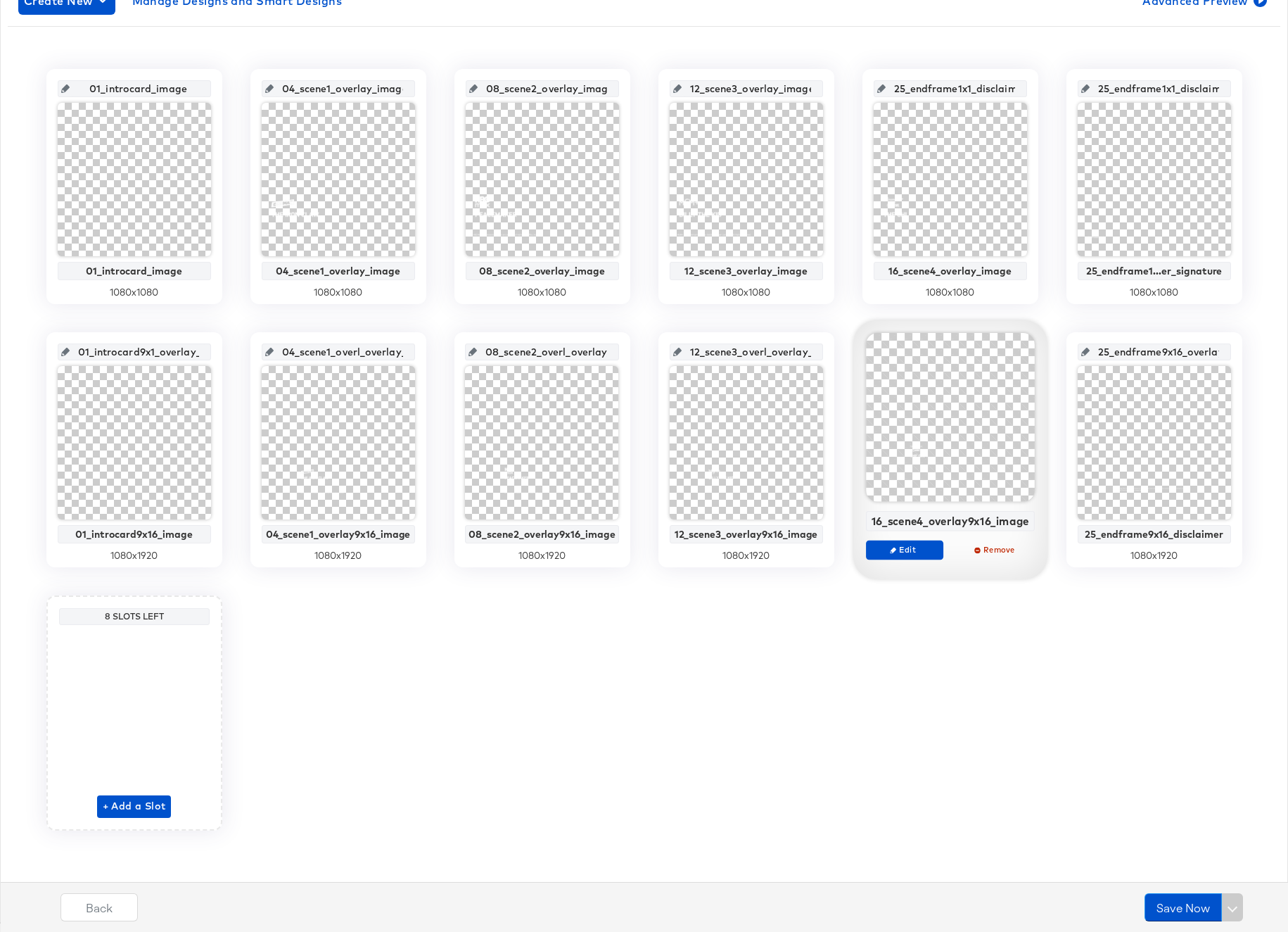
drag, startPoint x: 1203, startPoint y: 91, endPoint x: 1100, endPoint y: 91, distance: 103.0
click at [1100, 91] on input "25_endframe1x1_disclaimer_signature" at bounding box center [1158, 83] width 138 height 38
click at [1135, 92] on input "25_endframe1x1_disclaimer_signature" at bounding box center [1158, 83] width 138 height 38
drag, startPoint x: 1128, startPoint y: 90, endPoint x: 1217, endPoint y: 92, distance: 89.0
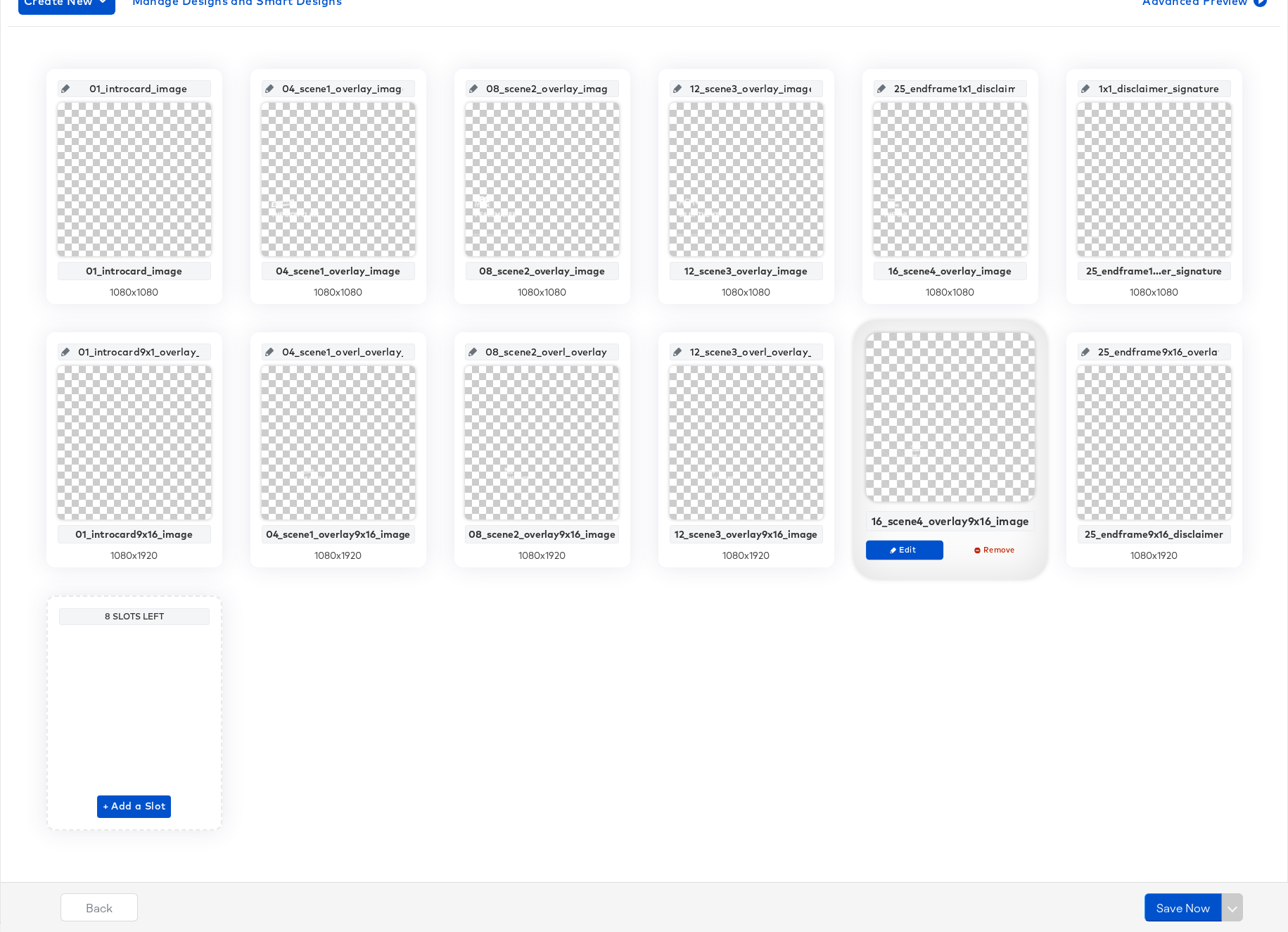
click at [1217, 92] on input "25_endframe1x1_disclaimer_signature" at bounding box center [1158, 83] width 138 height 38
click at [1214, 90] on input "25_endframe1x1_disclaimer_signature" at bounding box center [1158, 83] width 138 height 38
type input "25_endframe1x1_disclaimer_signature_image"
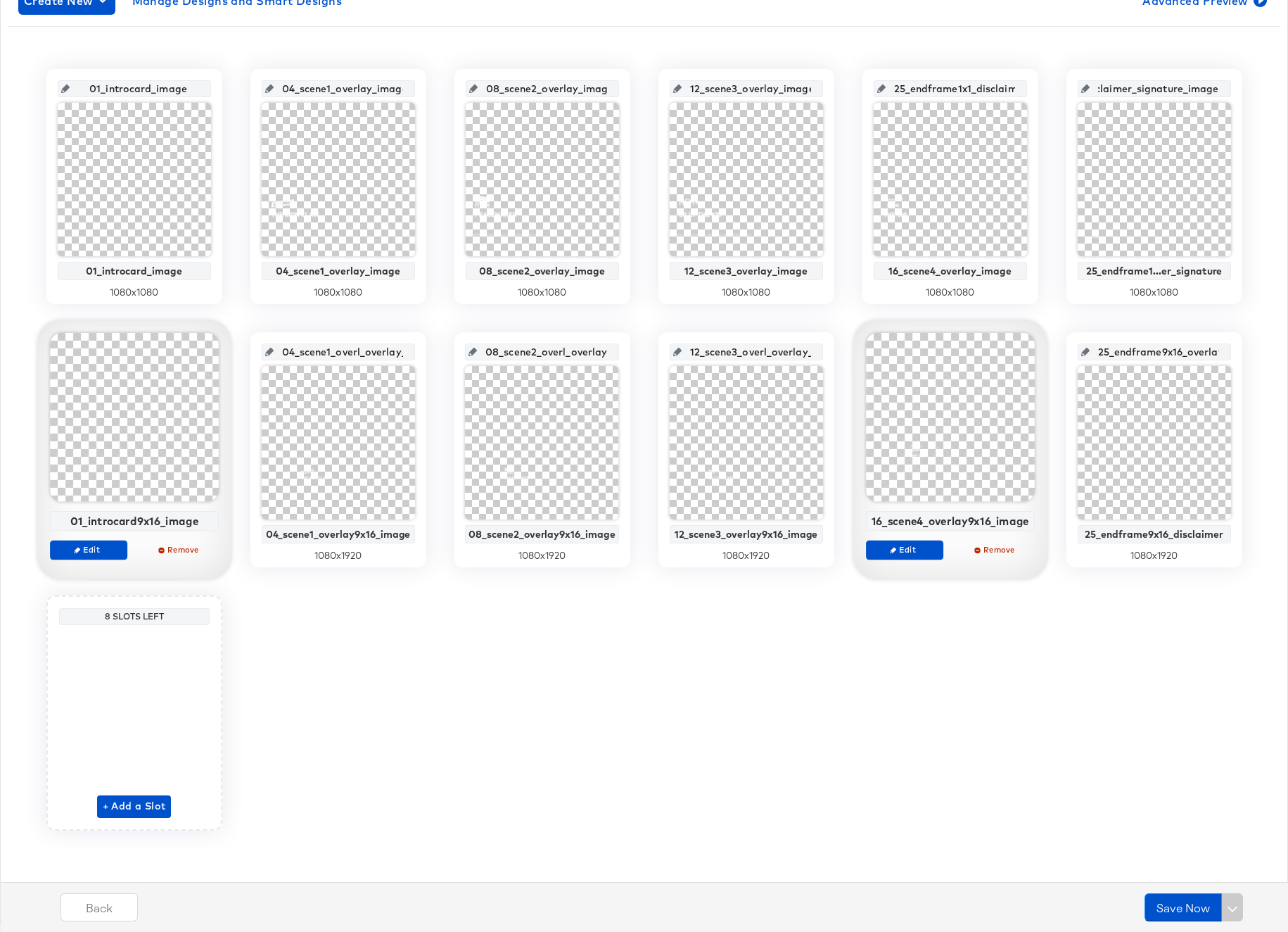
click at [119, 406] on div at bounding box center [134, 417] width 169 height 169
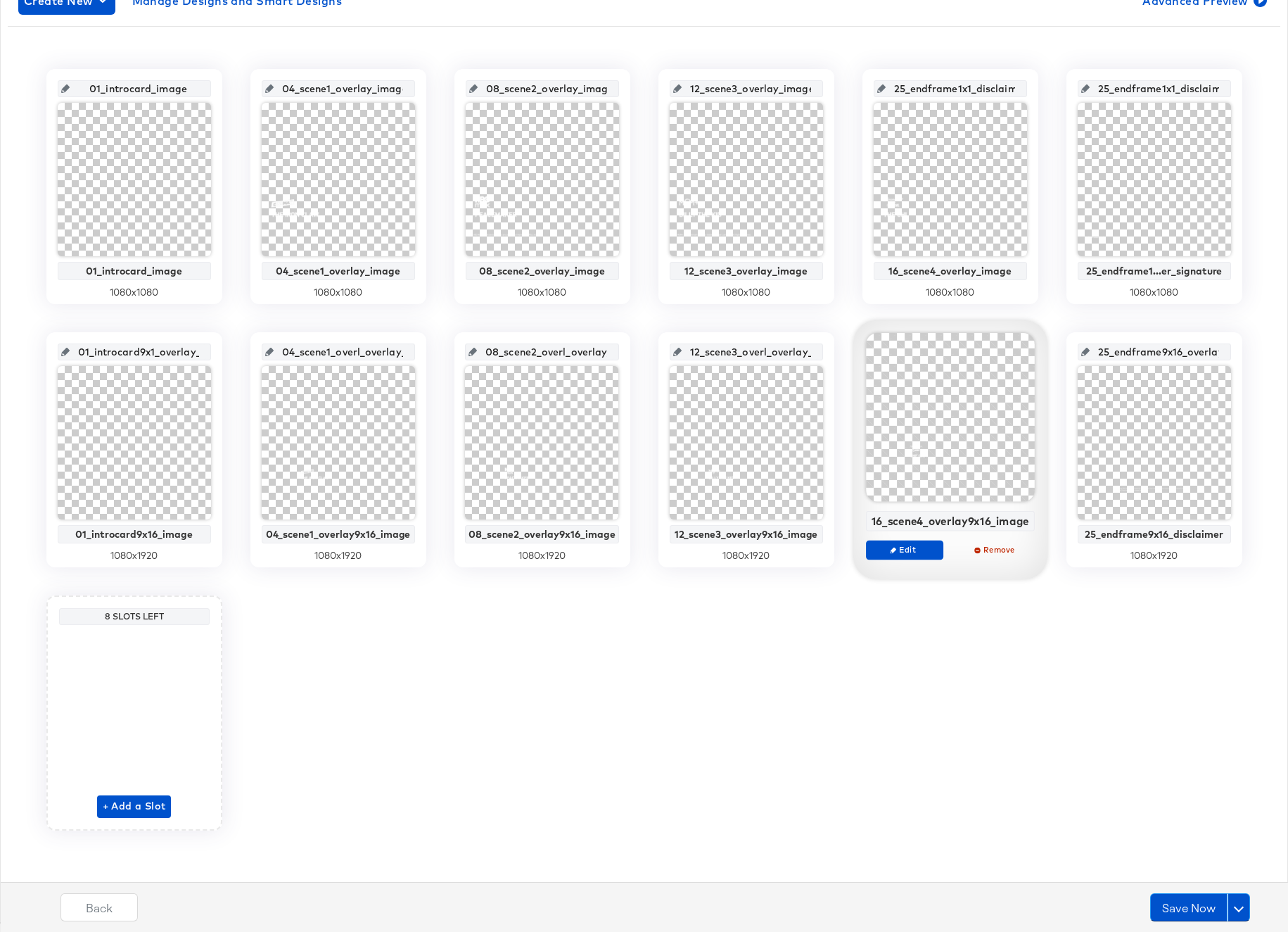
drag, startPoint x: 151, startPoint y: 353, endPoint x: 164, endPoint y: 354, distance: 13.0
click at [164, 354] on input "01_introcard9x1_overlay_7" at bounding box center [138, 346] width 138 height 38
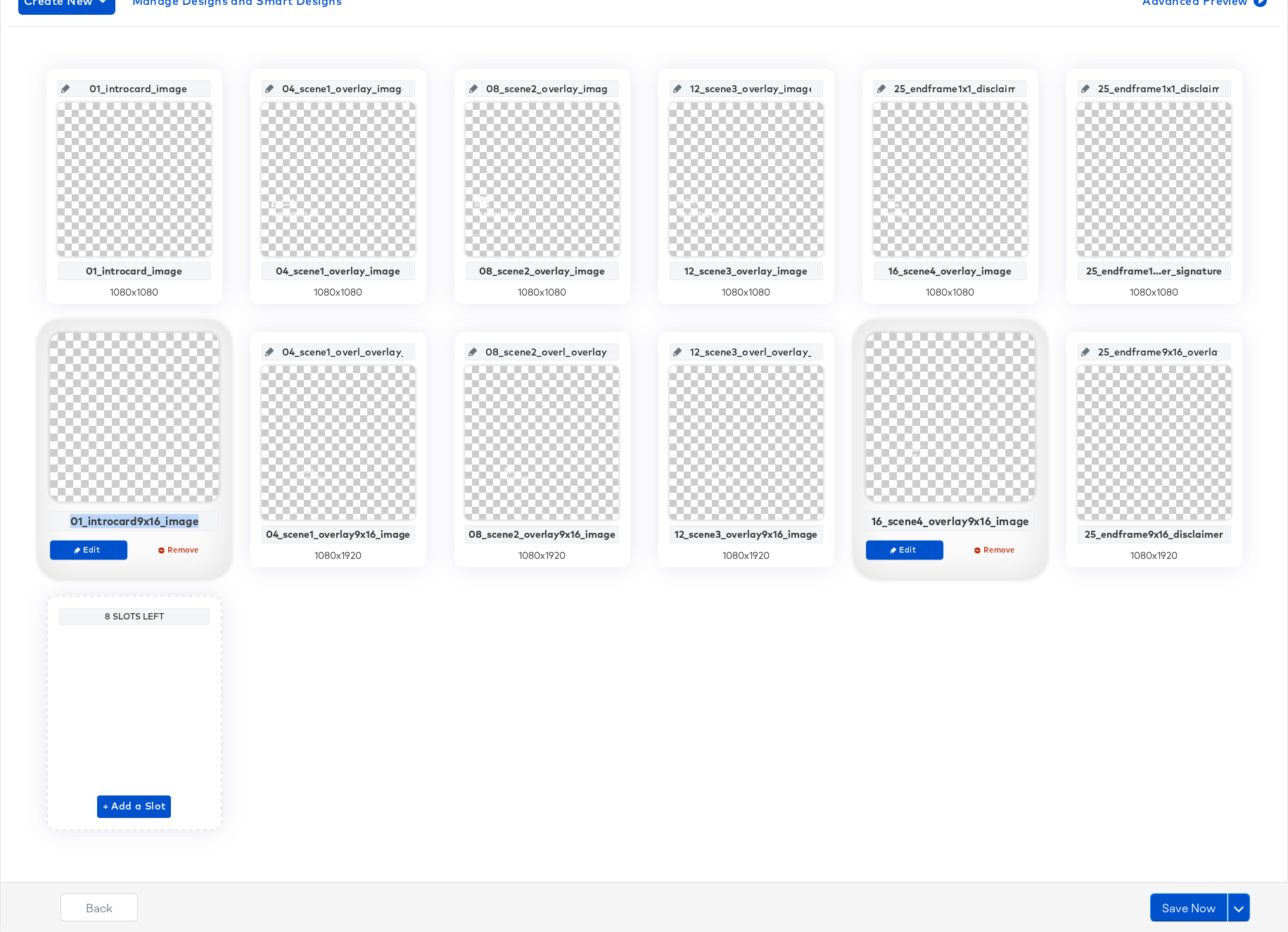
drag, startPoint x: 71, startPoint y: 519, endPoint x: 201, endPoint y: 521, distance: 130.0
click at [201, 521] on div "01_introcard9x16_image" at bounding box center [134, 521] width 161 height 13
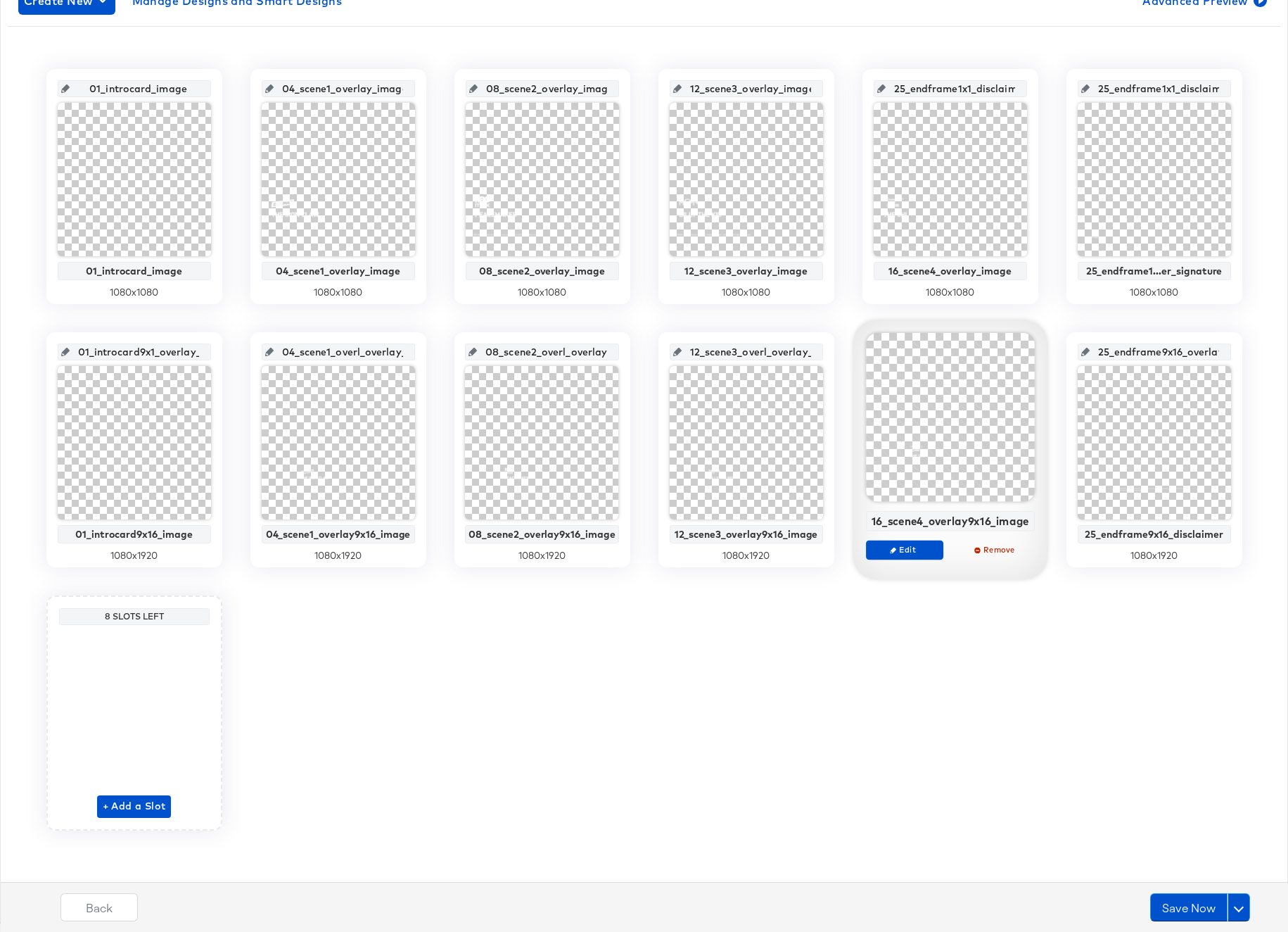
scroll to position [0, 16]
drag, startPoint x: 84, startPoint y: 354, endPoint x: 199, endPoint y: 355, distance: 115.0
click at [199, 355] on input "01_introcard9x1_overlay_7" at bounding box center [138, 346] width 138 height 38
paste input "6_image"
type input "01_introcard9x16_image"
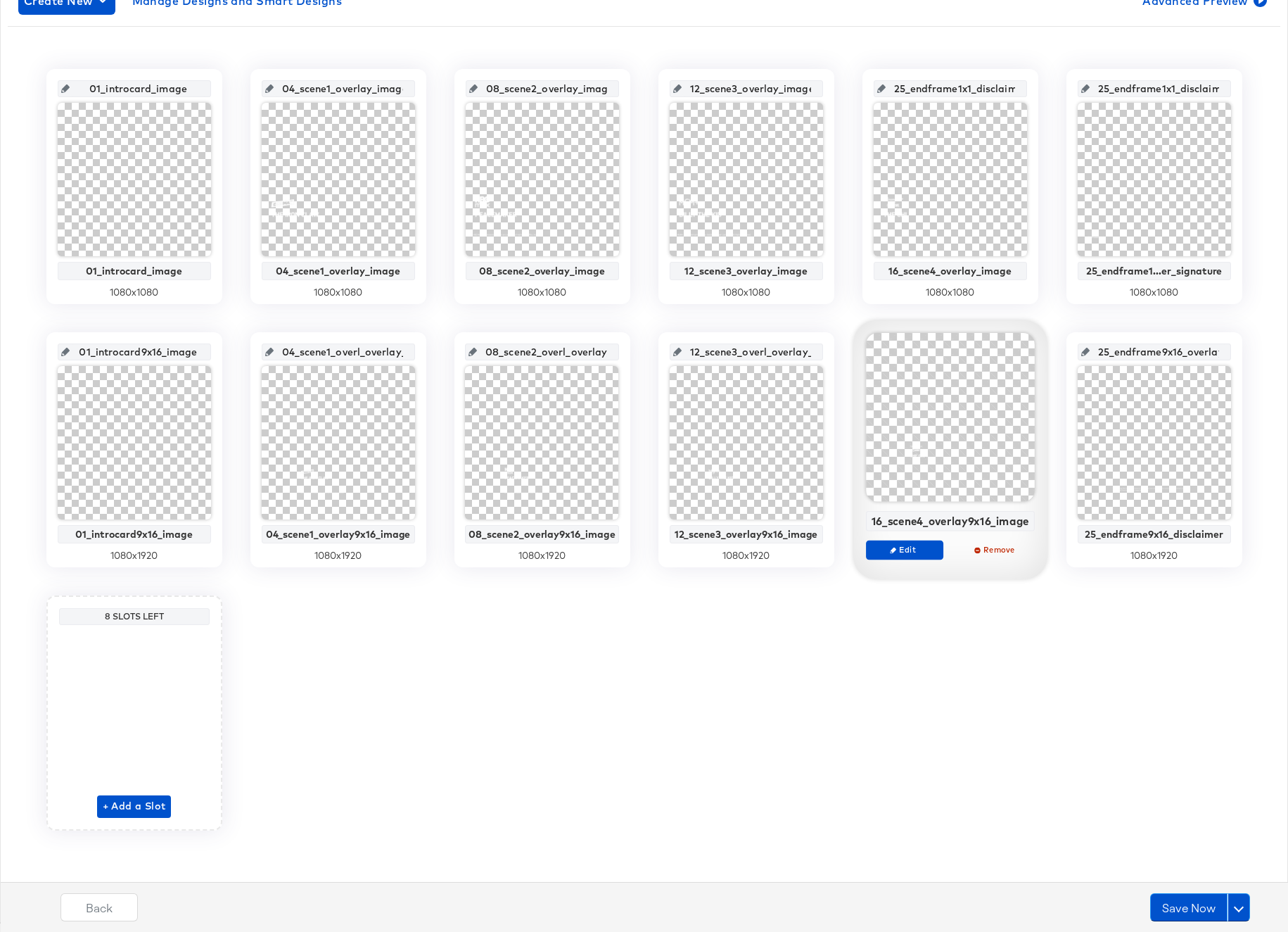
scroll to position [0, 6]
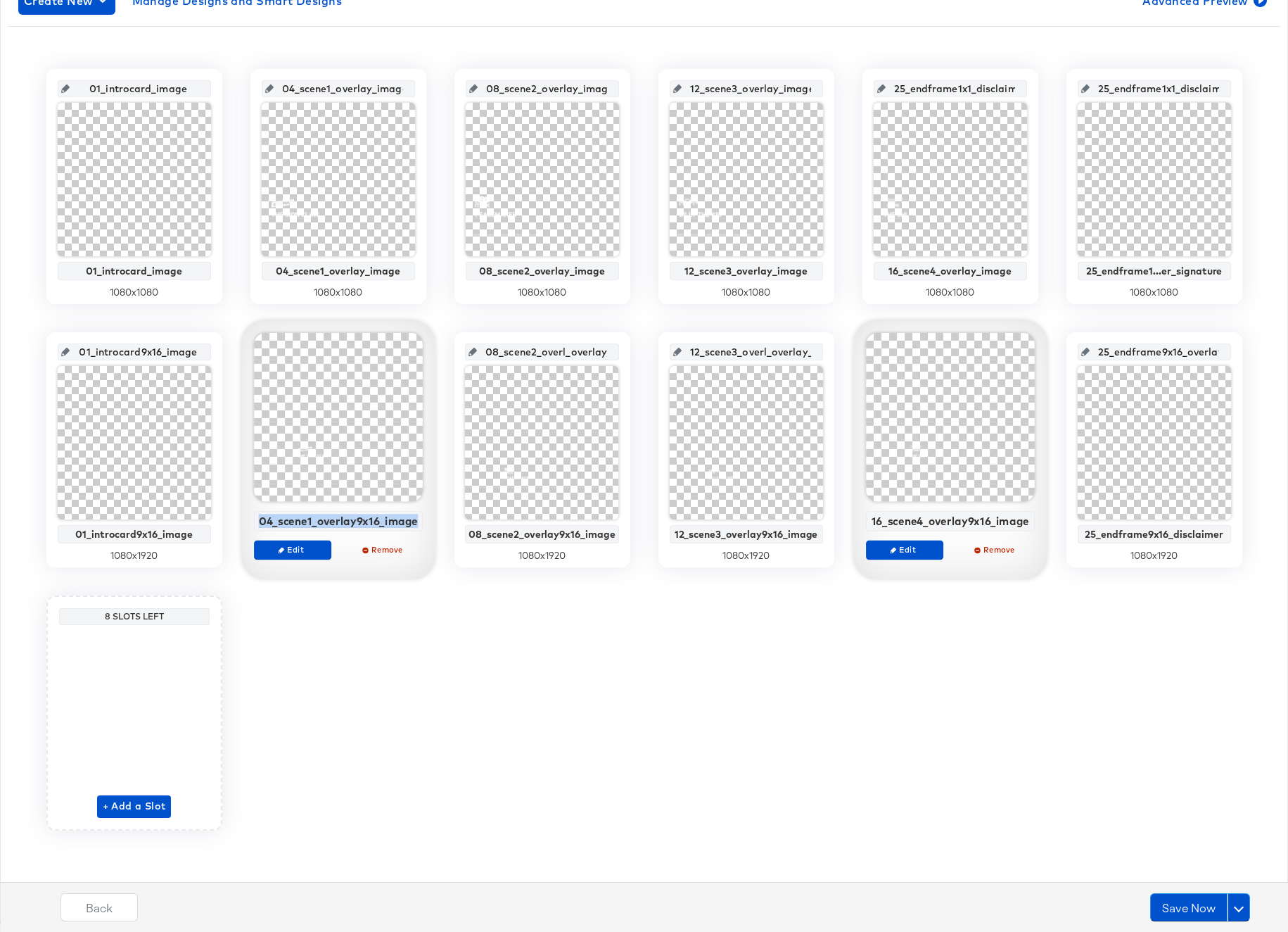
drag, startPoint x: 261, startPoint y: 521, endPoint x: 412, endPoint y: 529, distance: 151.2
click at [412, 529] on div "04_scene1_overlay9x16_image" at bounding box center [338, 521] width 169 height 21
copy div "04_scene1_overlay9x16_image"
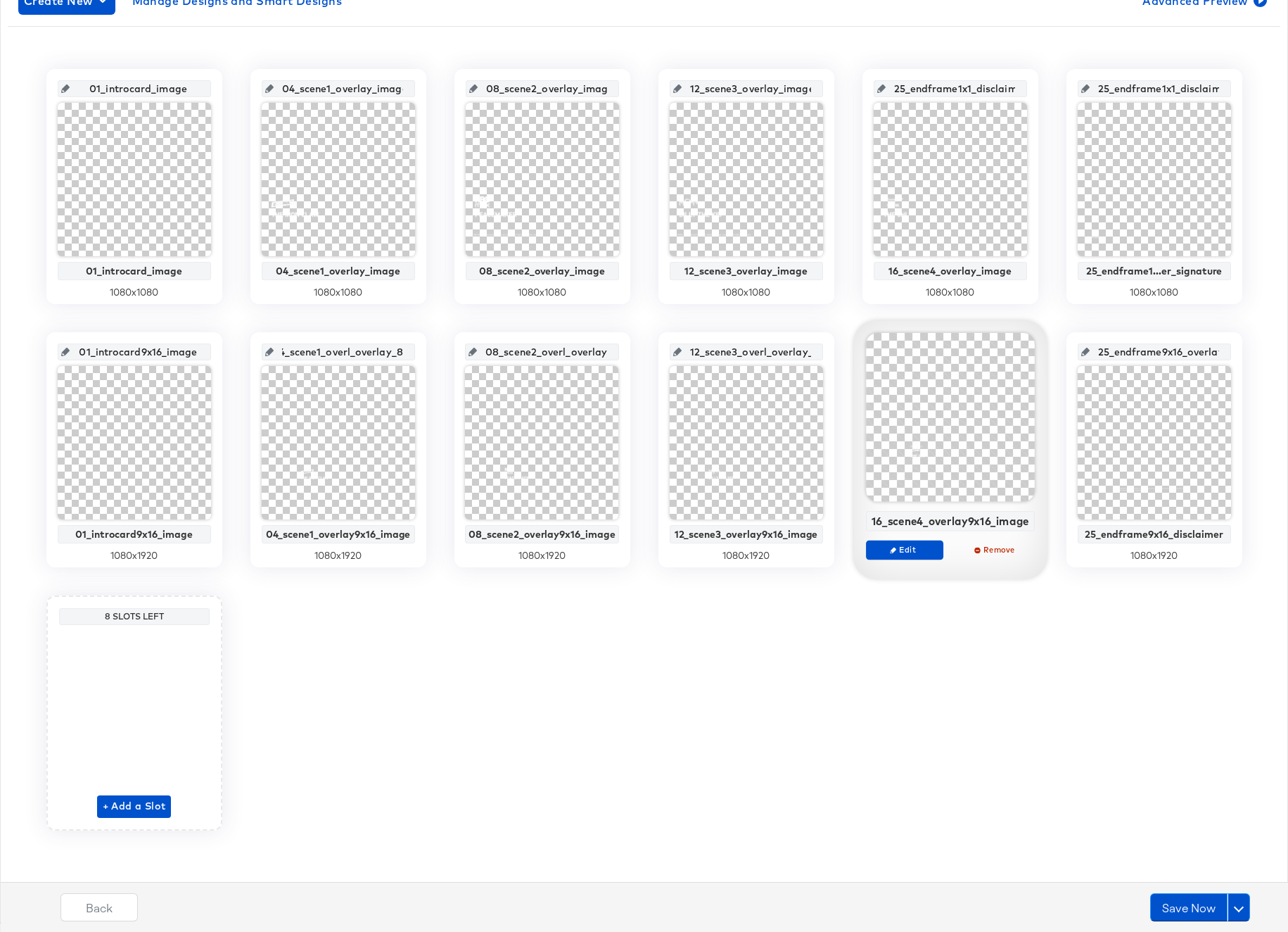
drag, startPoint x: 287, startPoint y: 351, endPoint x: 422, endPoint y: 358, distance: 135.2
click at [422, 358] on div "04_scene1_overl_overlay_8 04_scene1_overlay9x16_image 1080 x 1920" at bounding box center [338, 449] width 176 height 235
paste input "ay9x16_image"
type input "04_scene1_overlay9x16_image"
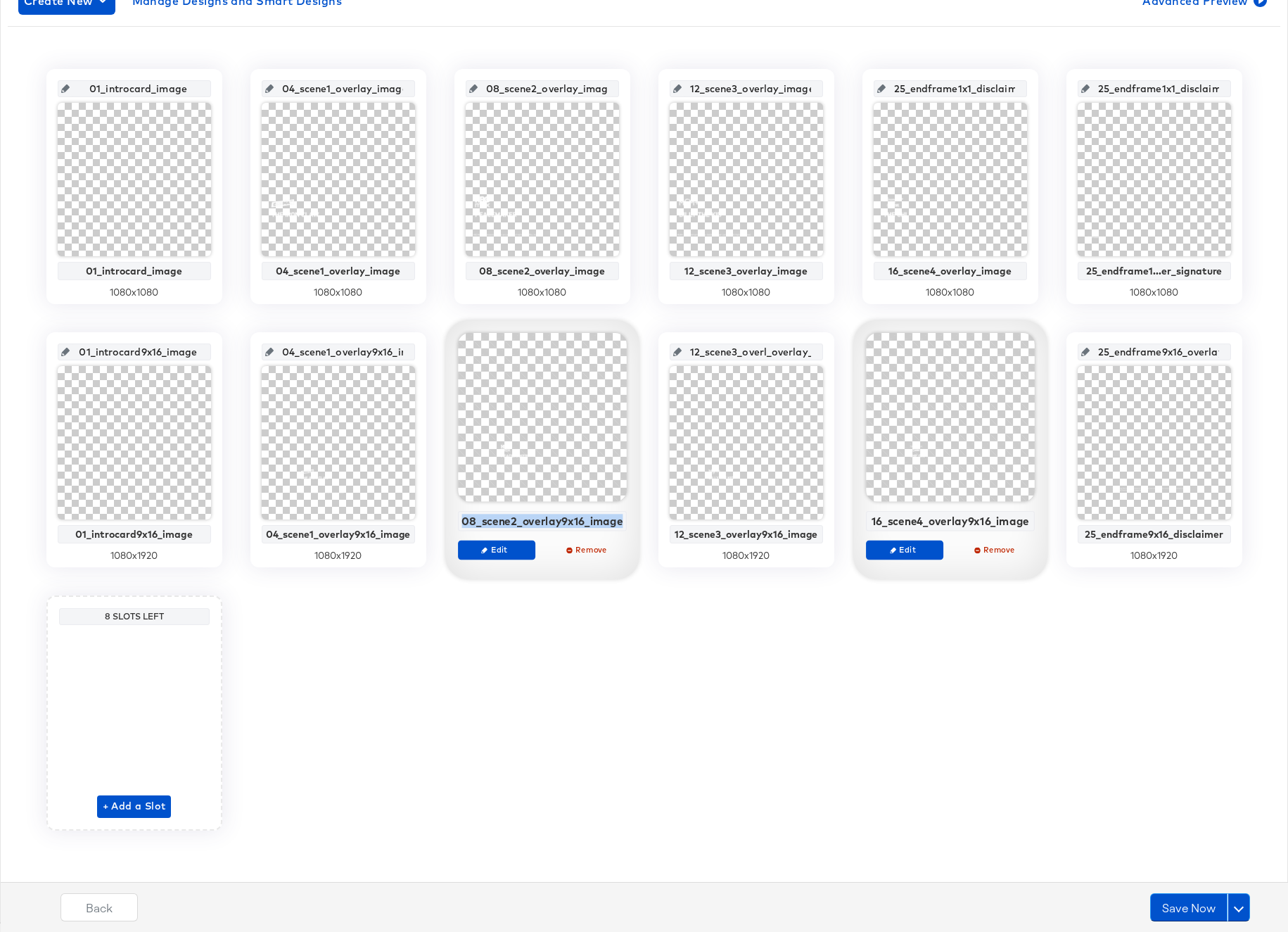
drag, startPoint x: 464, startPoint y: 518, endPoint x: 616, endPoint y: 528, distance: 152.3
click at [616, 528] on div "08_scene2_overlay9x16_image" at bounding box center [542, 521] width 169 height 21
copy div "08_scene2_overlay9x16_image"
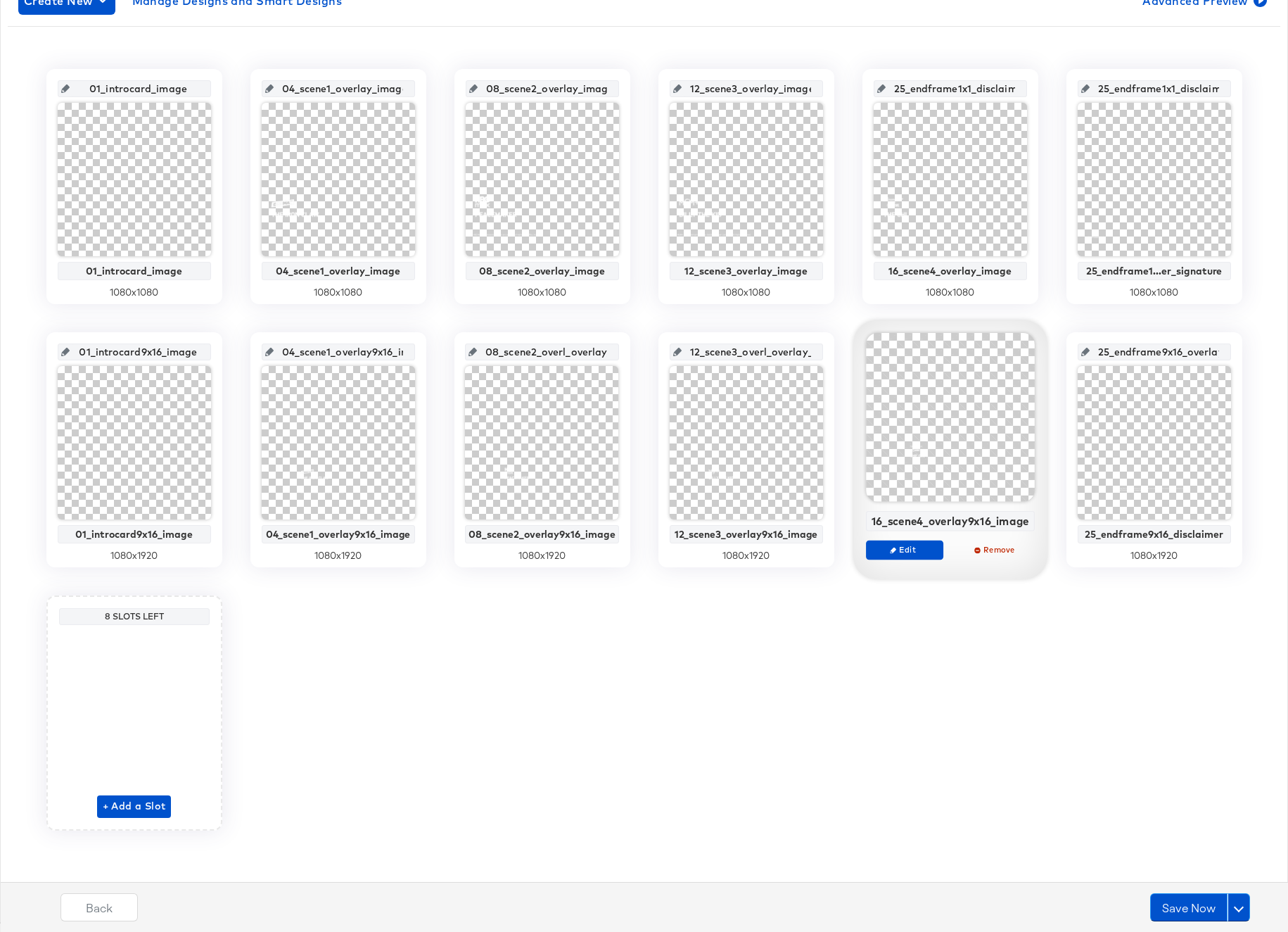
scroll to position [0, 20]
drag, startPoint x: 491, startPoint y: 352, endPoint x: 620, endPoint y: 356, distance: 129.1
click at [620, 356] on div "08_scene2_overl_overlay_9 08_scene2_overlay9x16_image 1080 x 1920" at bounding box center [542, 449] width 176 height 235
paste input "ay9x16_image"
type input "08_scene2_overlay9x16_image"
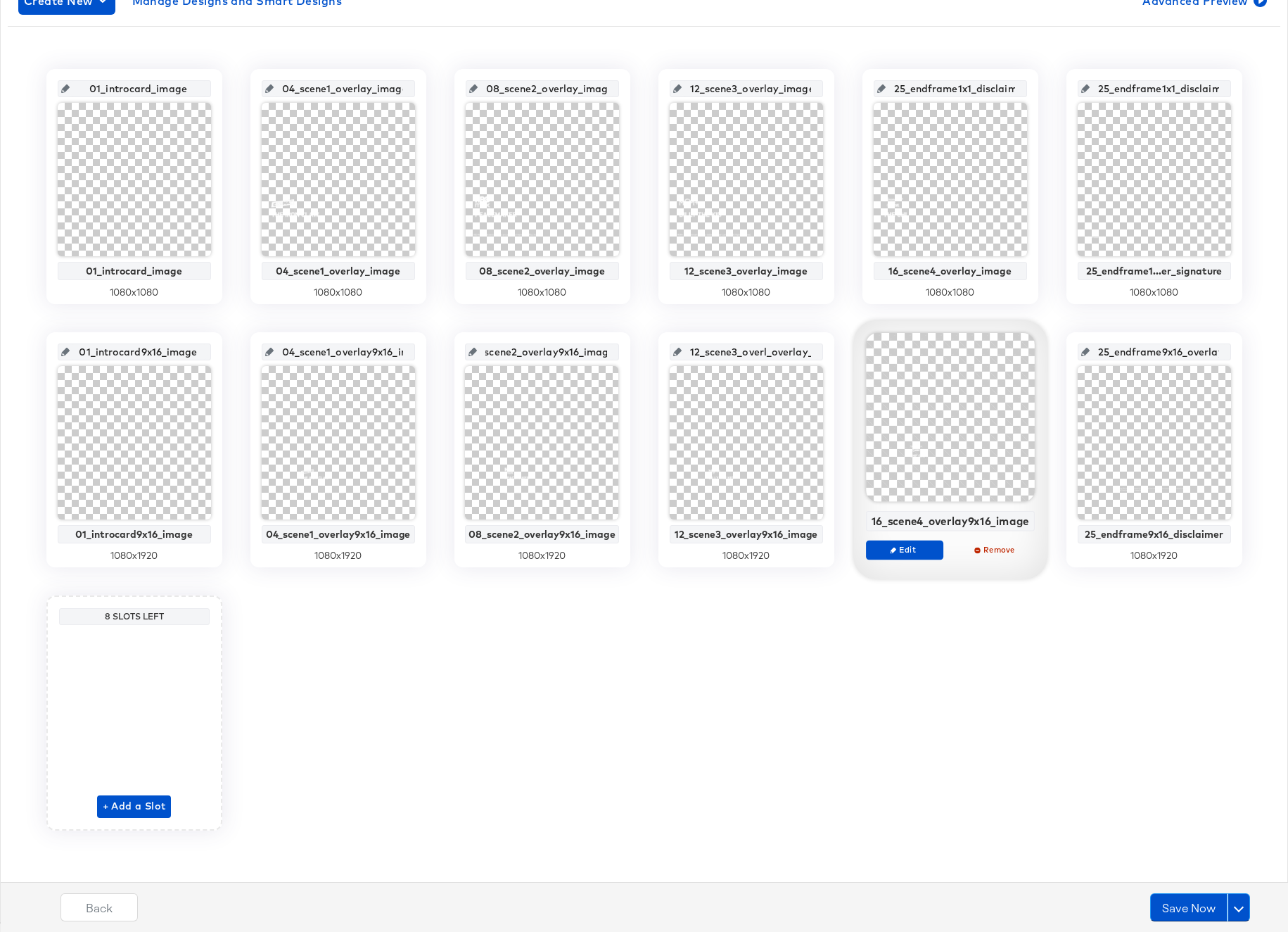
scroll to position [0, 36]
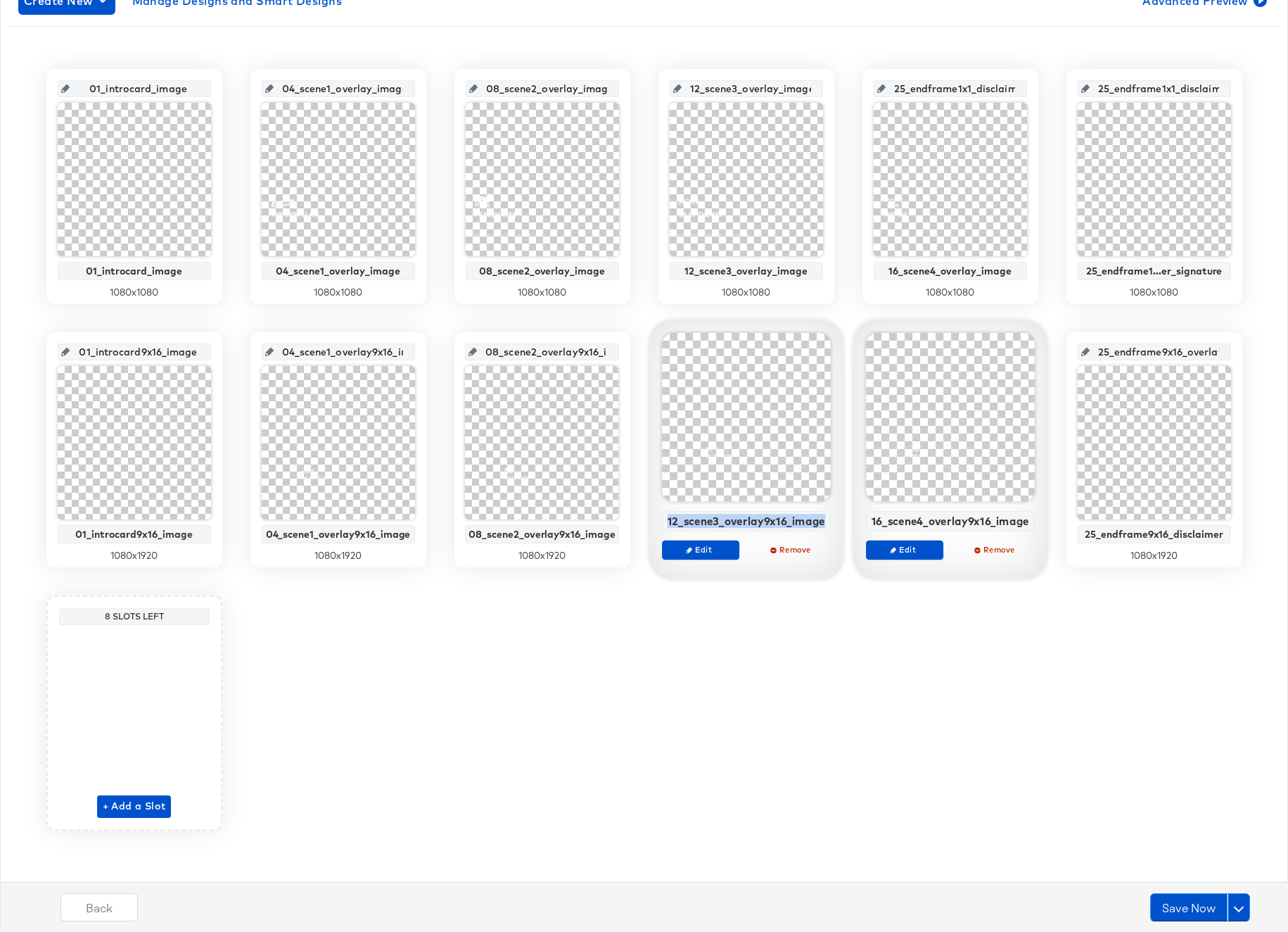
drag, startPoint x: 670, startPoint y: 519, endPoint x: 822, endPoint y: 529, distance: 152.3
click at [822, 529] on div "12_scene3_overlay9x16_image" at bounding box center [746, 521] width 169 height 21
copy div "12_scene3_overlay9x16_image"
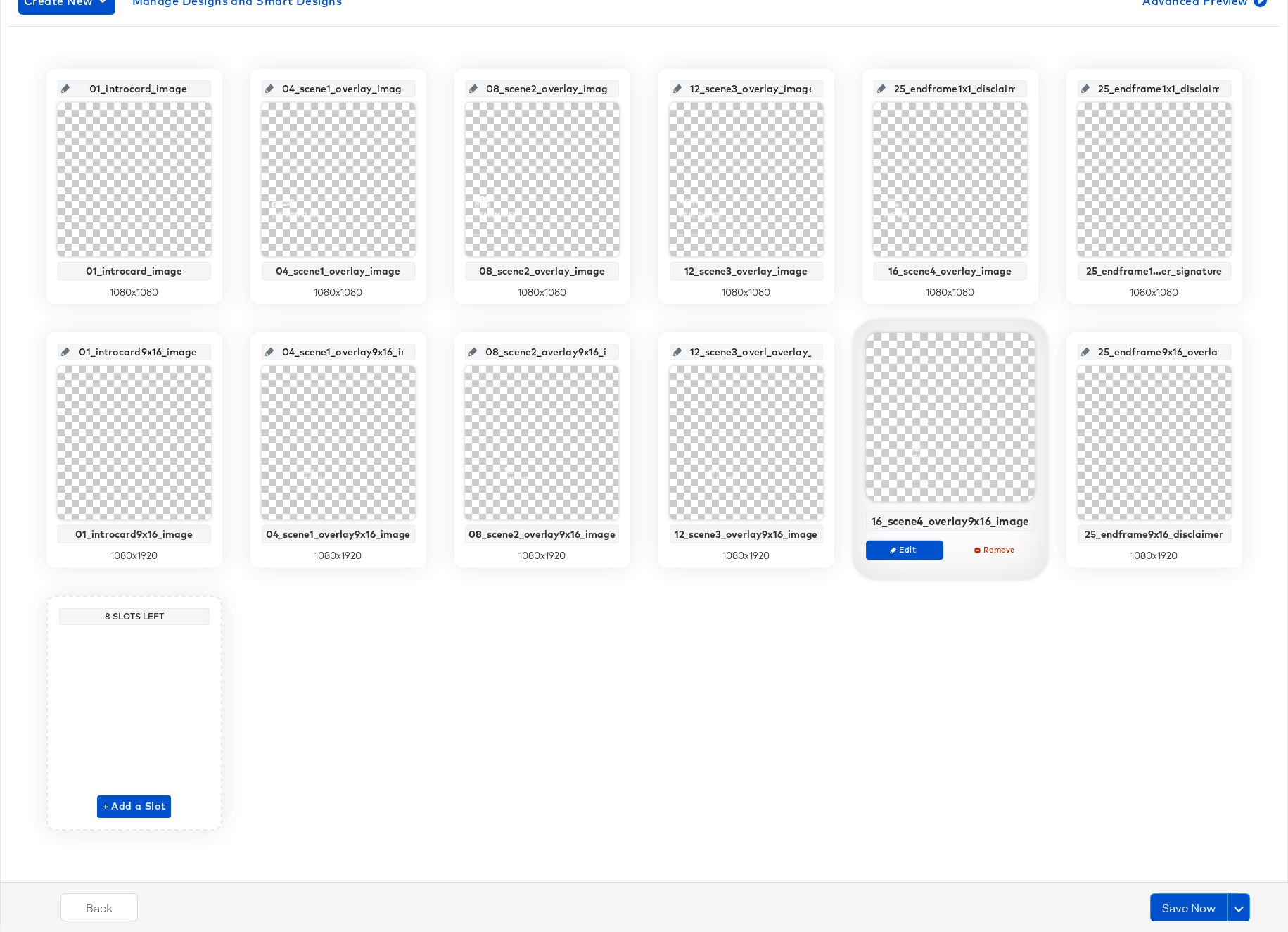
scroll to position [0, 22]
drag, startPoint x: 696, startPoint y: 351, endPoint x: 828, endPoint y: 357, distance: 132.1
click at [828, 357] on div "12_scene3_overl_overlay_10 12_scene3_overlay9x16_image 1080 x 1920" at bounding box center [745, 449] width 176 height 235
paste input "ay9x16_image"
type input "12_scene3_overlay9x16_image"
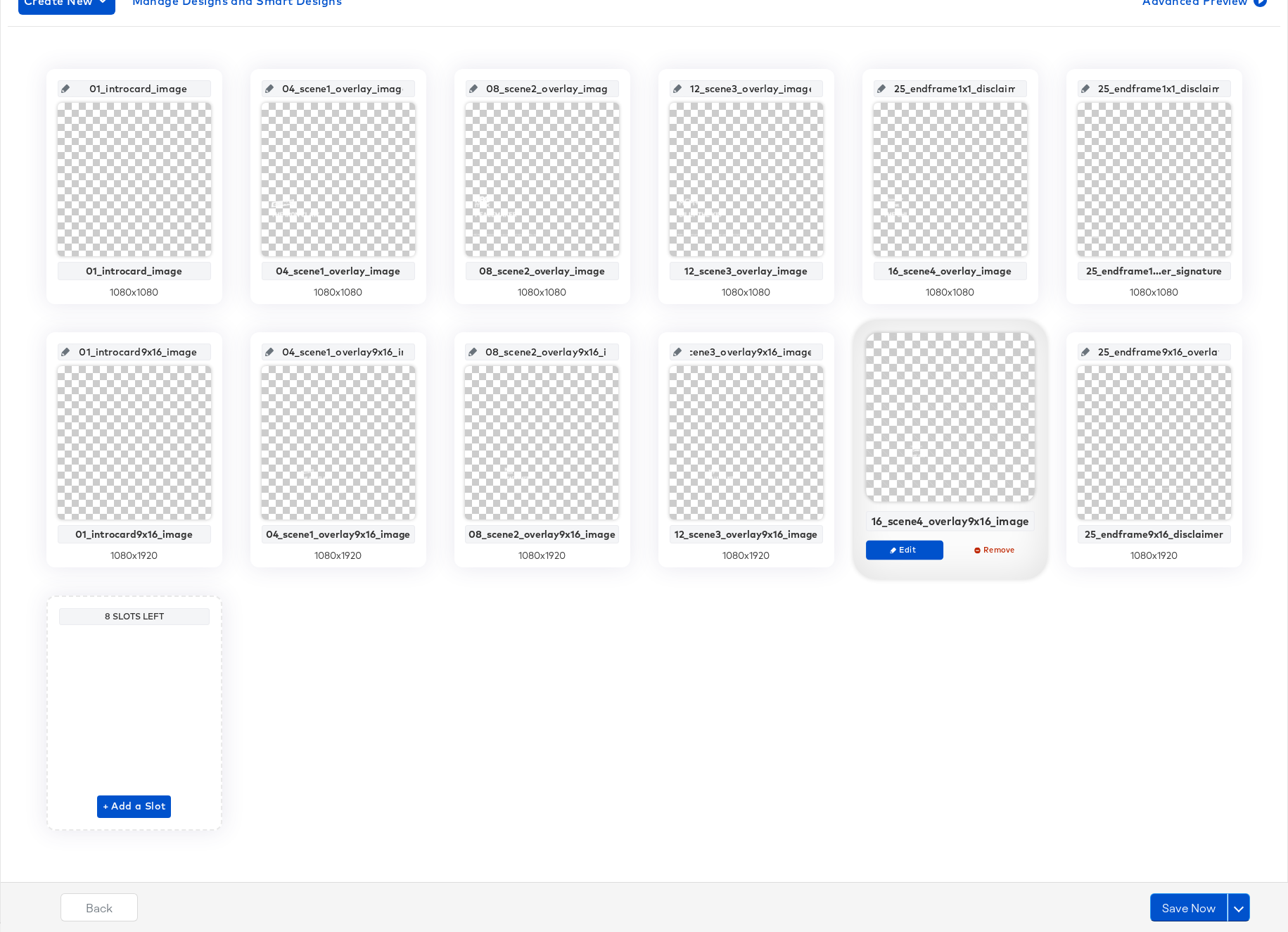
scroll to position [0, 33]
drag, startPoint x: 872, startPoint y: 518, endPoint x: 1027, endPoint y: 526, distance: 155.2
click at [1027, 526] on div "16_scene4_overlay9x16_image" at bounding box center [950, 521] width 161 height 13
drag, startPoint x: 1027, startPoint y: 523, endPoint x: 874, endPoint y: 521, distance: 153.0
click at [874, 521] on div "16_scene4_overlay9x16_image" at bounding box center [950, 521] width 161 height 13
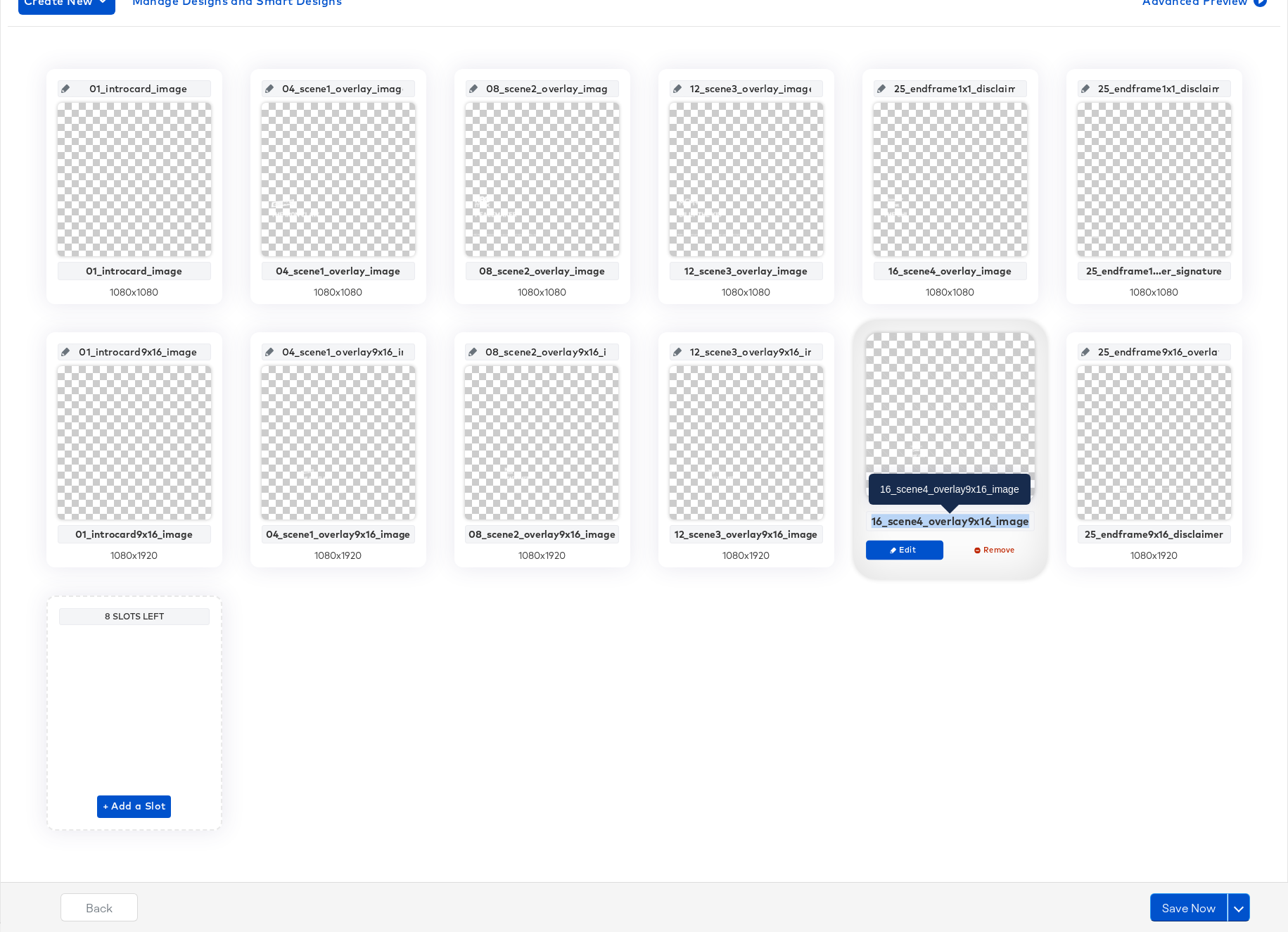
copy div "16_scene4_overlay9x16_image"
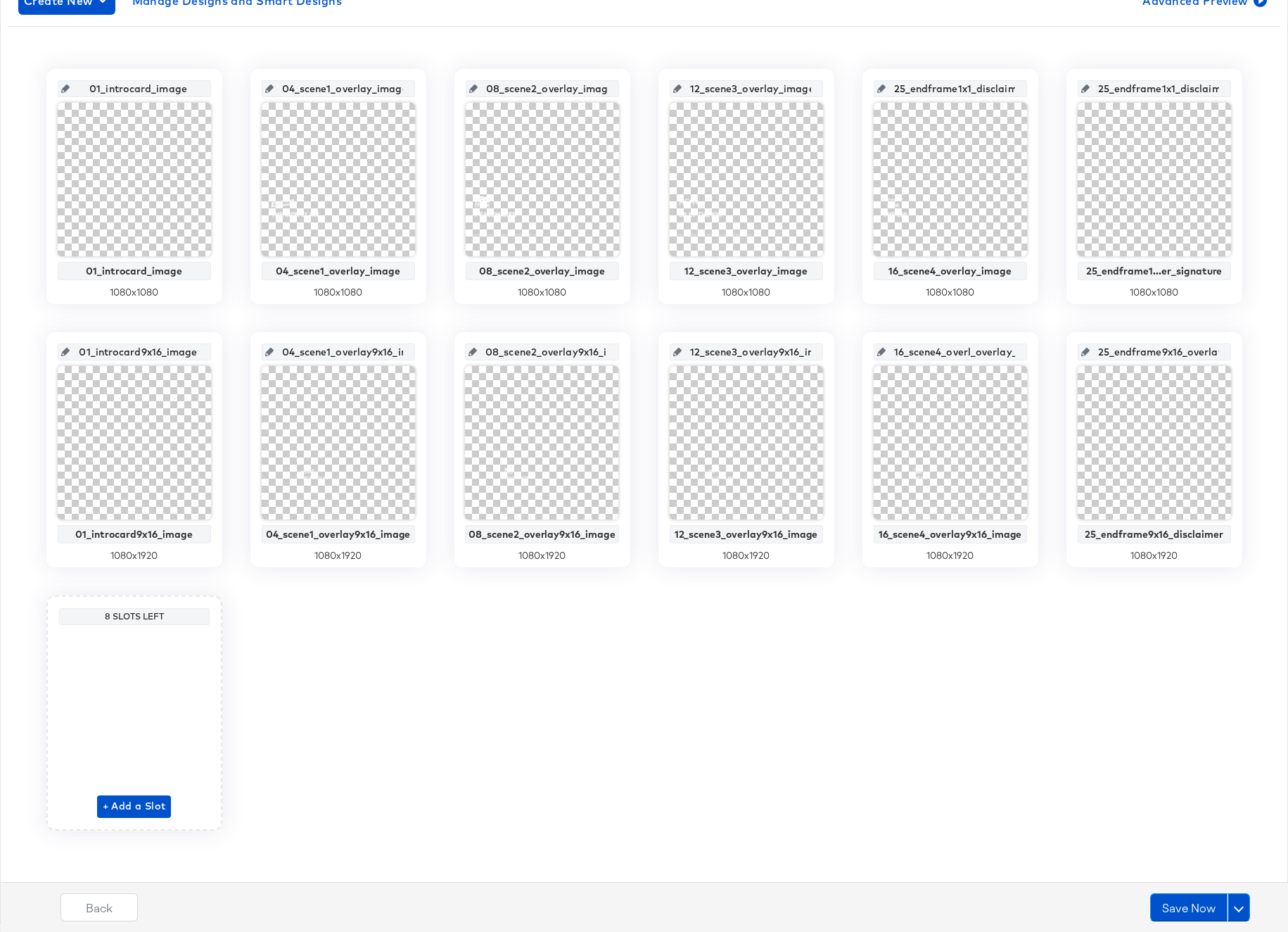
scroll to position [0, 19]
drag, startPoint x: 900, startPoint y: 353, endPoint x: 1034, endPoint y: 354, distance: 134.0
click at [1034, 354] on div "16_scene4_overl_overlay_11 16_scene4_overlay9x16_image 1080 x 1920" at bounding box center [950, 449] width 176 height 235
paste input "ay9x16_image"
type input "16_scene4_overlay9x16_image"
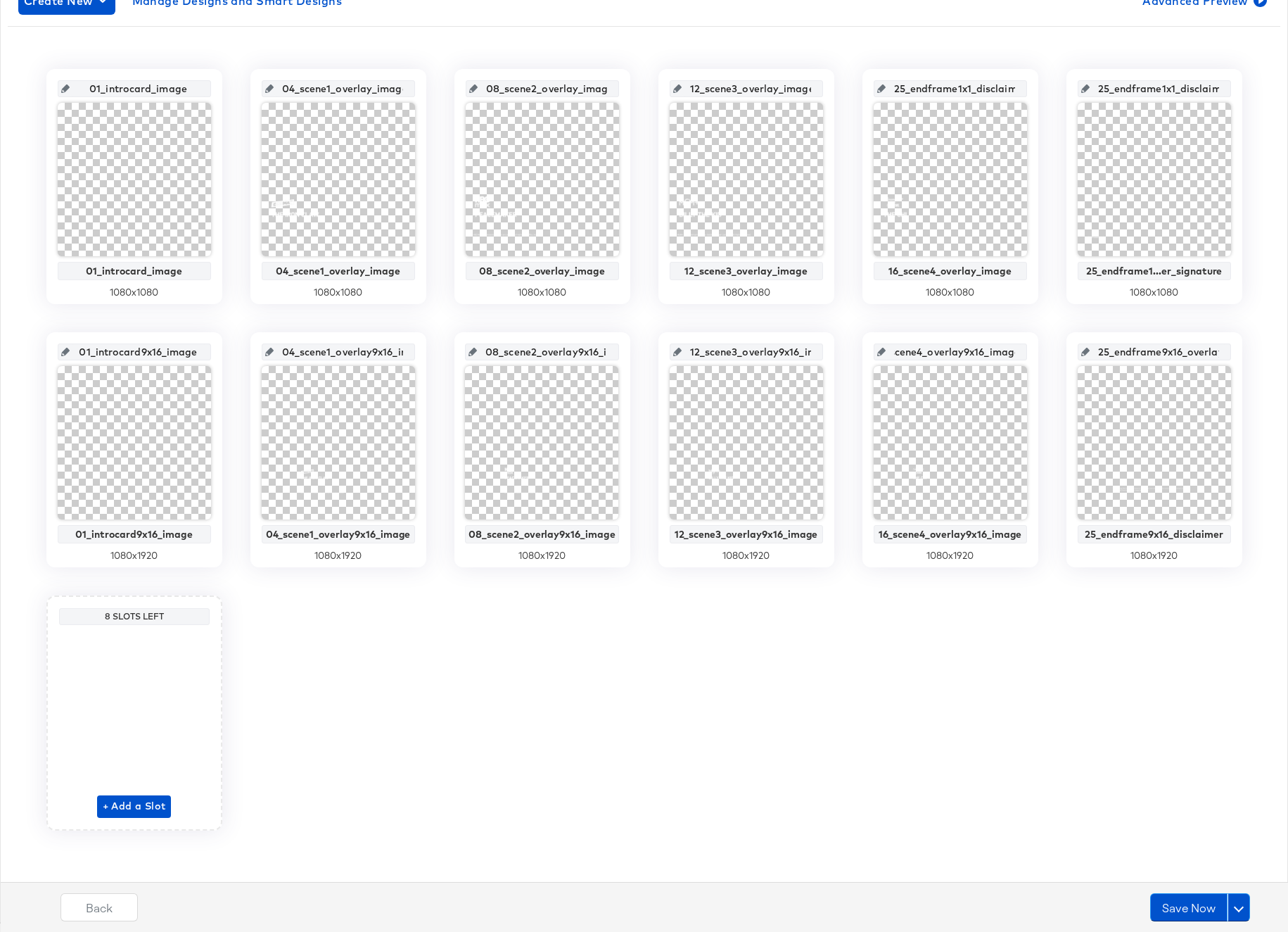
scroll to position [0, 33]
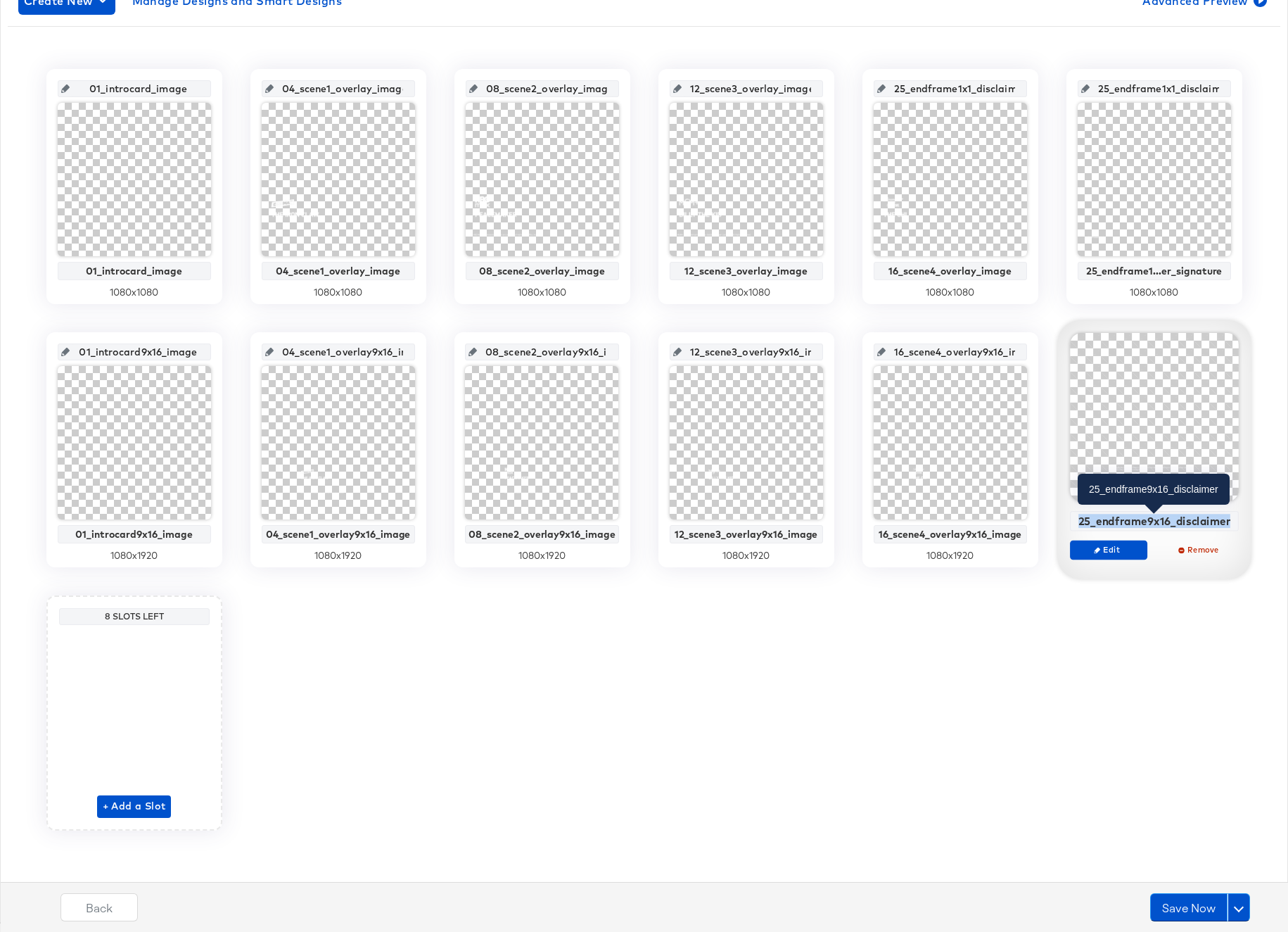
drag, startPoint x: 1081, startPoint y: 519, endPoint x: 1232, endPoint y: 517, distance: 151.0
click at [1232, 517] on div "25_endframe9x16_disclaimer" at bounding box center [1154, 521] width 161 height 13
copy div "25_endframe9x16_disclaimer"
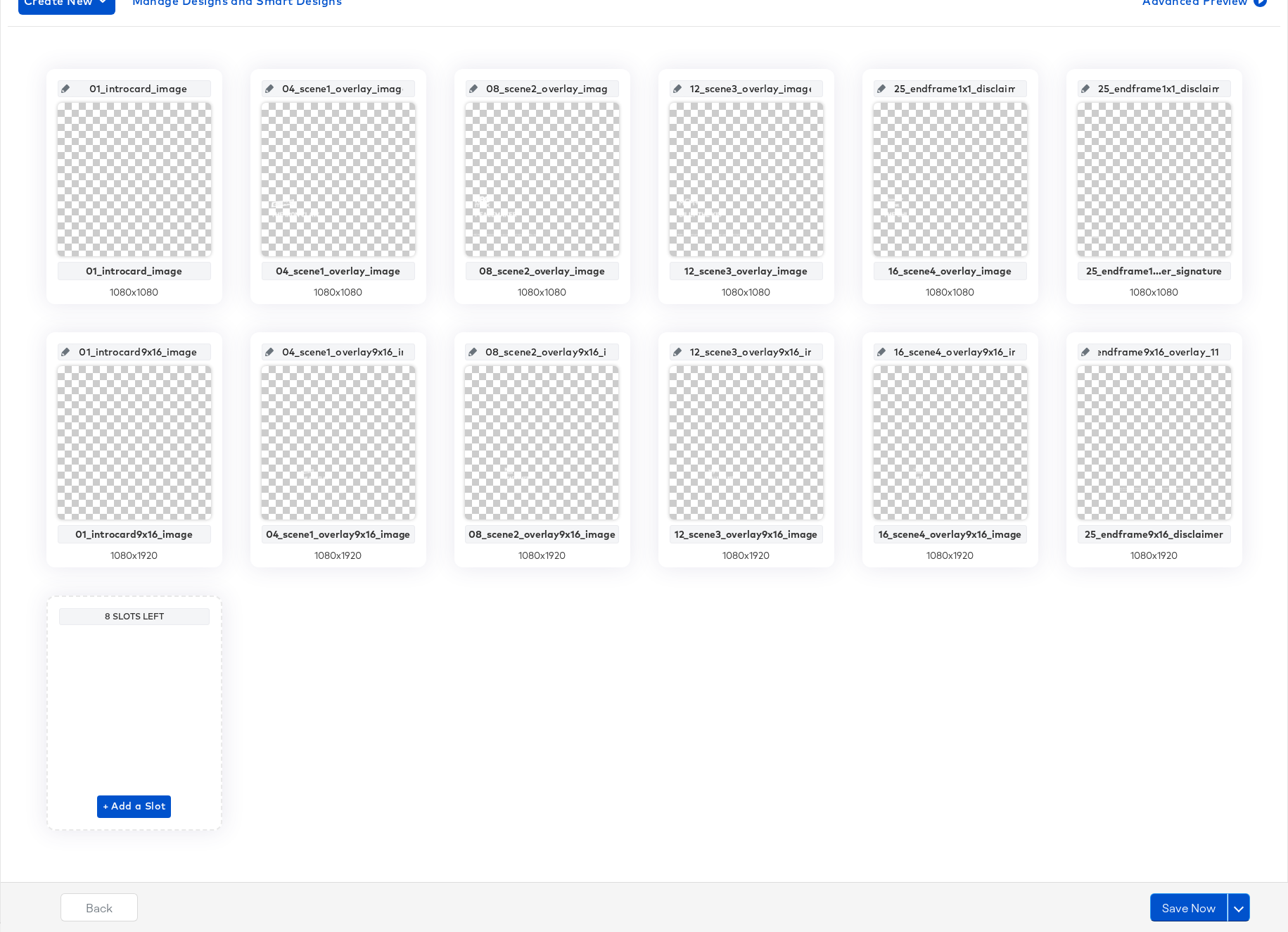
scroll to position [0, 27]
drag, startPoint x: 1104, startPoint y: 353, endPoint x: 1217, endPoint y: 355, distance: 113.0
click at [1217, 355] on input "25_endframe9x16_overlay_11" at bounding box center [1158, 346] width 138 height 38
paste input "disclaimer"
type input "25_endframe9x16_disclaimer"
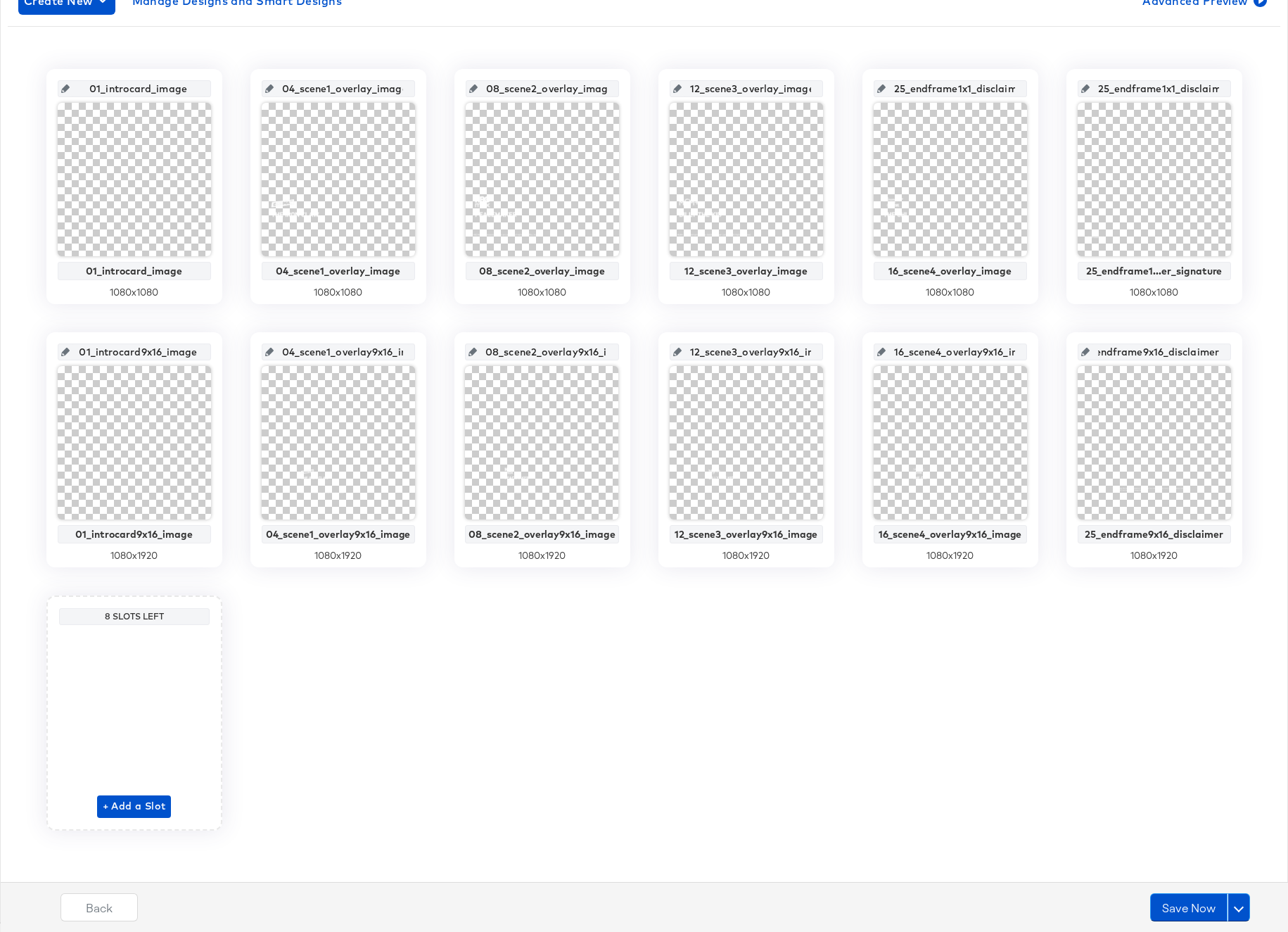
scroll to position [0, 29]
click at [1172, 905] on button "Save Now" at bounding box center [1189, 907] width 78 height 28
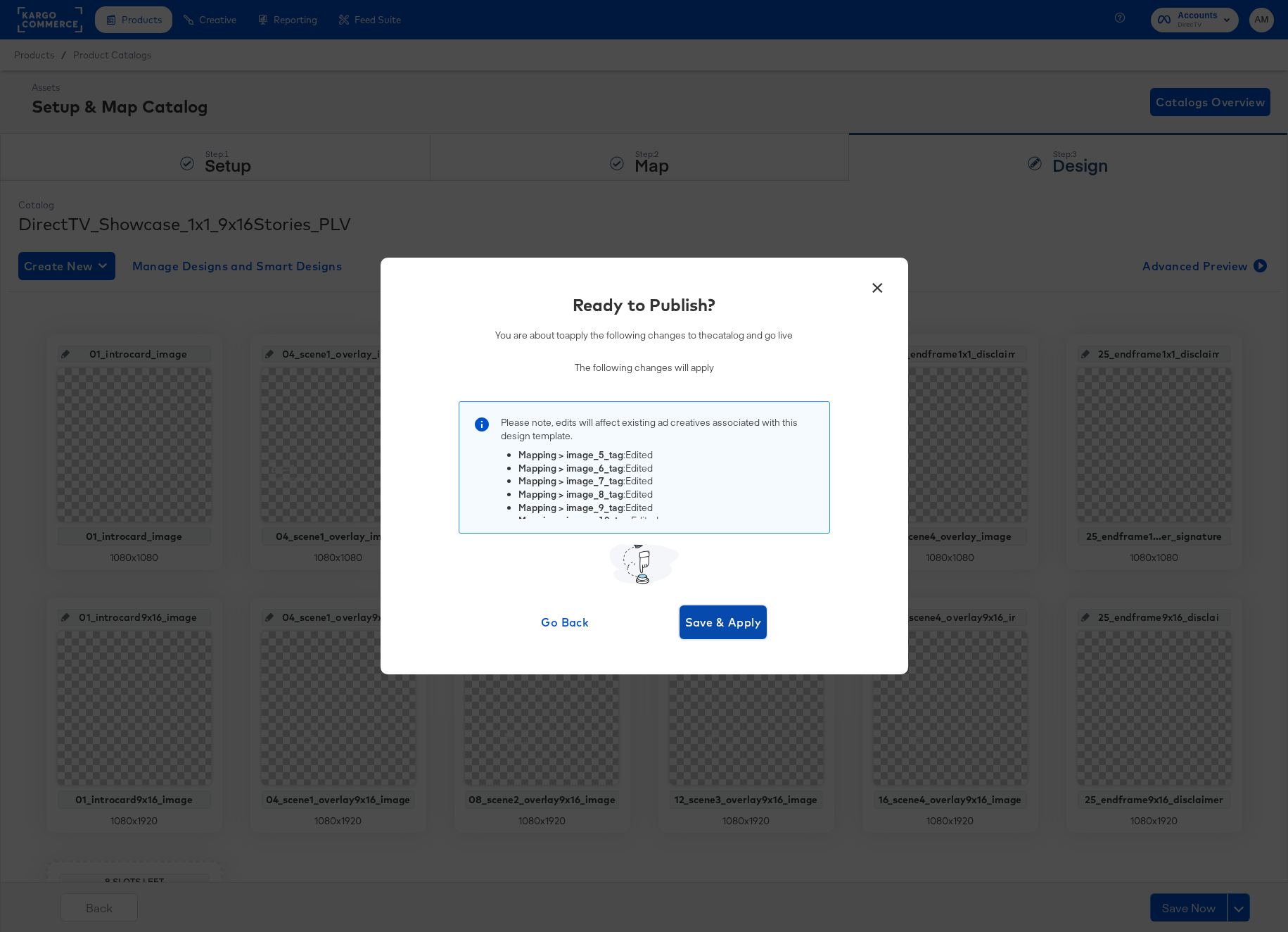
click at [707, 623] on span "Save & Apply" at bounding box center [723, 622] width 77 height 20
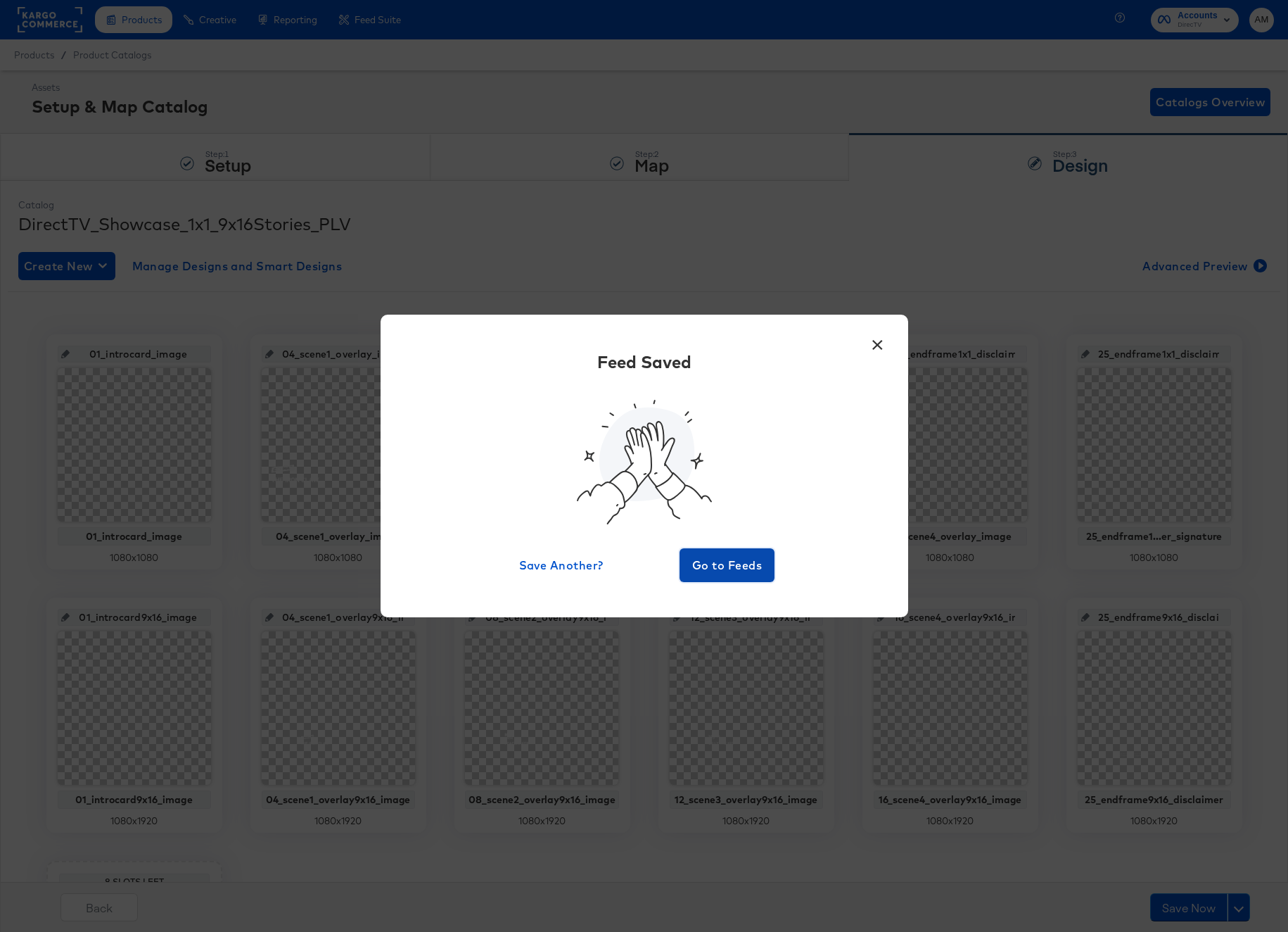
click at [726, 560] on span "Go to Feeds" at bounding box center [727, 565] width 84 height 20
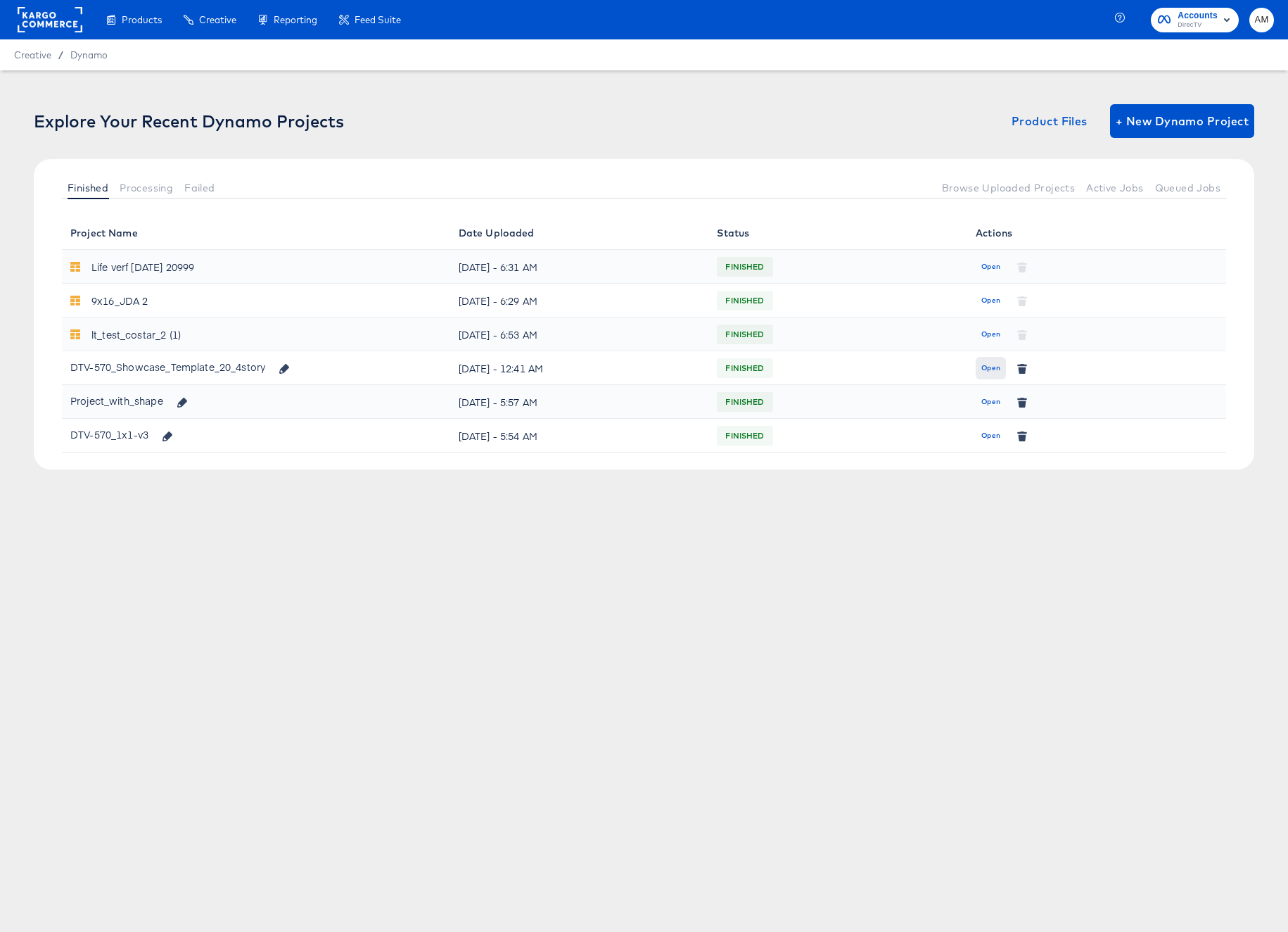
click at [990, 366] on span "Open" at bounding box center [990, 368] width 19 height 13
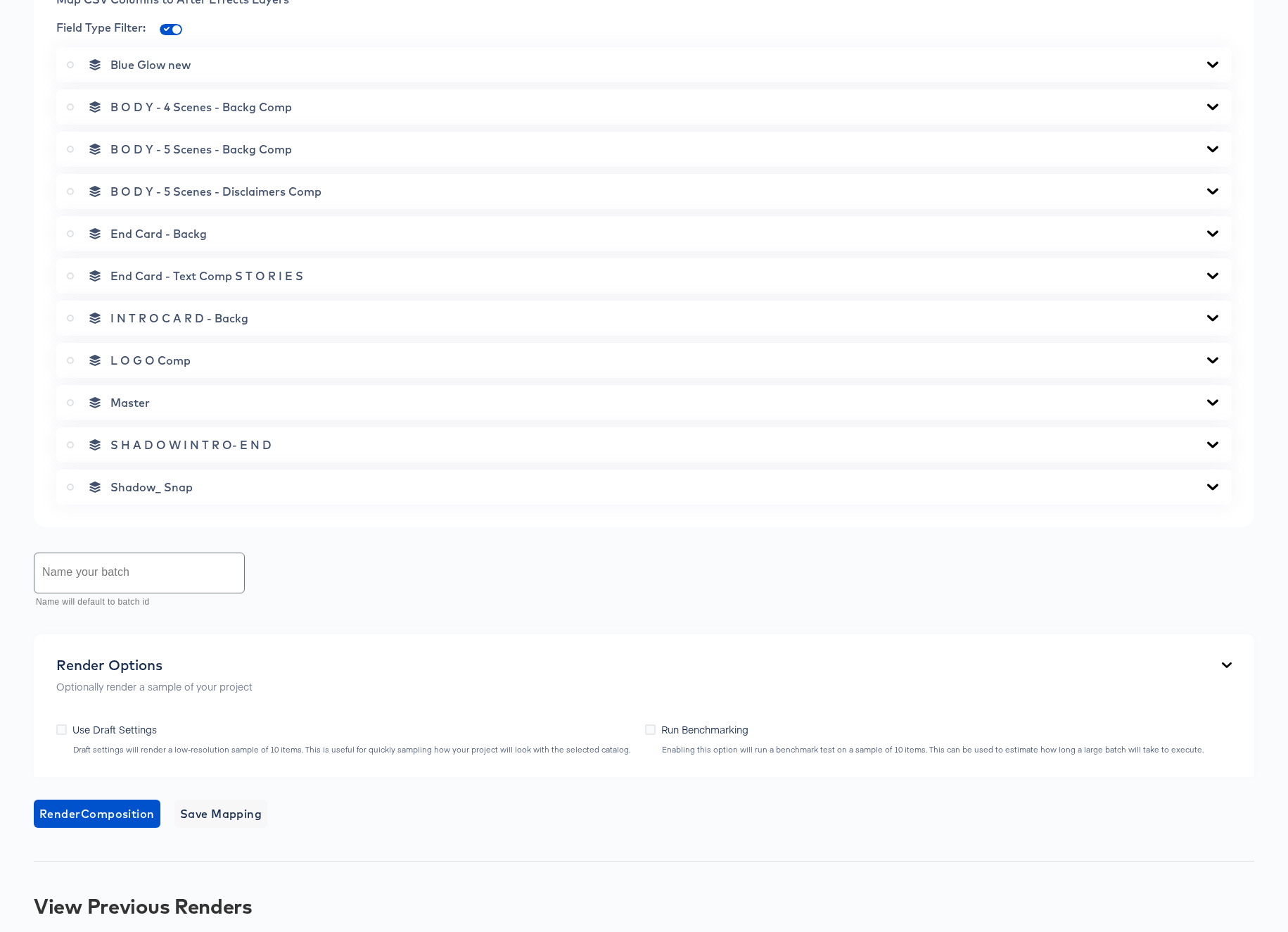
scroll to position [718, 0]
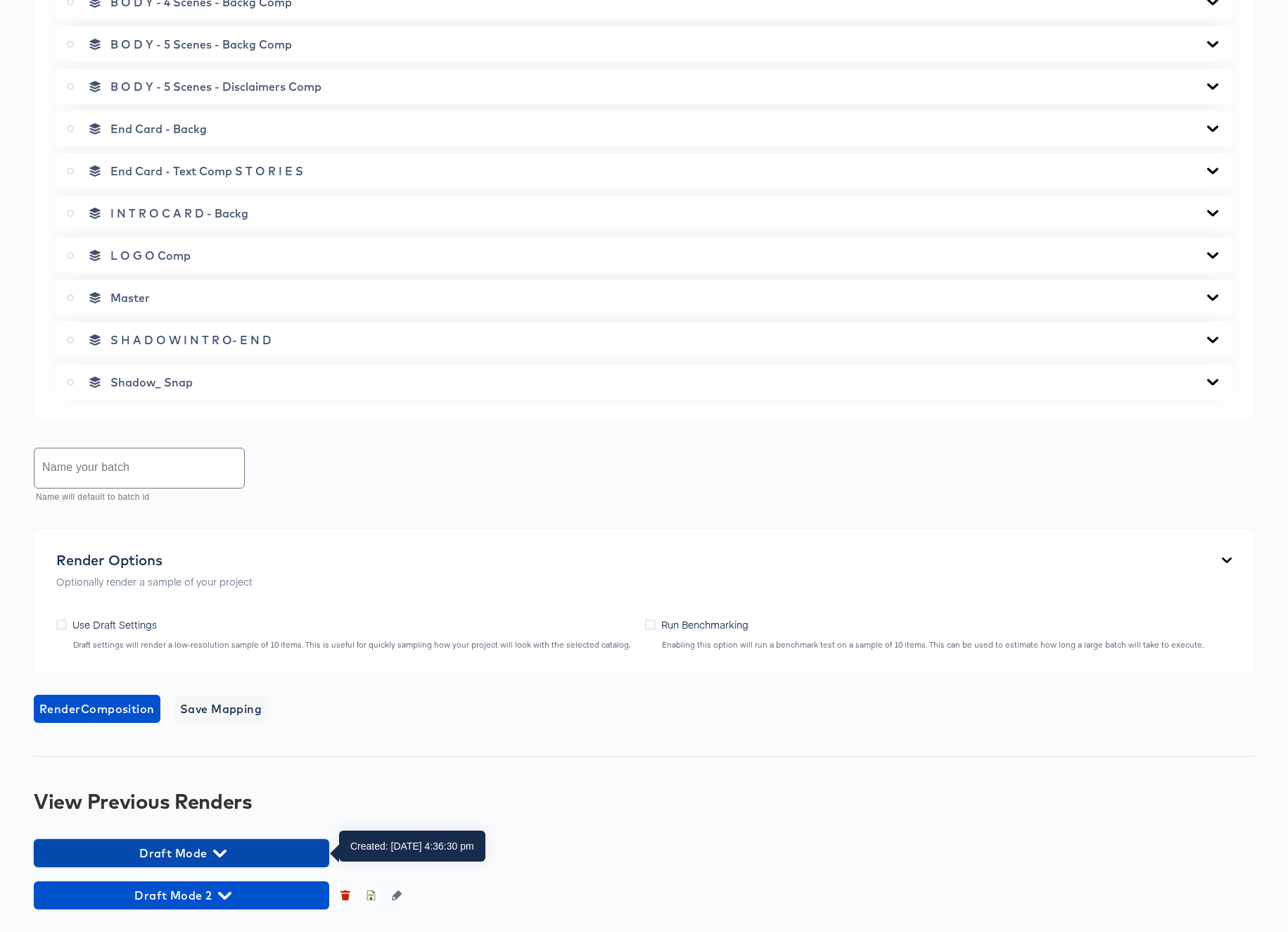
click at [216, 858] on icon "button" at bounding box center [220, 854] width 14 height 14
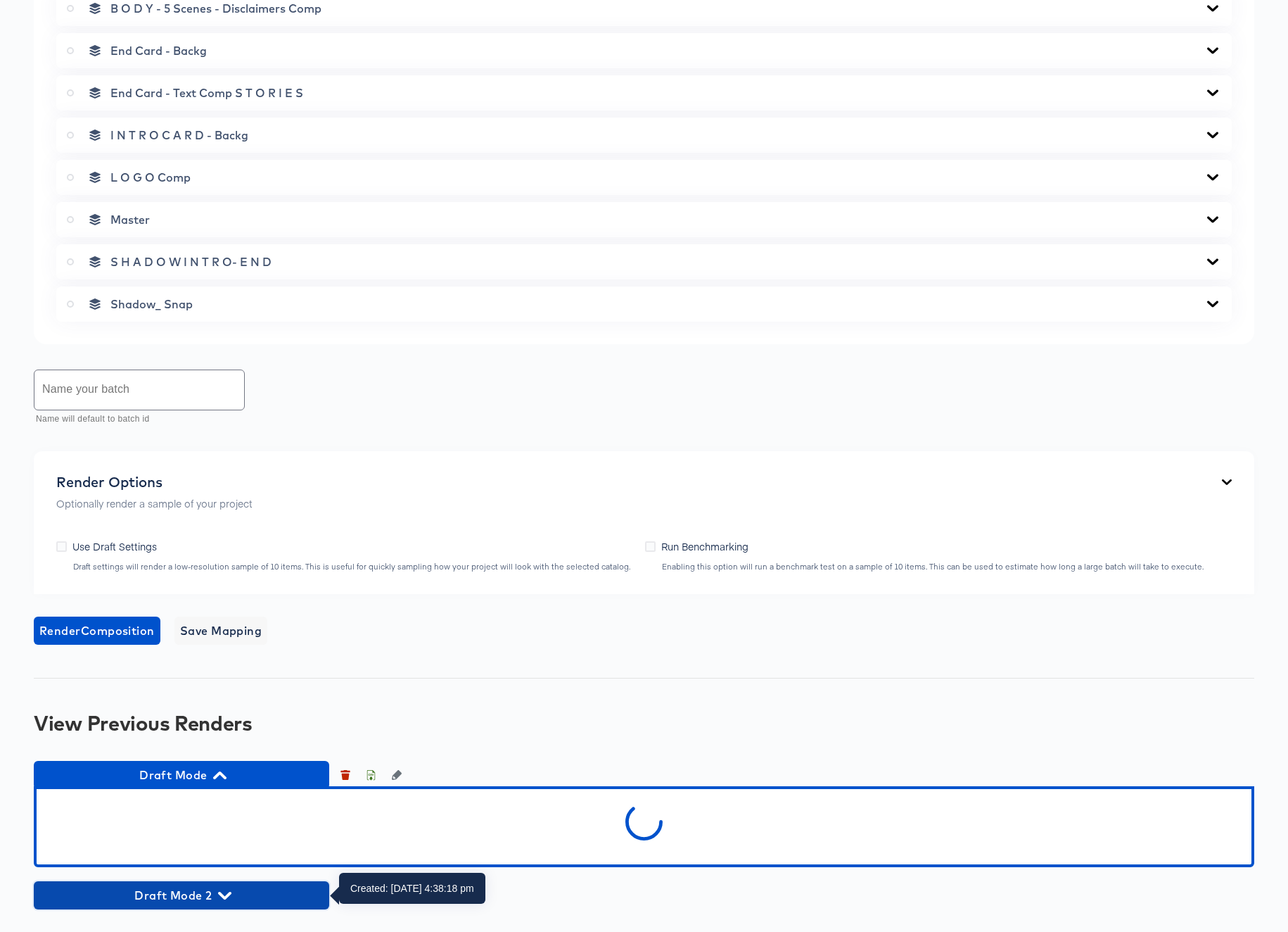
click at [225, 891] on icon "button" at bounding box center [225, 896] width 14 height 14
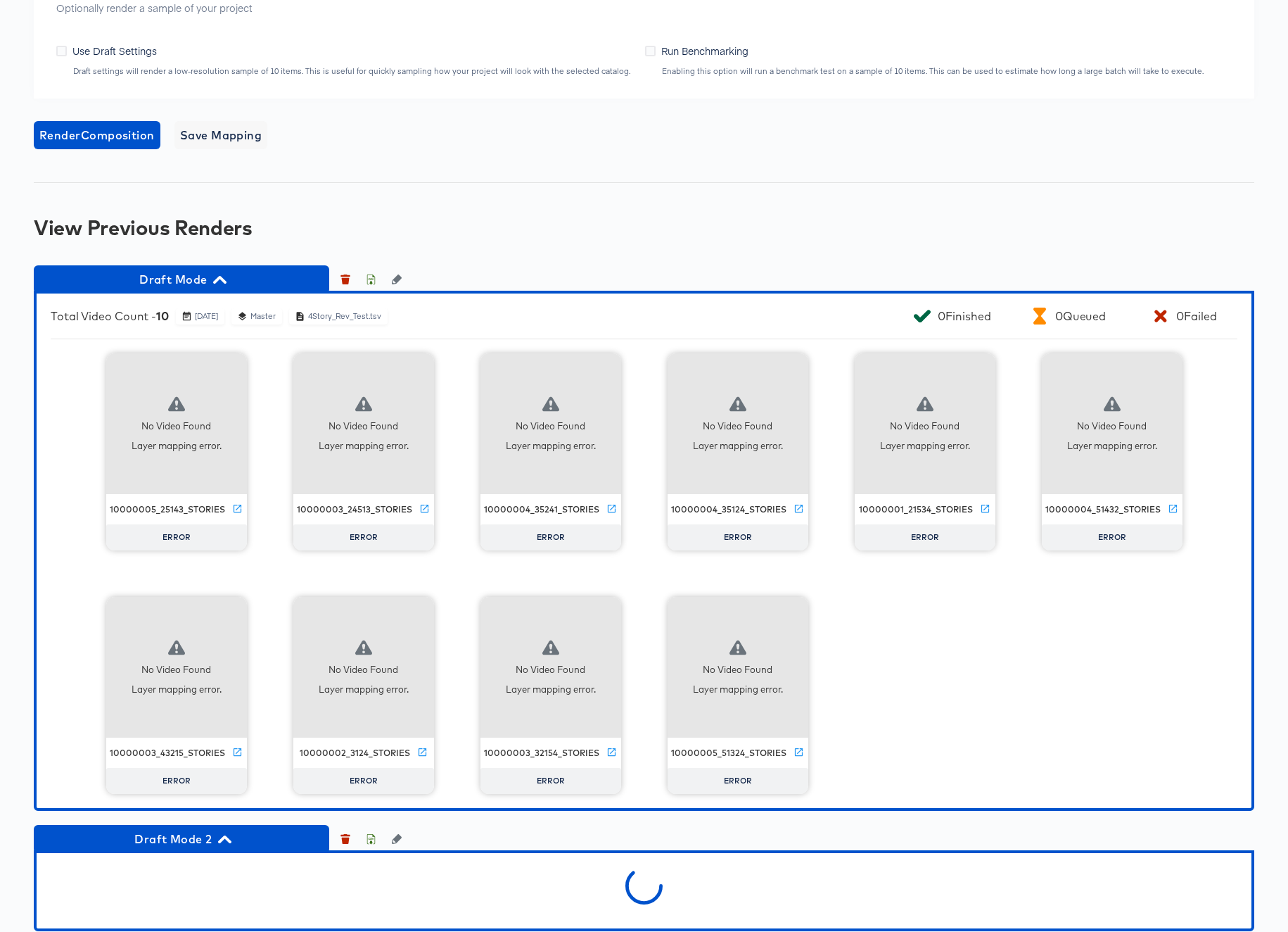
scroll to position [1314, 0]
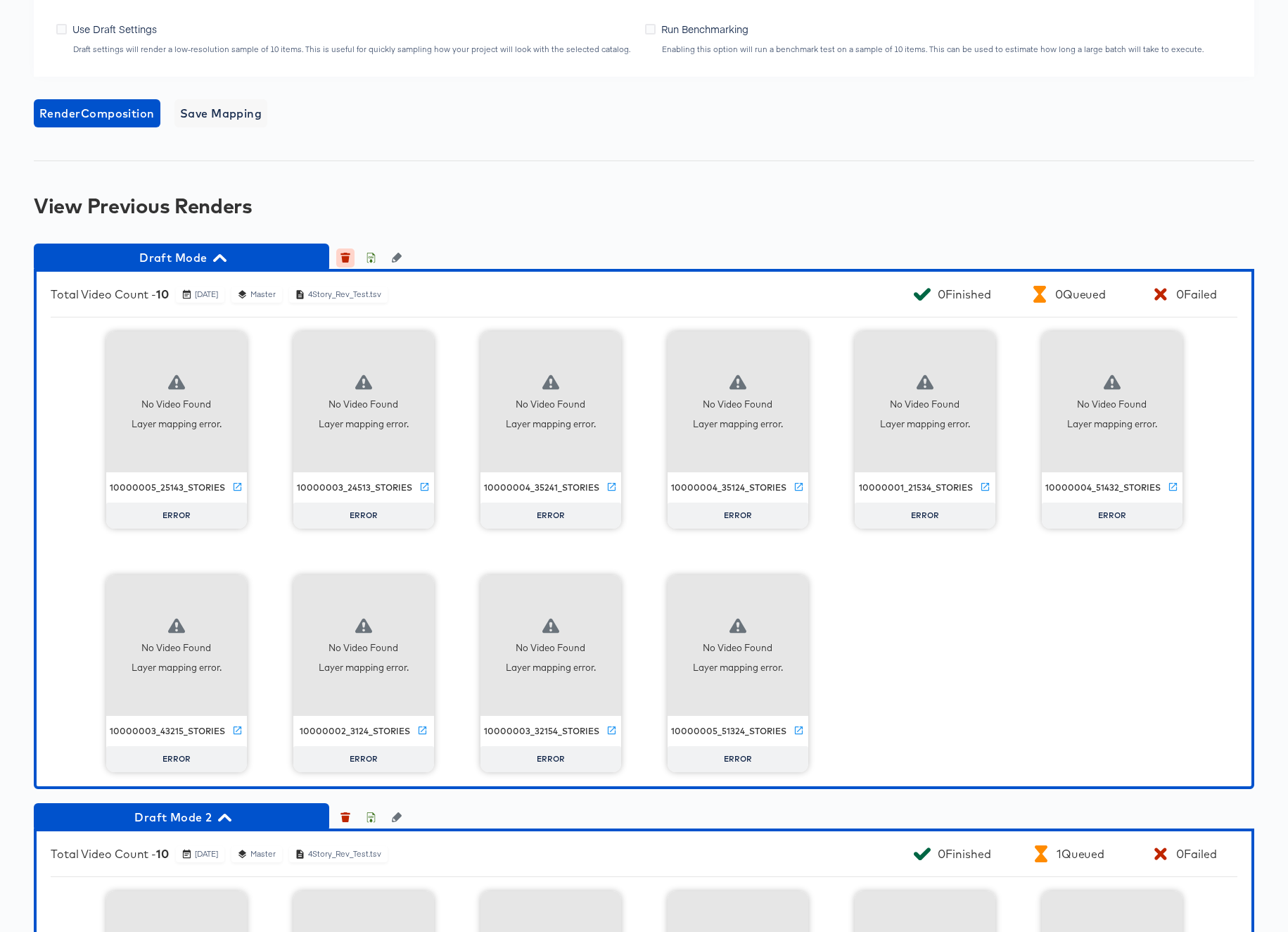
click at [347, 258] on icon "button" at bounding box center [346, 259] width 8 height 6
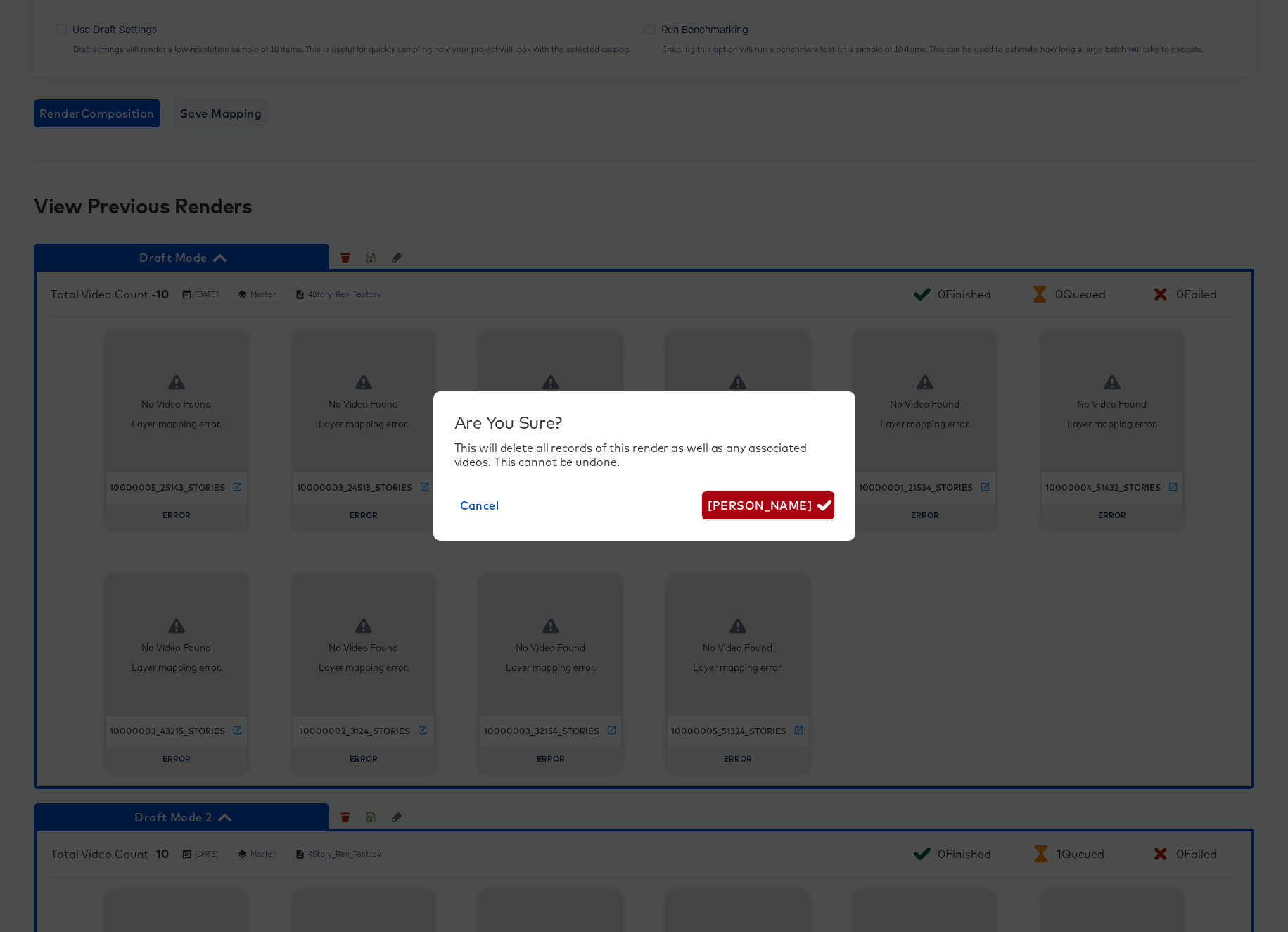
click at [786, 502] on span "Delete Render" at bounding box center [767, 506] width 120 height 20
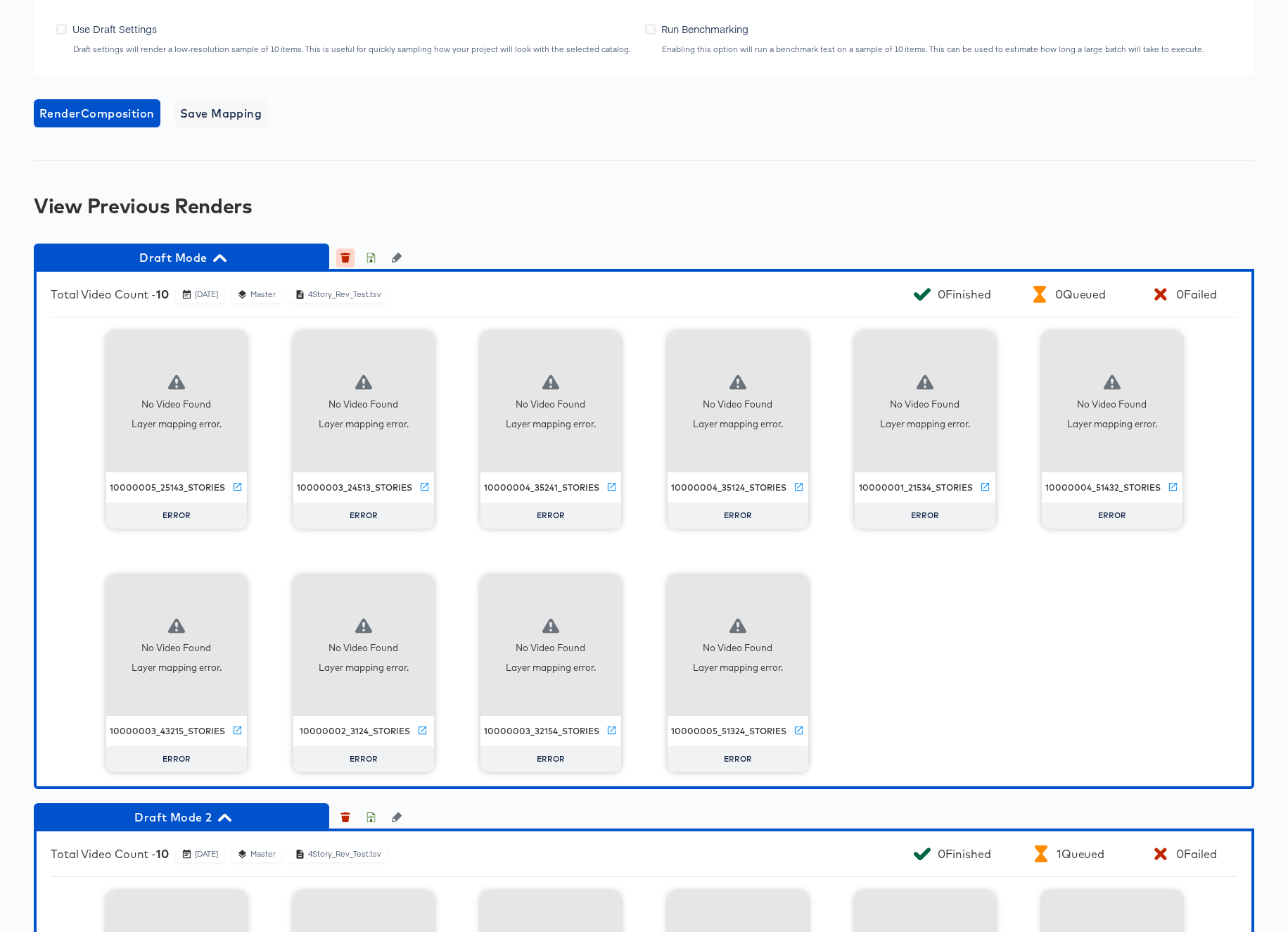
scroll to position [1194, 0]
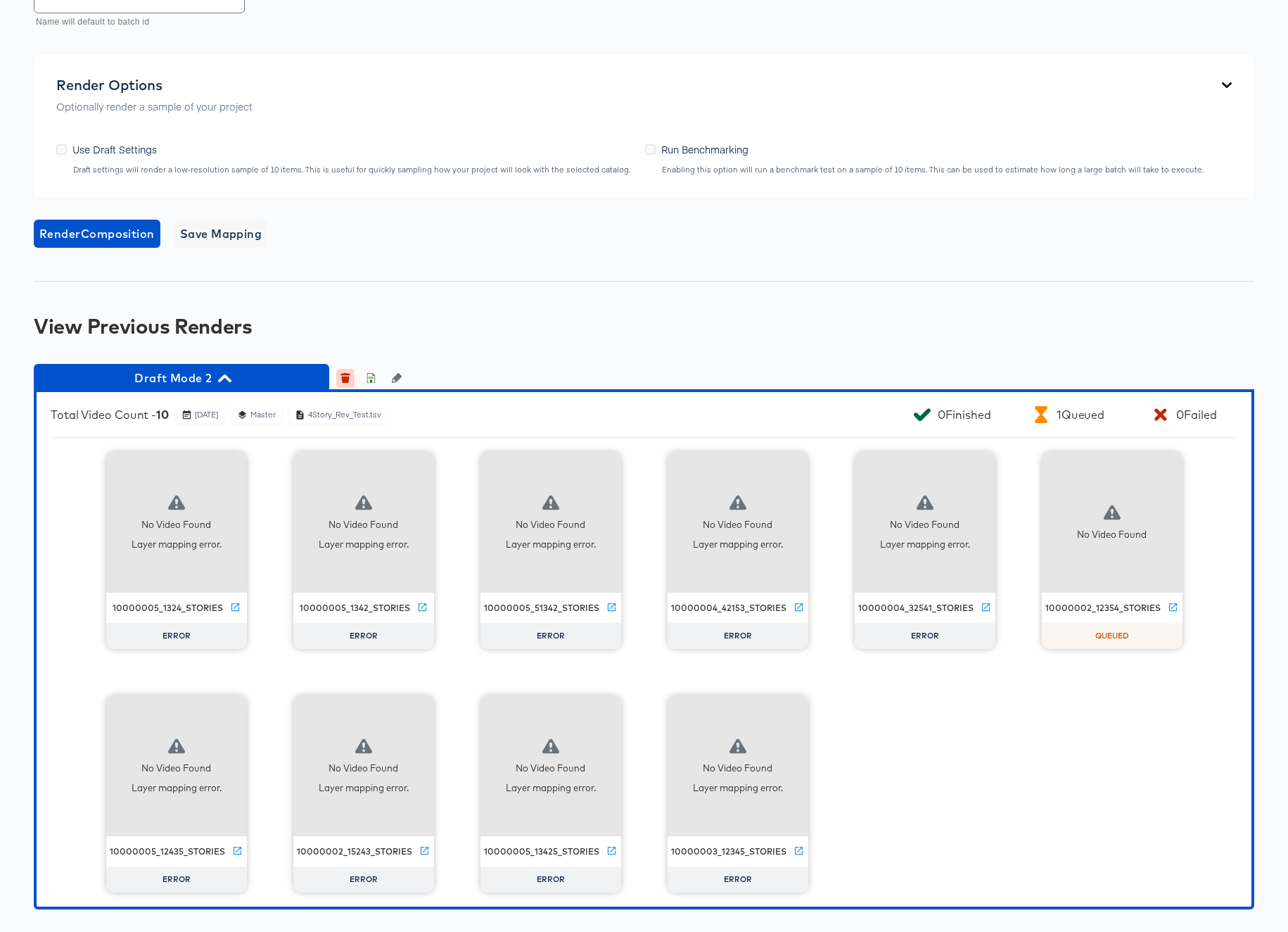
click at [346, 373] on icon "button" at bounding box center [345, 374] width 10 height 2
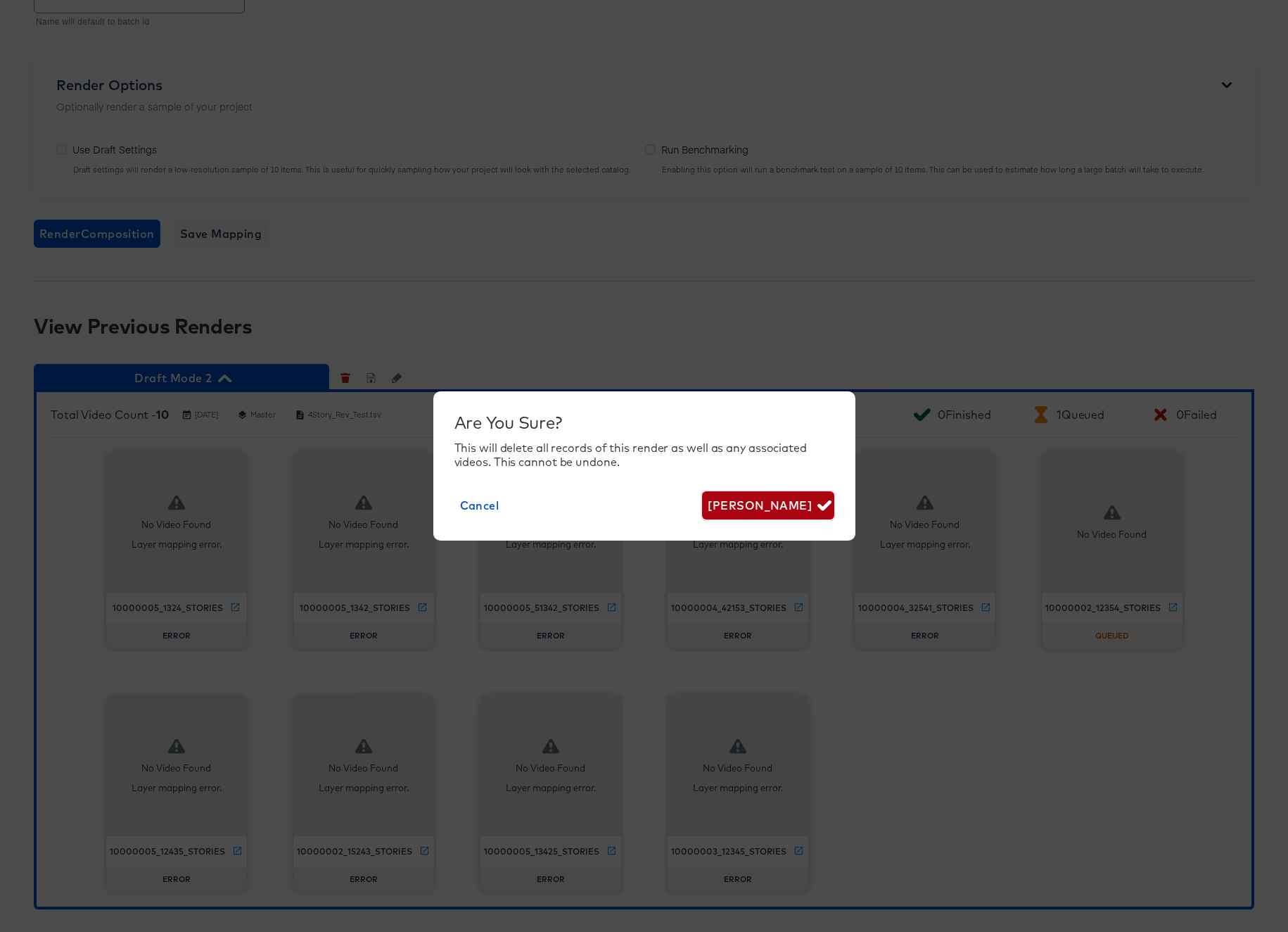
click at [792, 500] on span "Delete Render" at bounding box center [767, 506] width 120 height 20
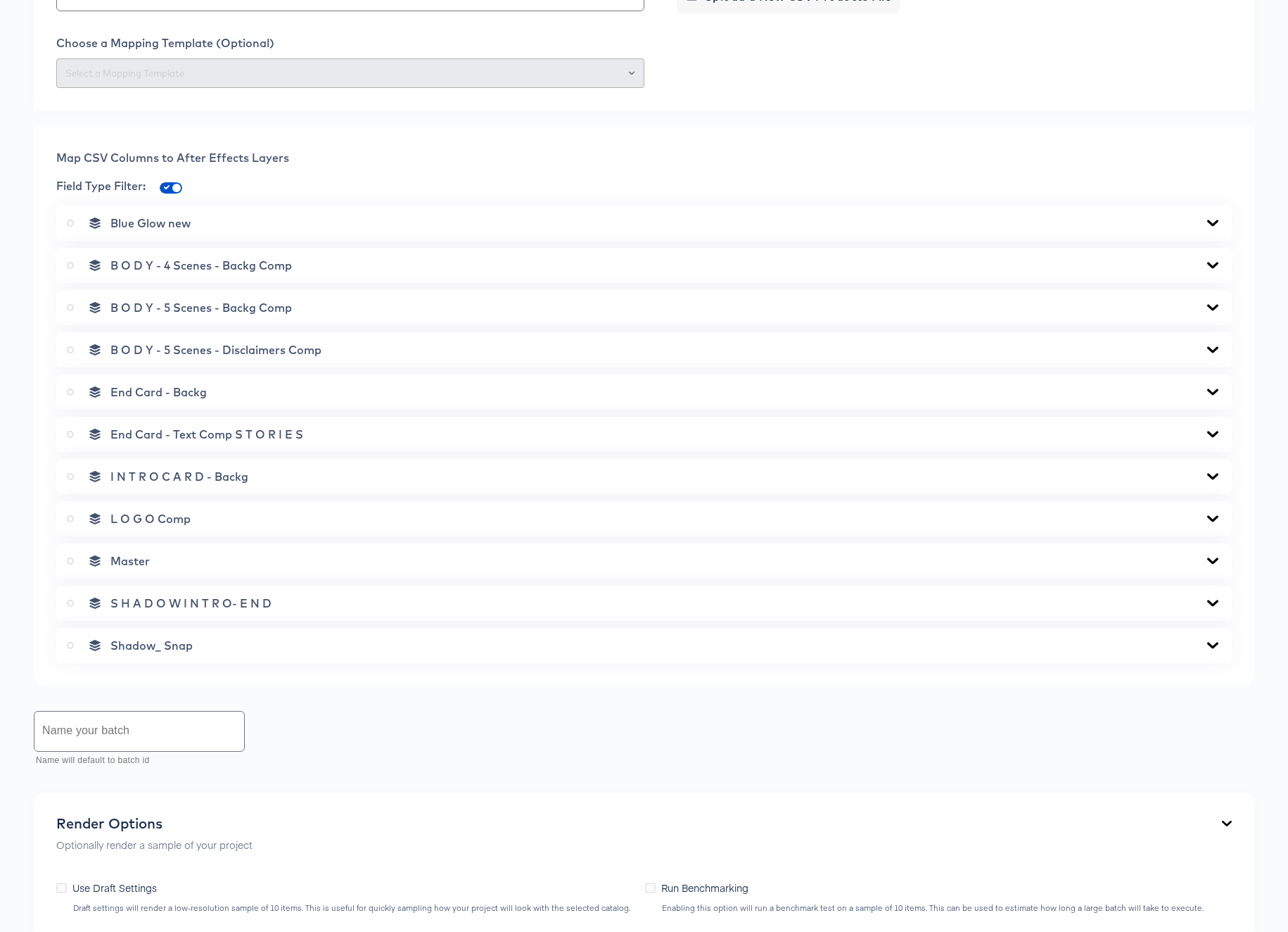
scroll to position [0, 0]
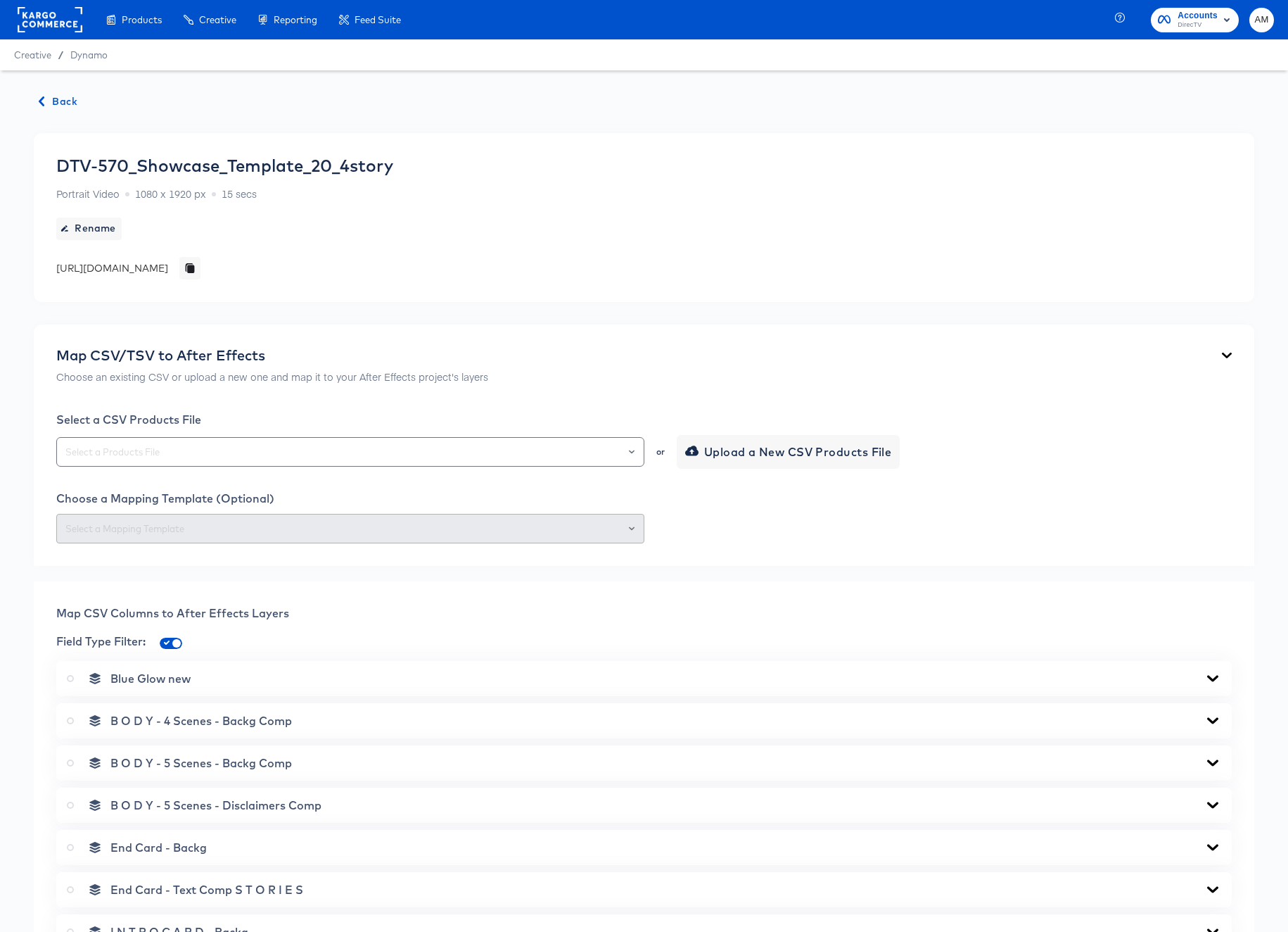
click at [62, 100] on span "Back" at bounding box center [59, 101] width 38 height 17
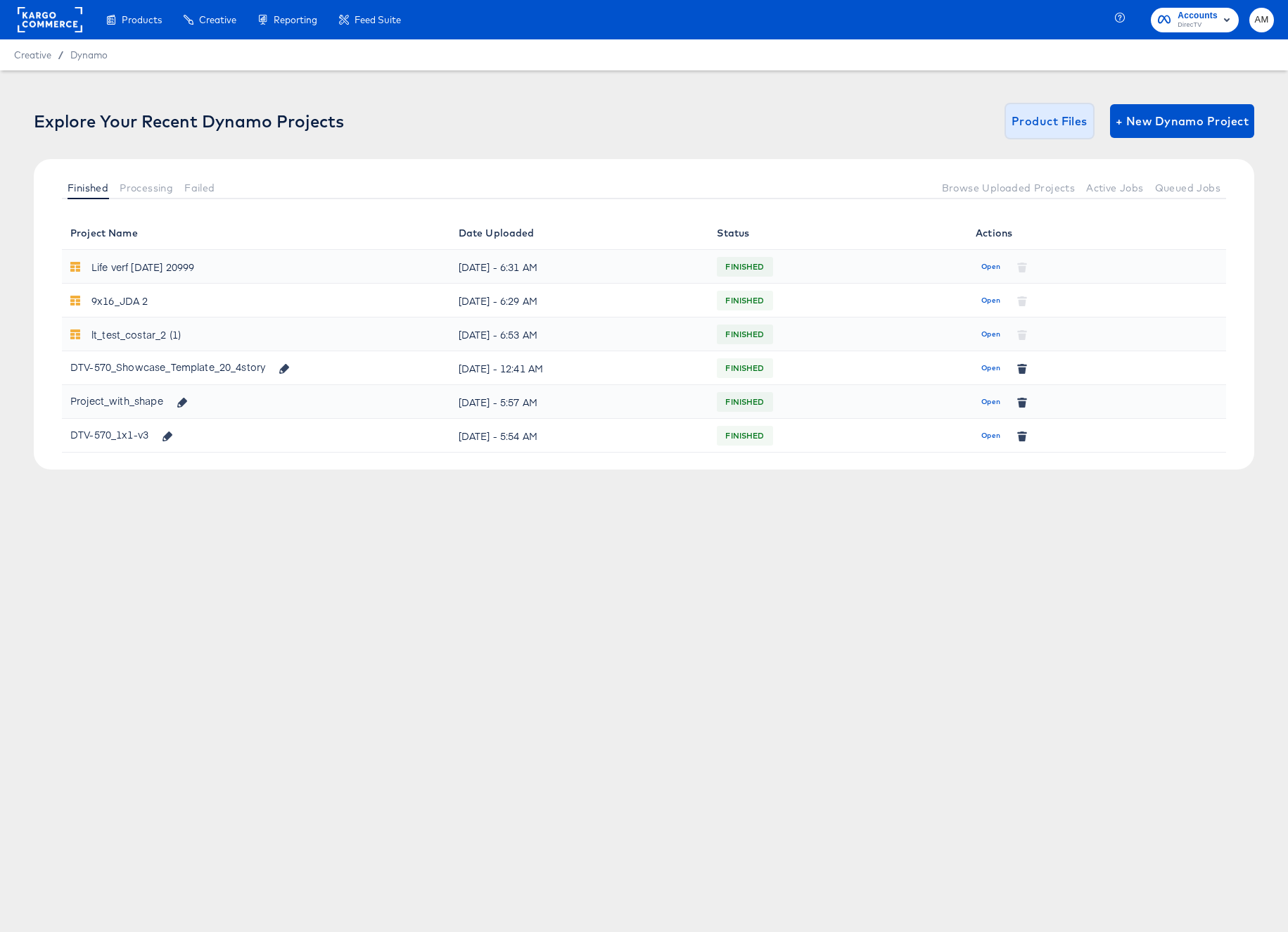
click at [1027, 121] on span "Product Files" at bounding box center [1049, 121] width 76 height 20
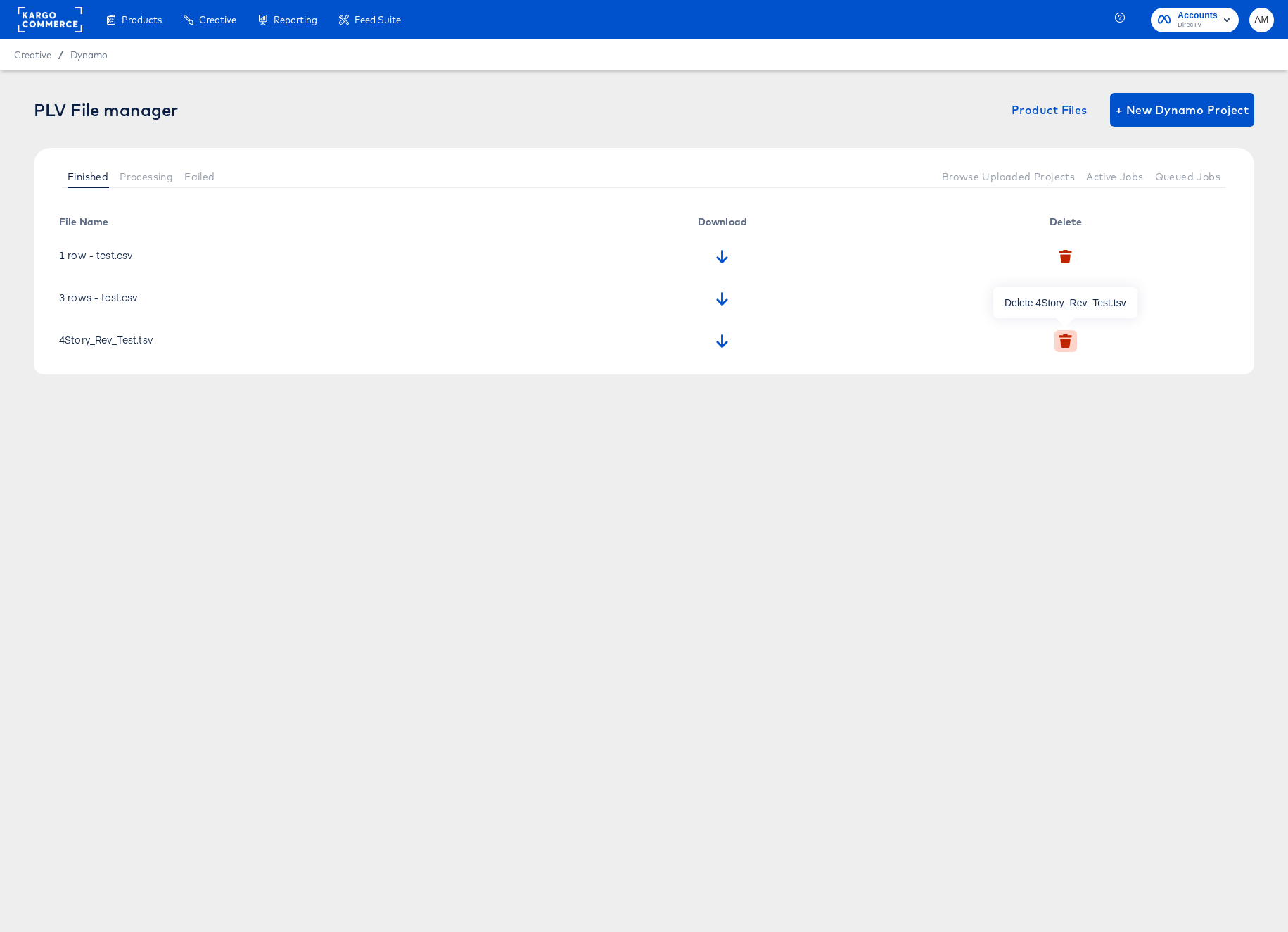
click at [1070, 339] on icon "button" at bounding box center [1066, 343] width 11 height 9
click at [1049, 404] on icon "button" at bounding box center [1052, 405] width 10 height 10
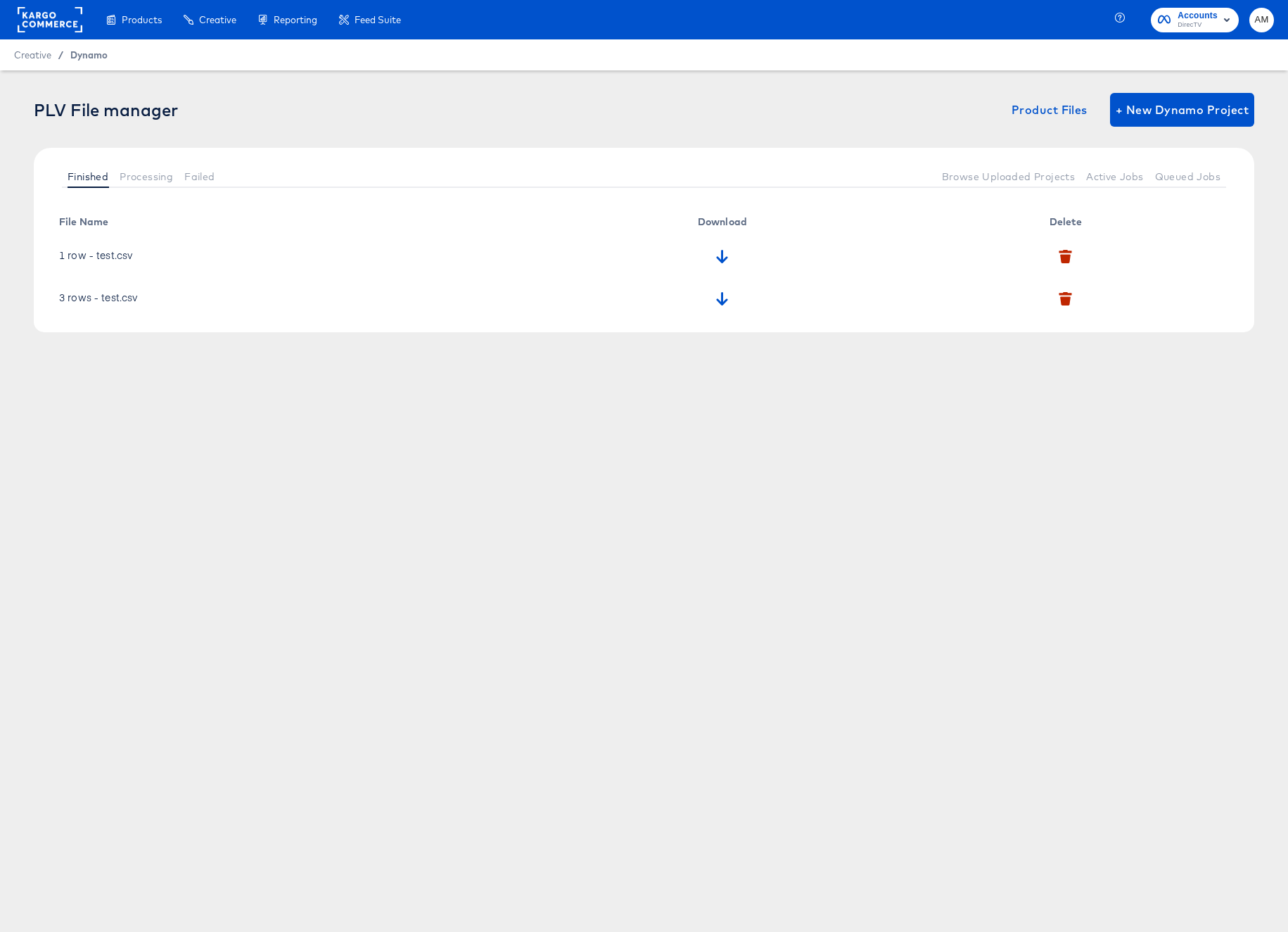
click at [74, 55] on span "Dynamo" at bounding box center [89, 55] width 37 height 11
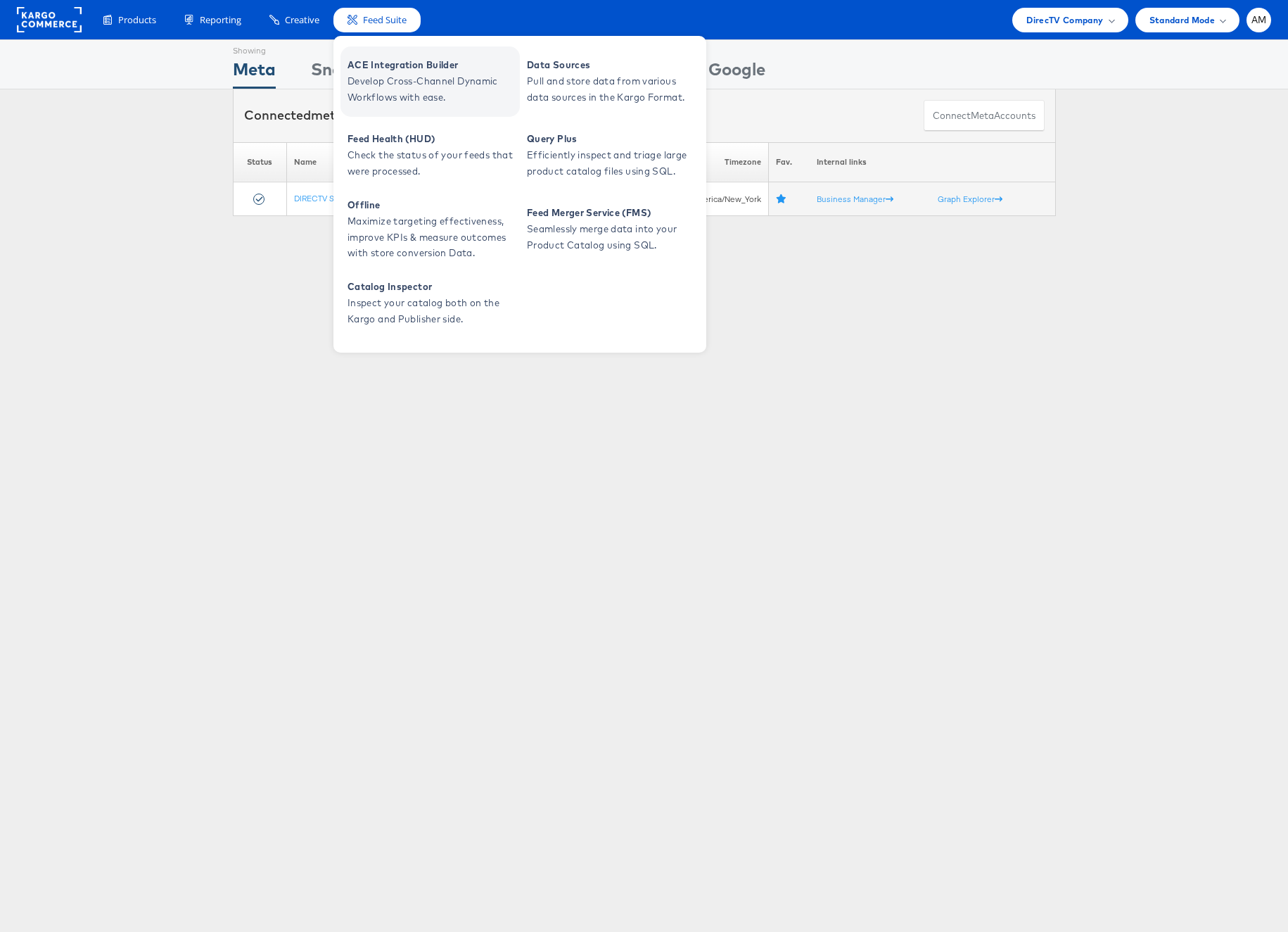
click at [382, 65] on span "ACE Integration Builder" at bounding box center [432, 65] width 169 height 16
